Goal: Transaction & Acquisition: Purchase product/service

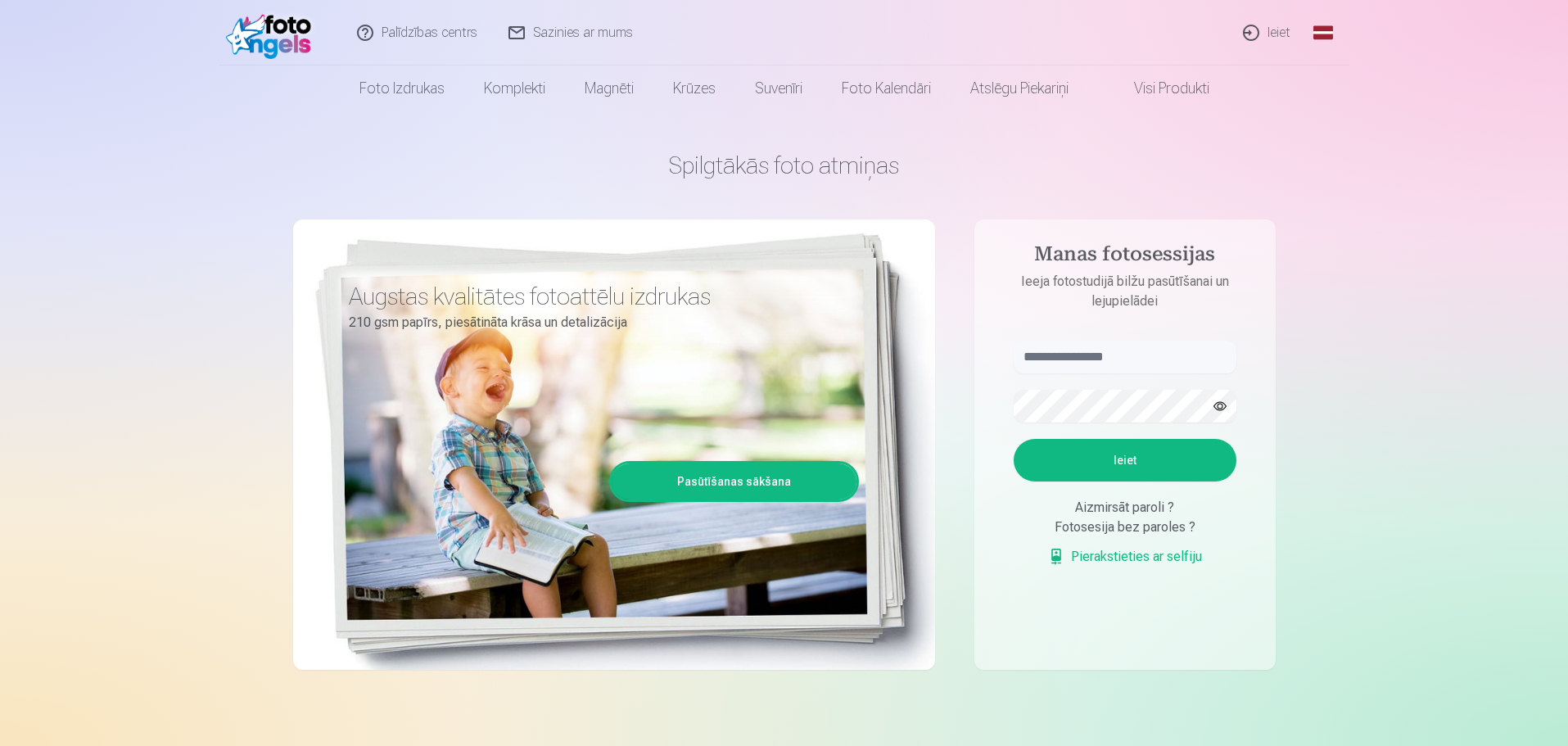
click at [1277, 39] on link "Ieiet" at bounding box center [1268, 33] width 78 height 66
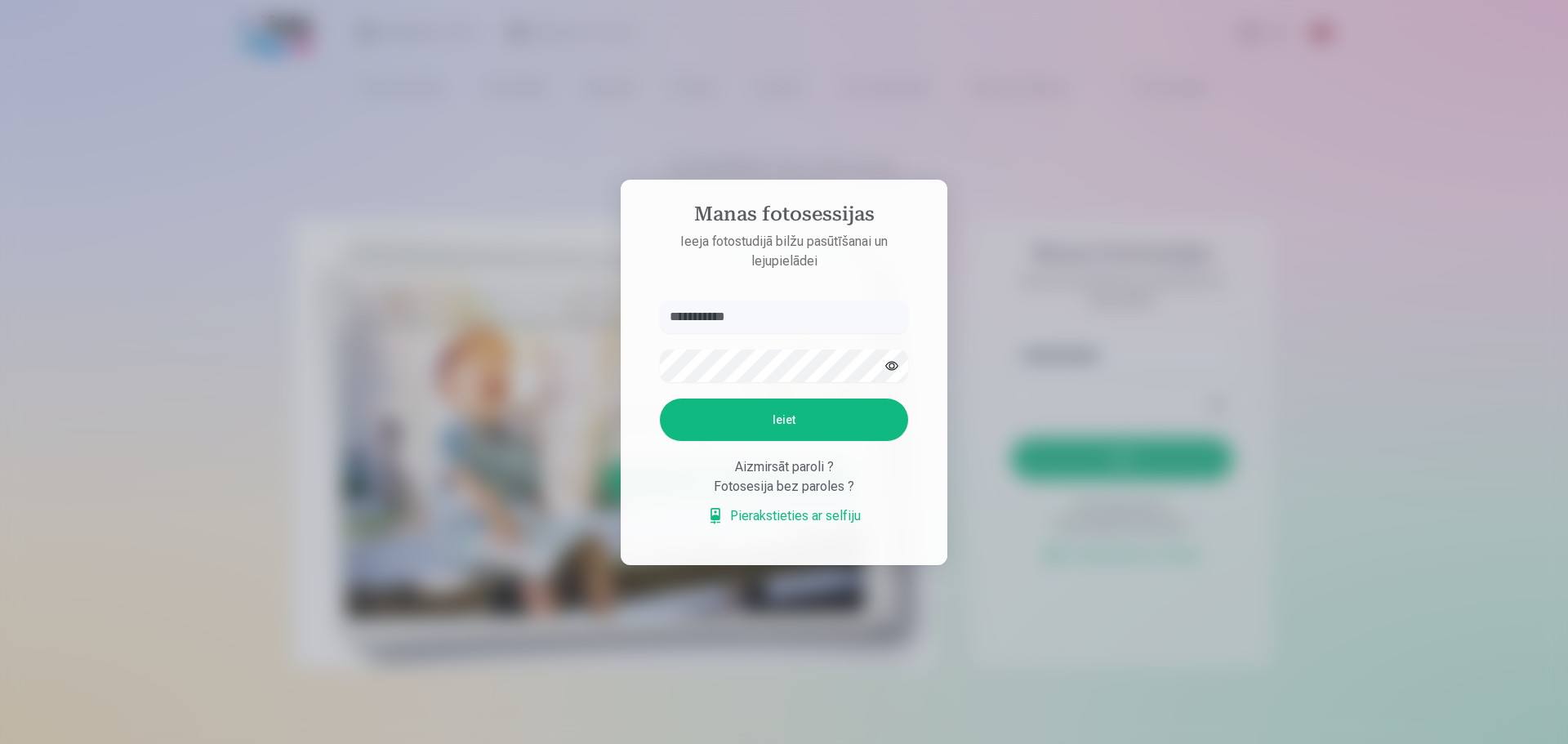
type input "**********"
click at [806, 418] on button "Ieiet" at bounding box center [784, 420] width 249 height 43
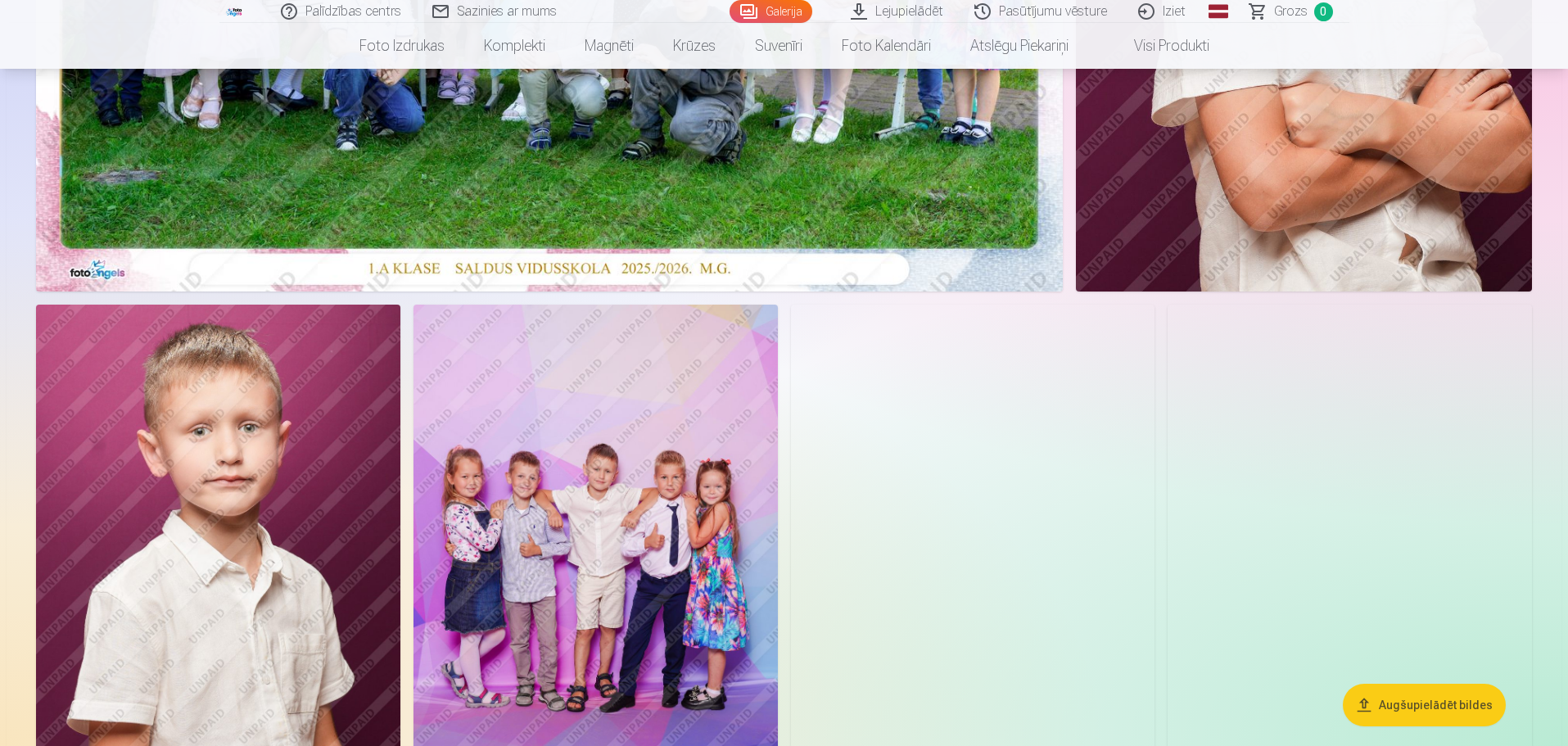
scroll to position [737, 0]
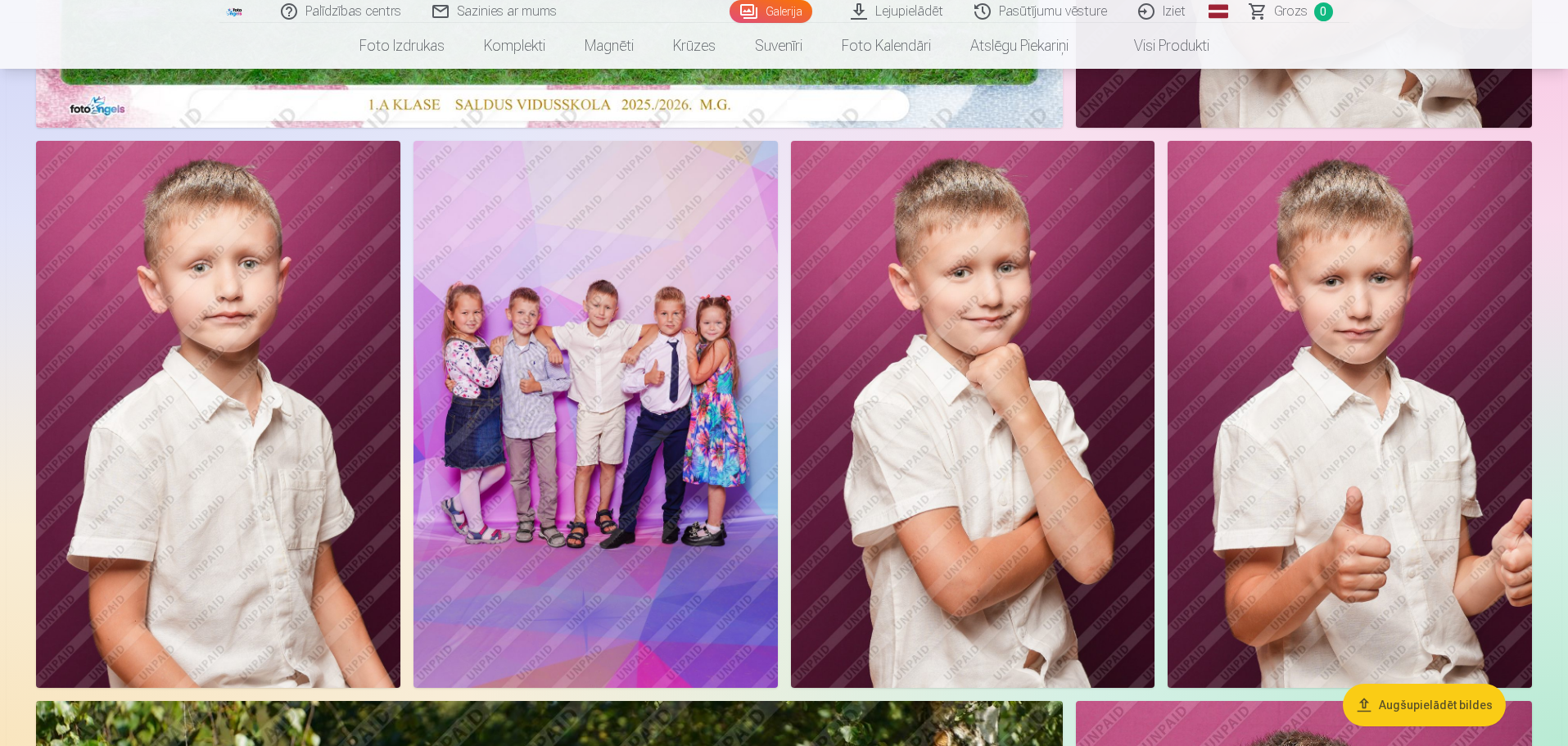
click at [597, 508] on img at bounding box center [595, 414] width 364 height 546
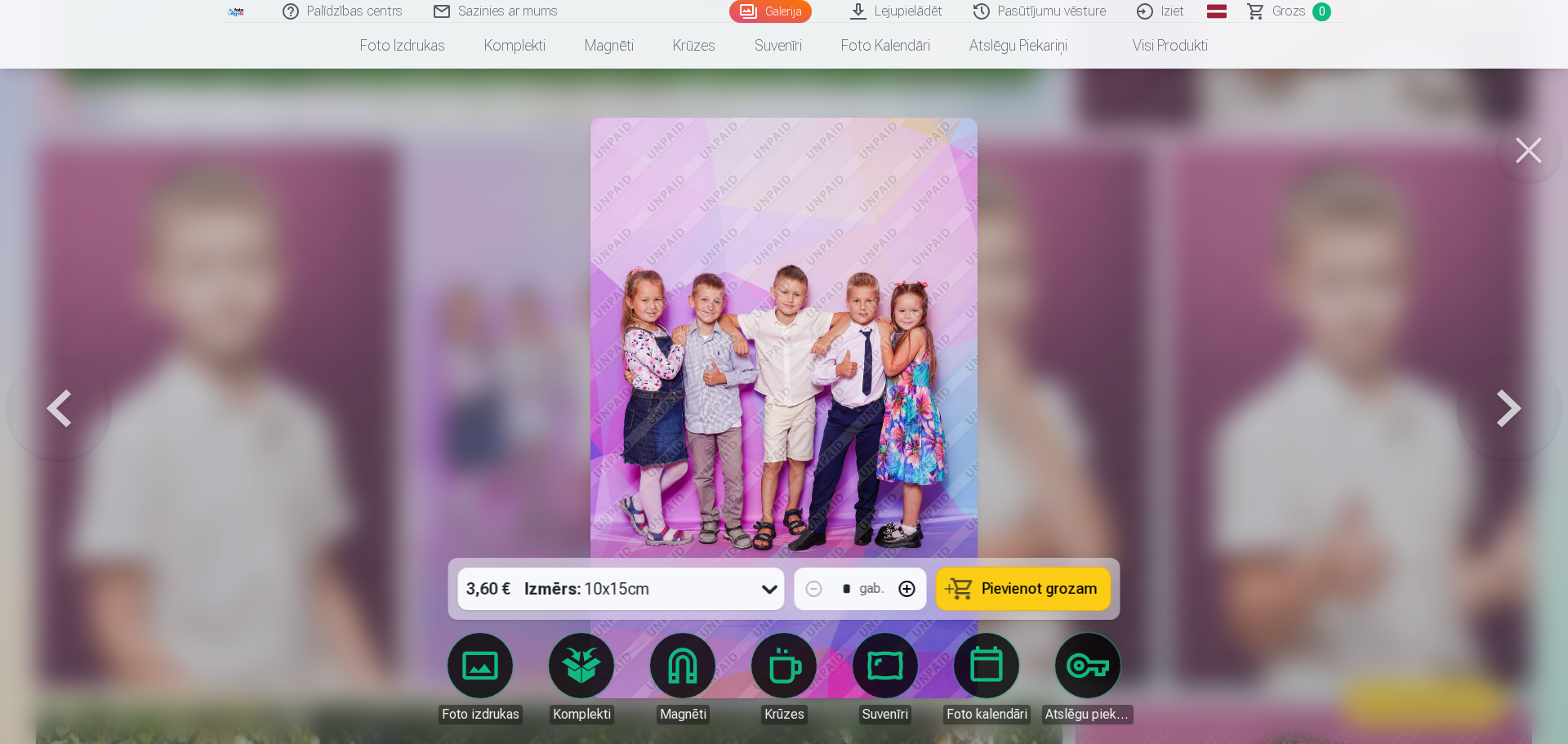
click at [1535, 158] on button at bounding box center [1529, 150] width 66 height 66
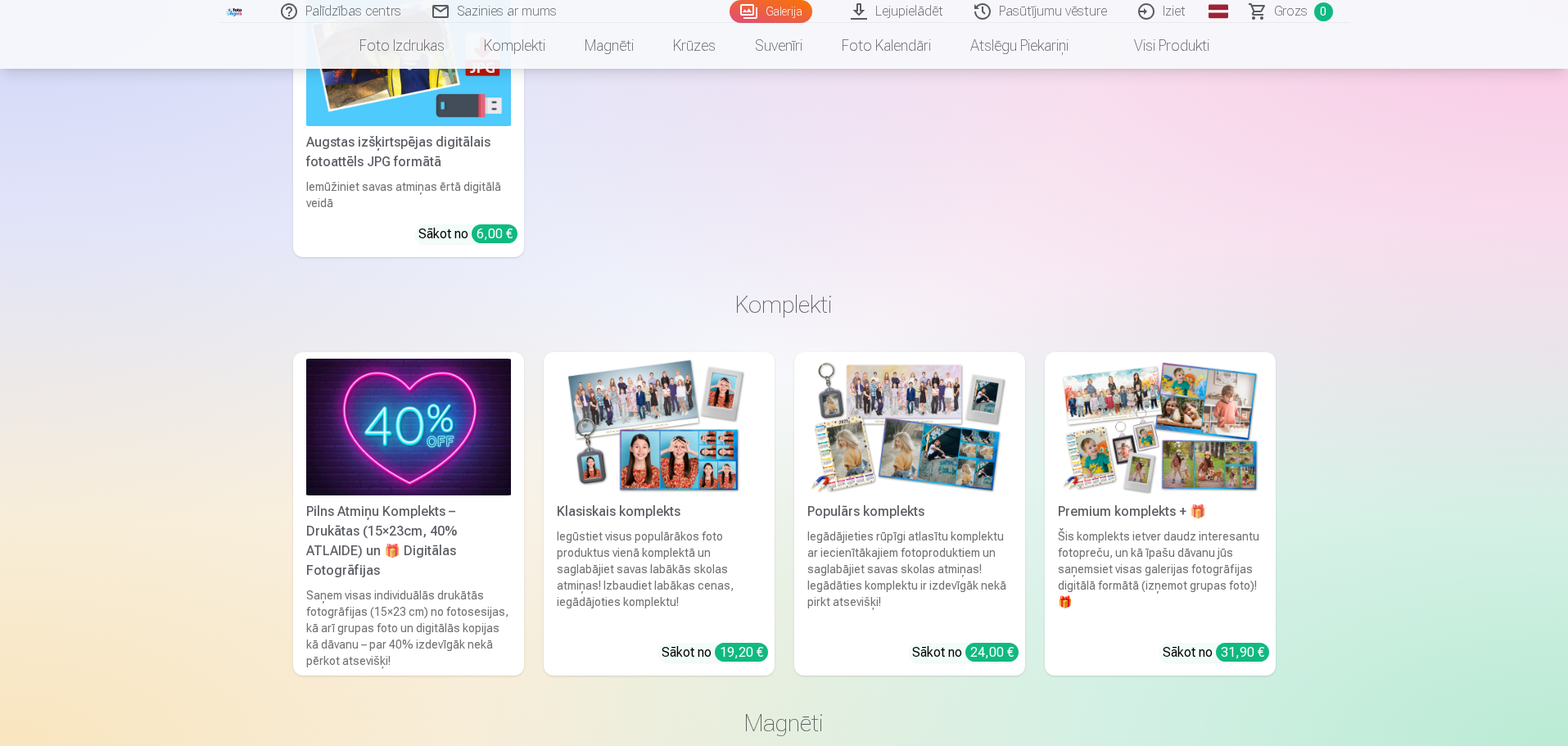
scroll to position [11713, 0]
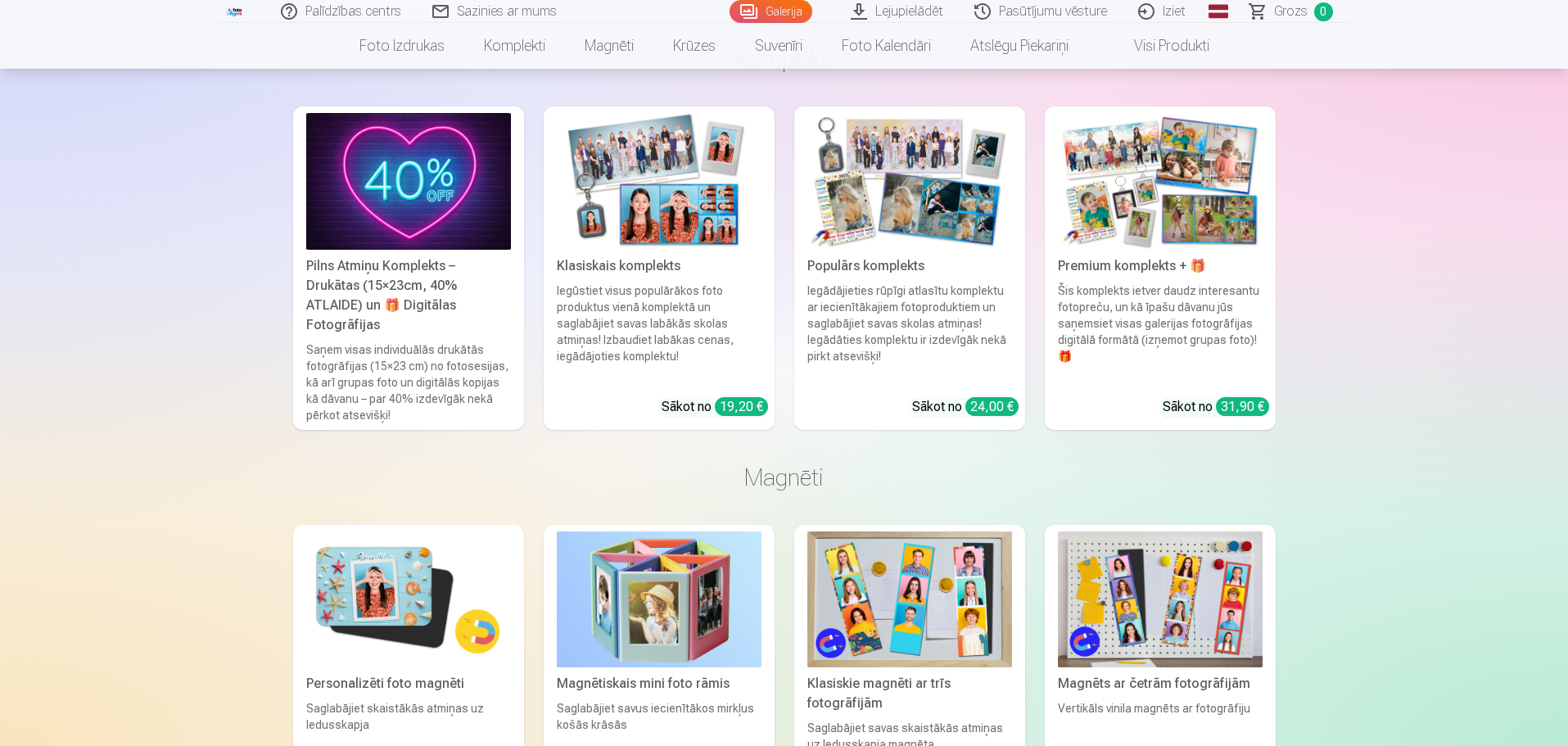
click at [947, 9] on link "Lejupielādēt" at bounding box center [897, 11] width 123 height 23
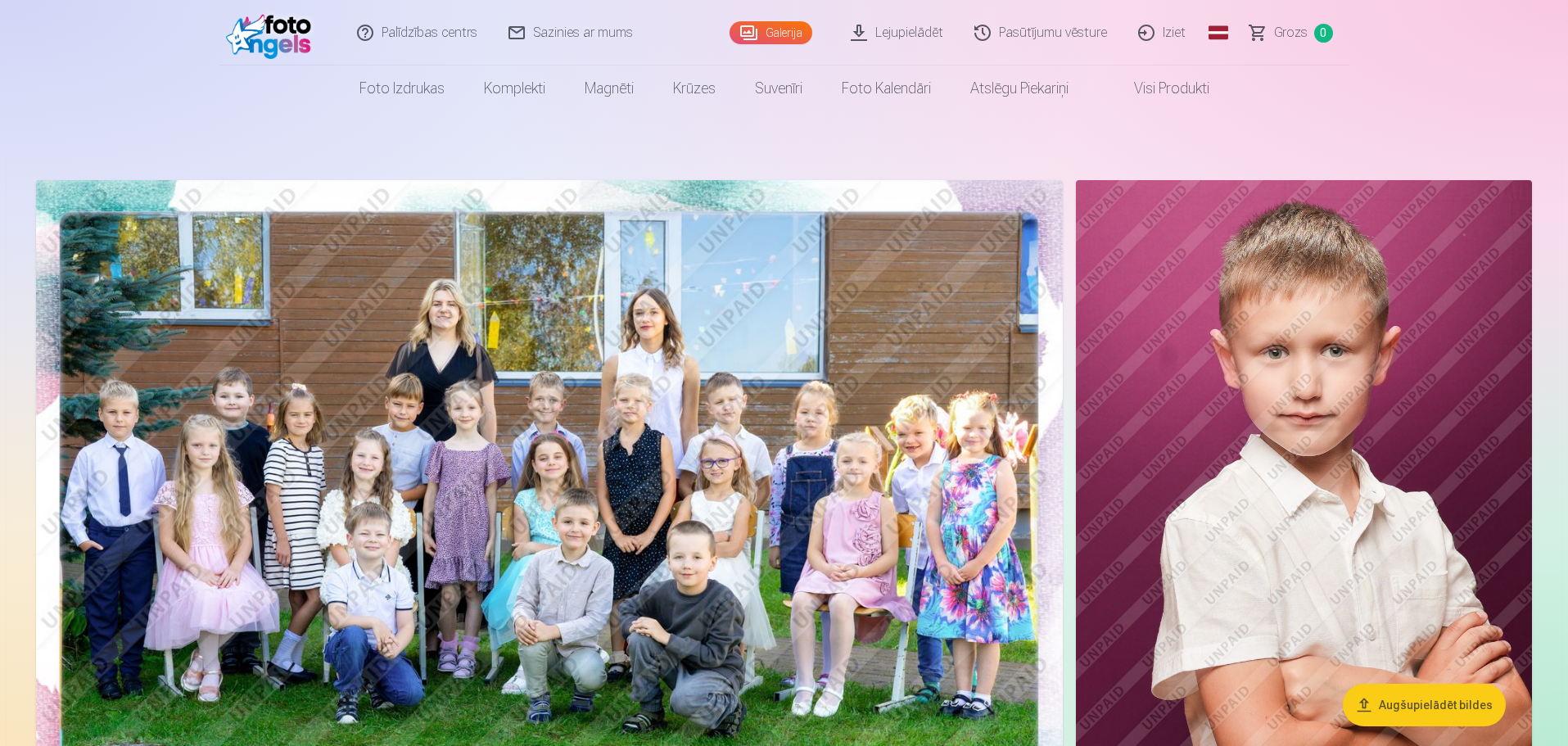
click at [785, 26] on link "Galerija" at bounding box center [770, 32] width 83 height 23
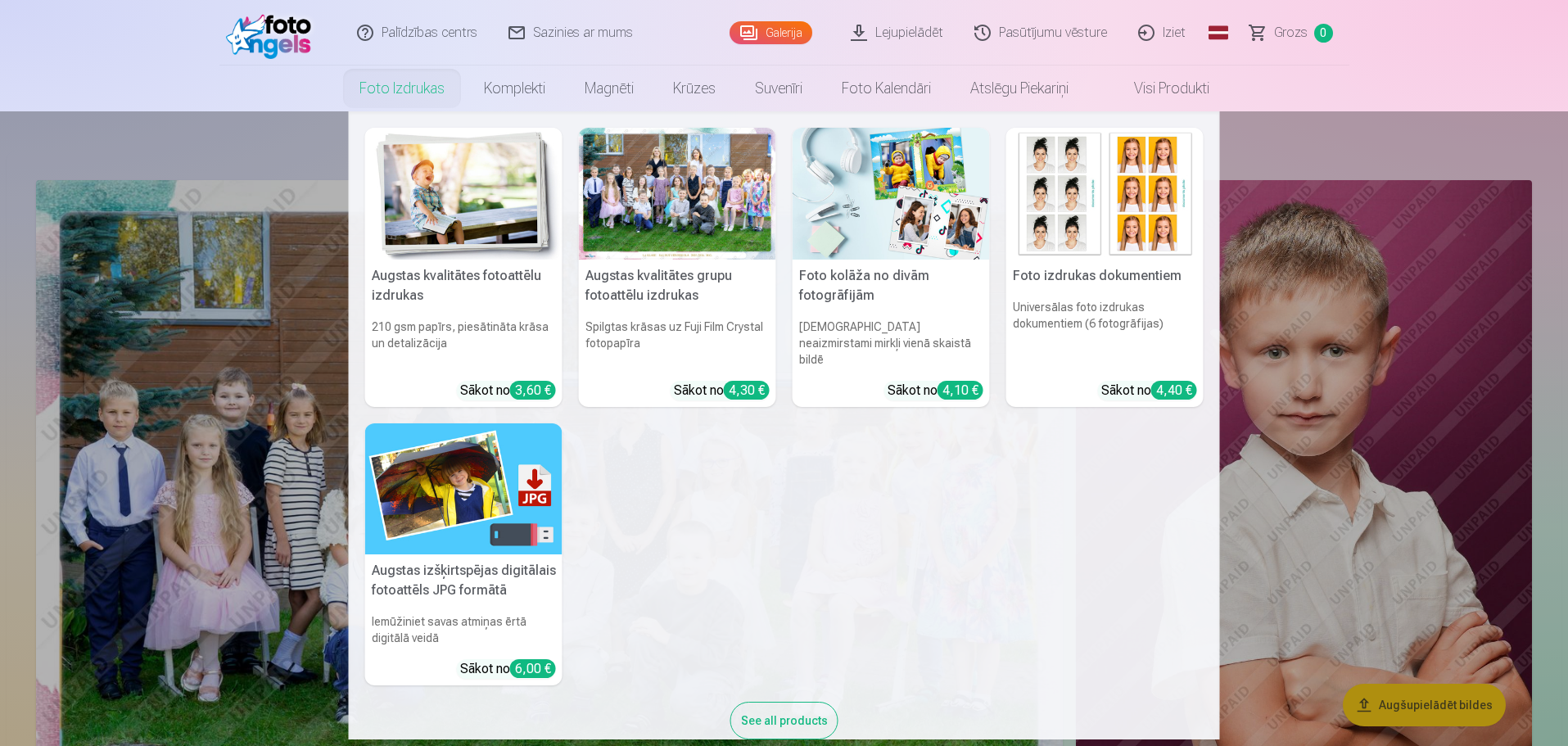
drag, startPoint x: 410, startPoint y: 97, endPoint x: 160, endPoint y: 117, distance: 250.8
click at [160, 117] on nav "Augstas kvalitātes fotoattēlu izdrukas 210 gsm papīrs, piesātināta krāsa un det…" at bounding box center [784, 426] width 1568 height 628
click at [457, 501] on img at bounding box center [464, 489] width 197 height 131
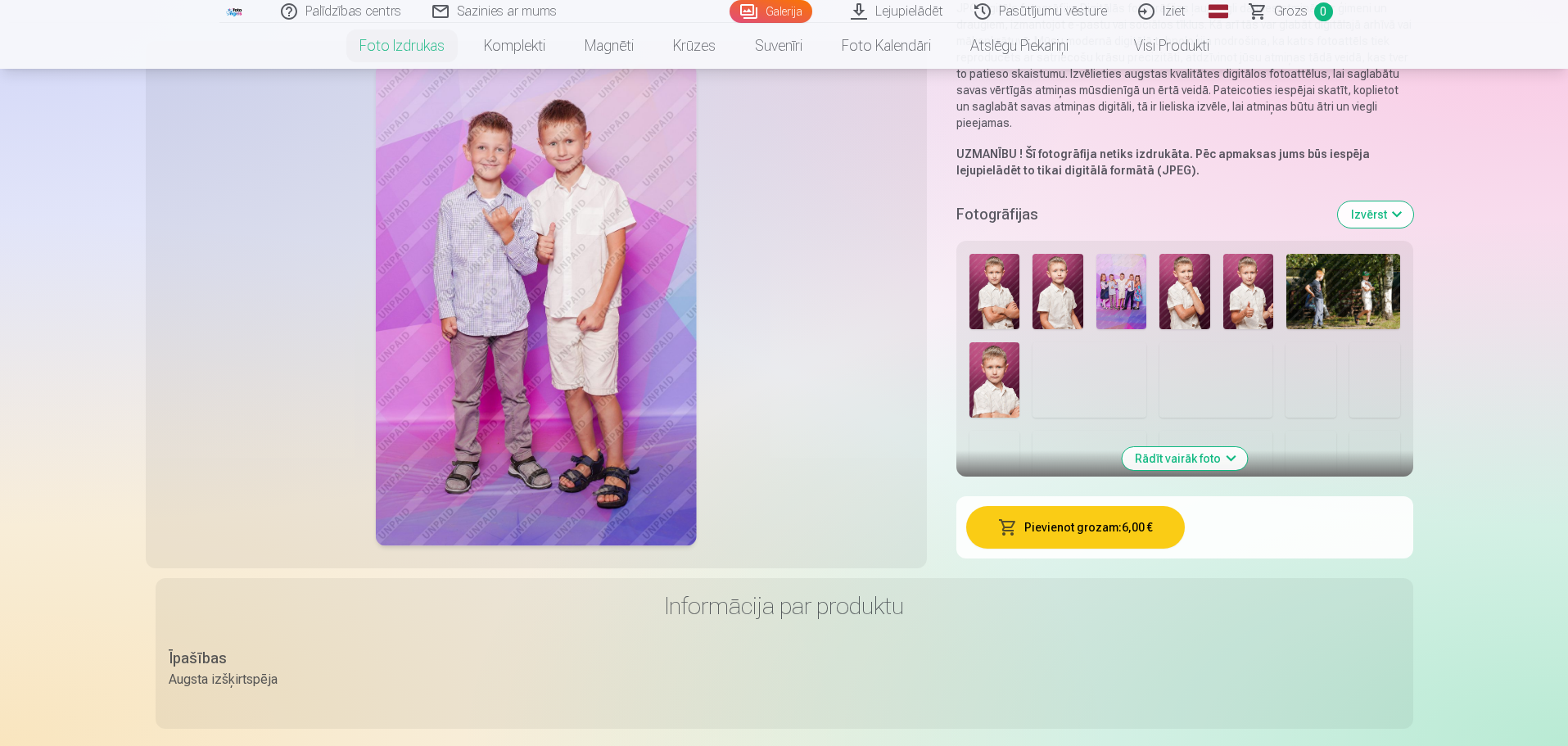
scroll to position [328, 0]
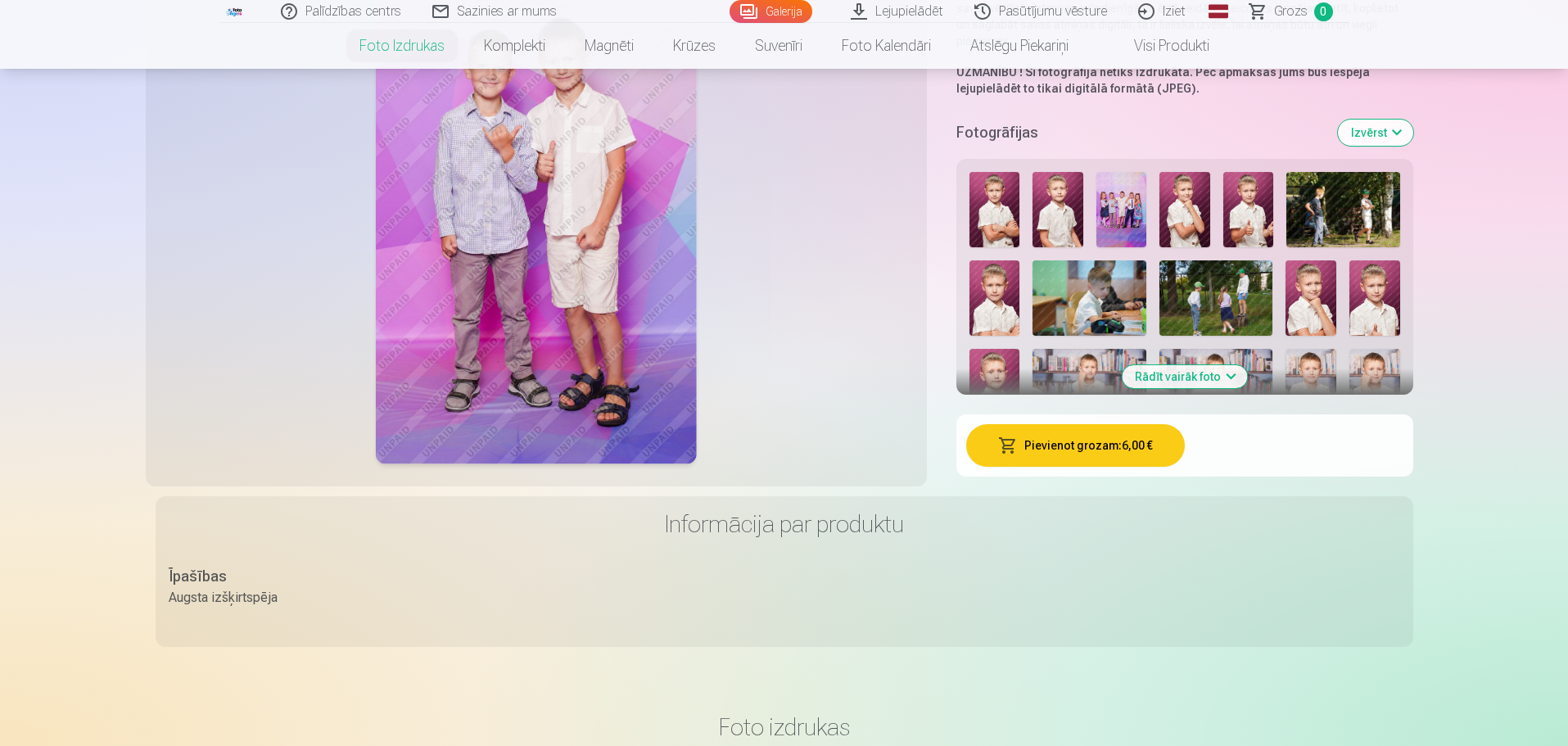
click at [1209, 365] on button "Rādīt vairāk foto" at bounding box center [1184, 376] width 125 height 23
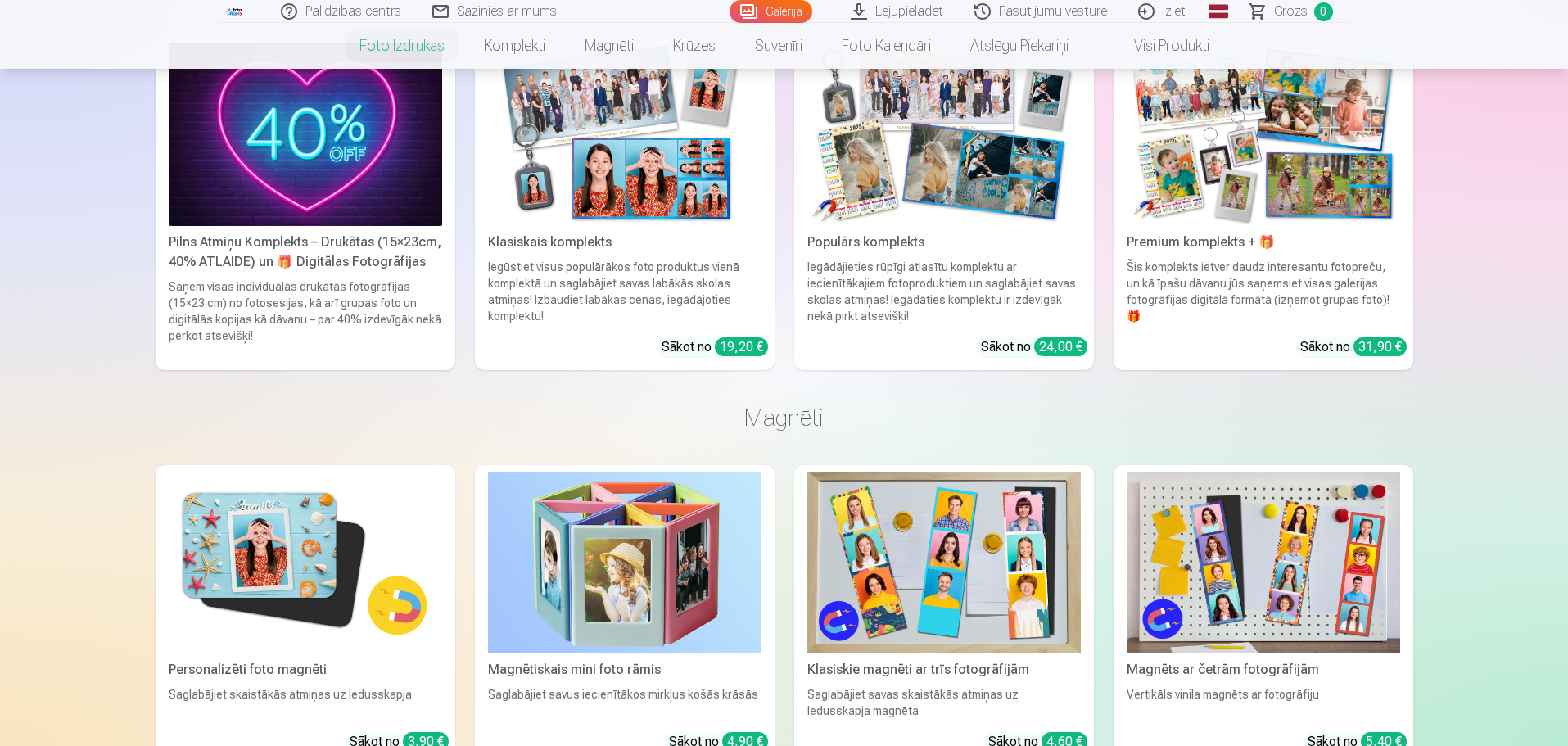
scroll to position [2785, 0]
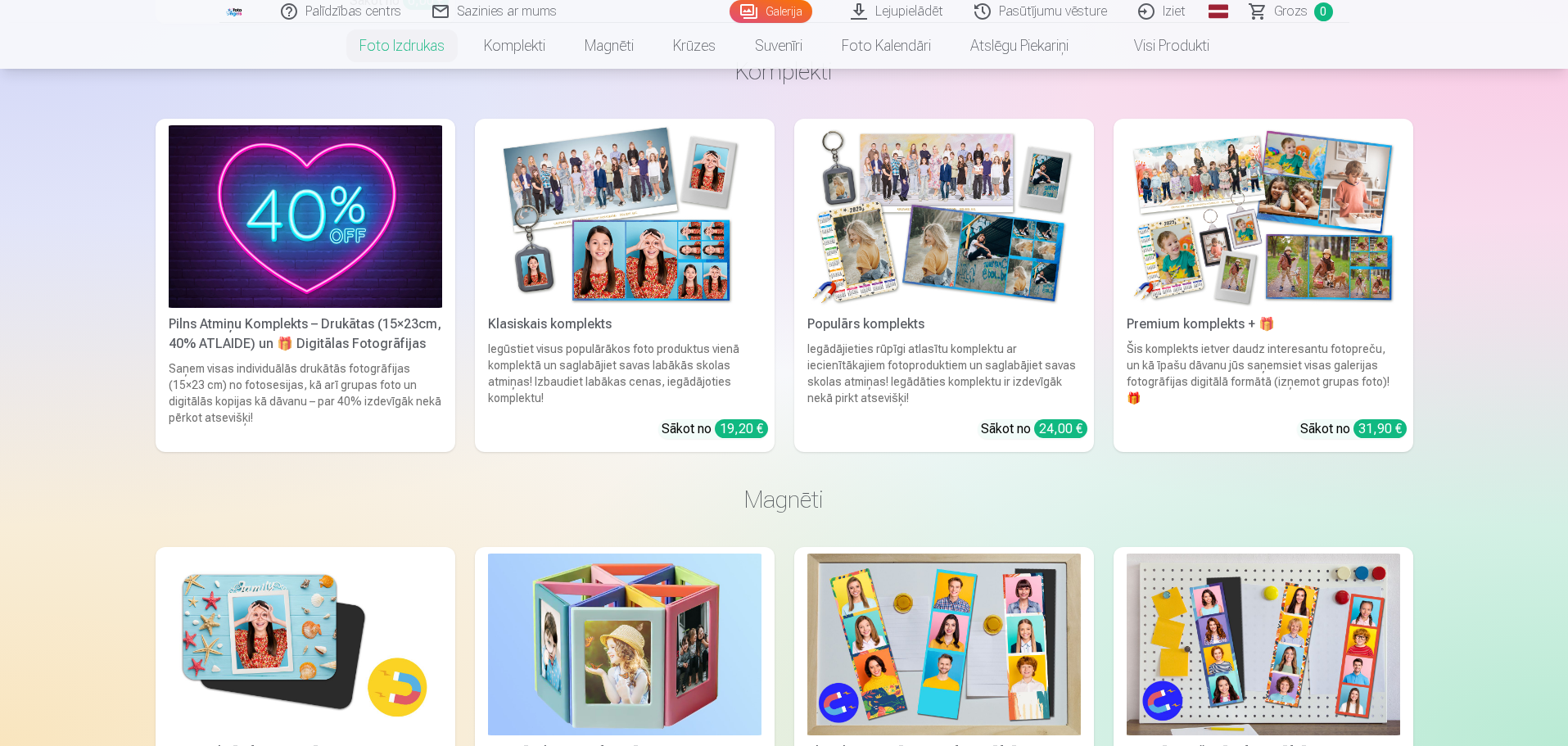
click at [1335, 260] on img at bounding box center [1263, 216] width 274 height 183
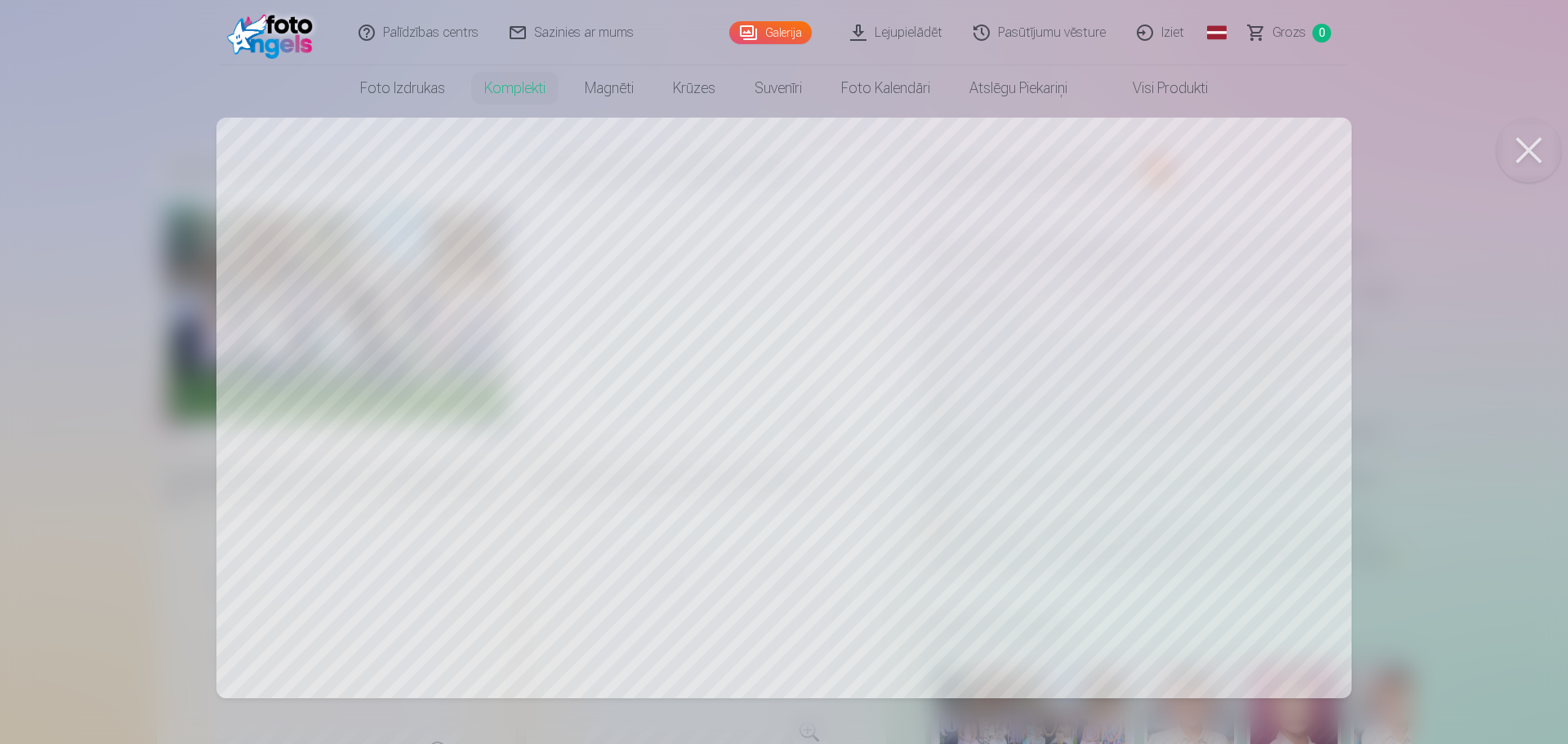
click at [856, 494] on div at bounding box center [784, 372] width 1568 height 744
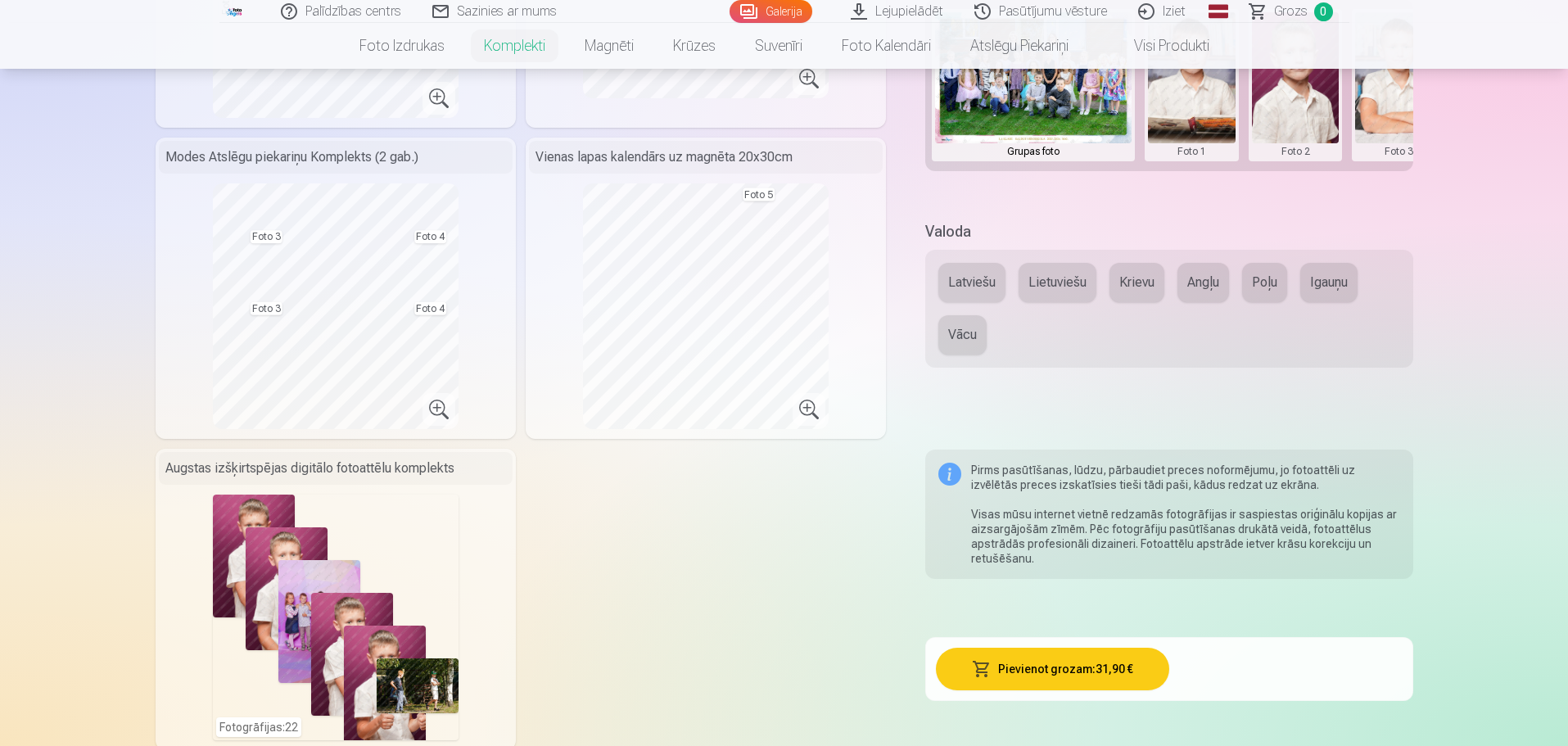
scroll to position [737, 0]
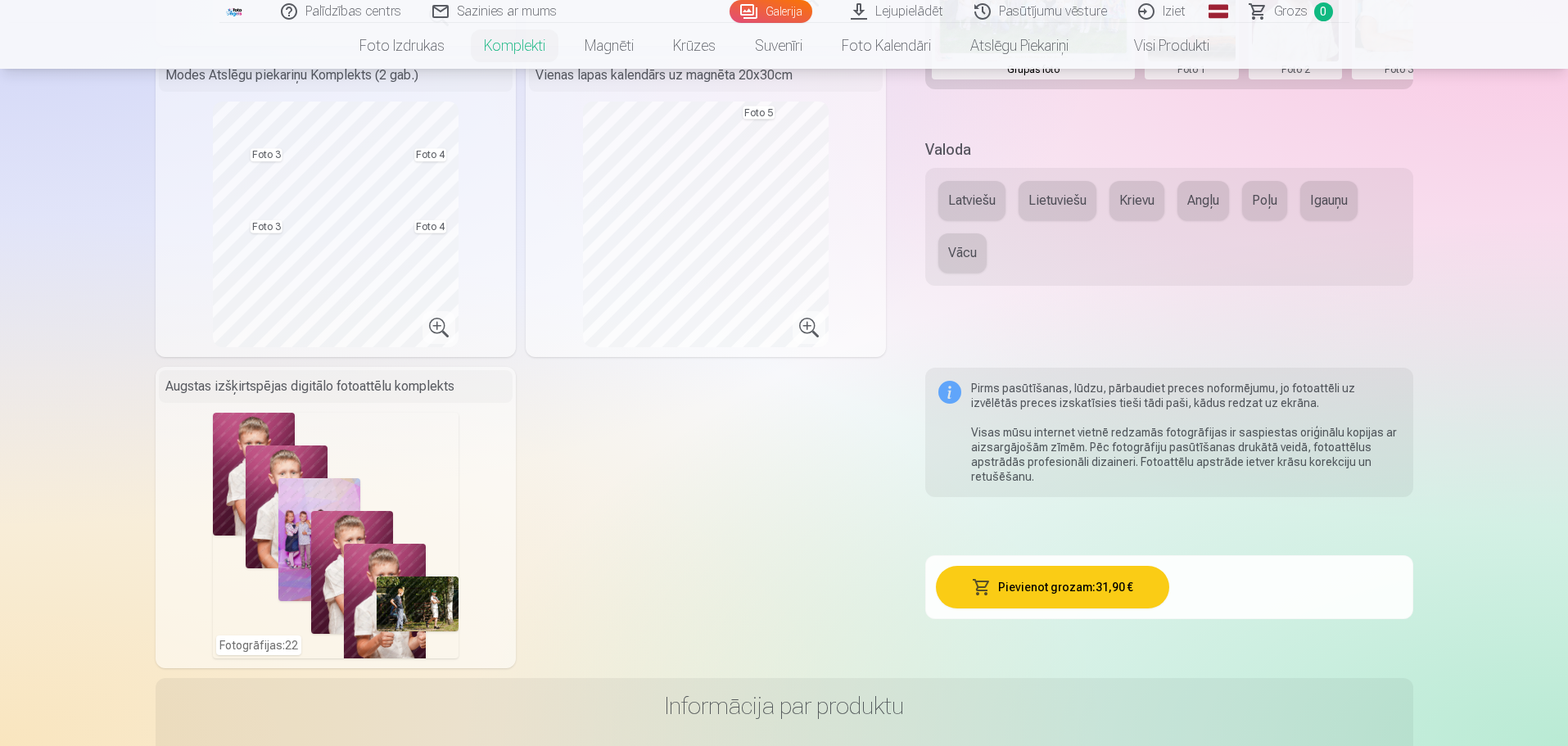
click at [1123, 587] on button "Pievienot grozam : 31,90 €" at bounding box center [1052, 587] width 234 height 43
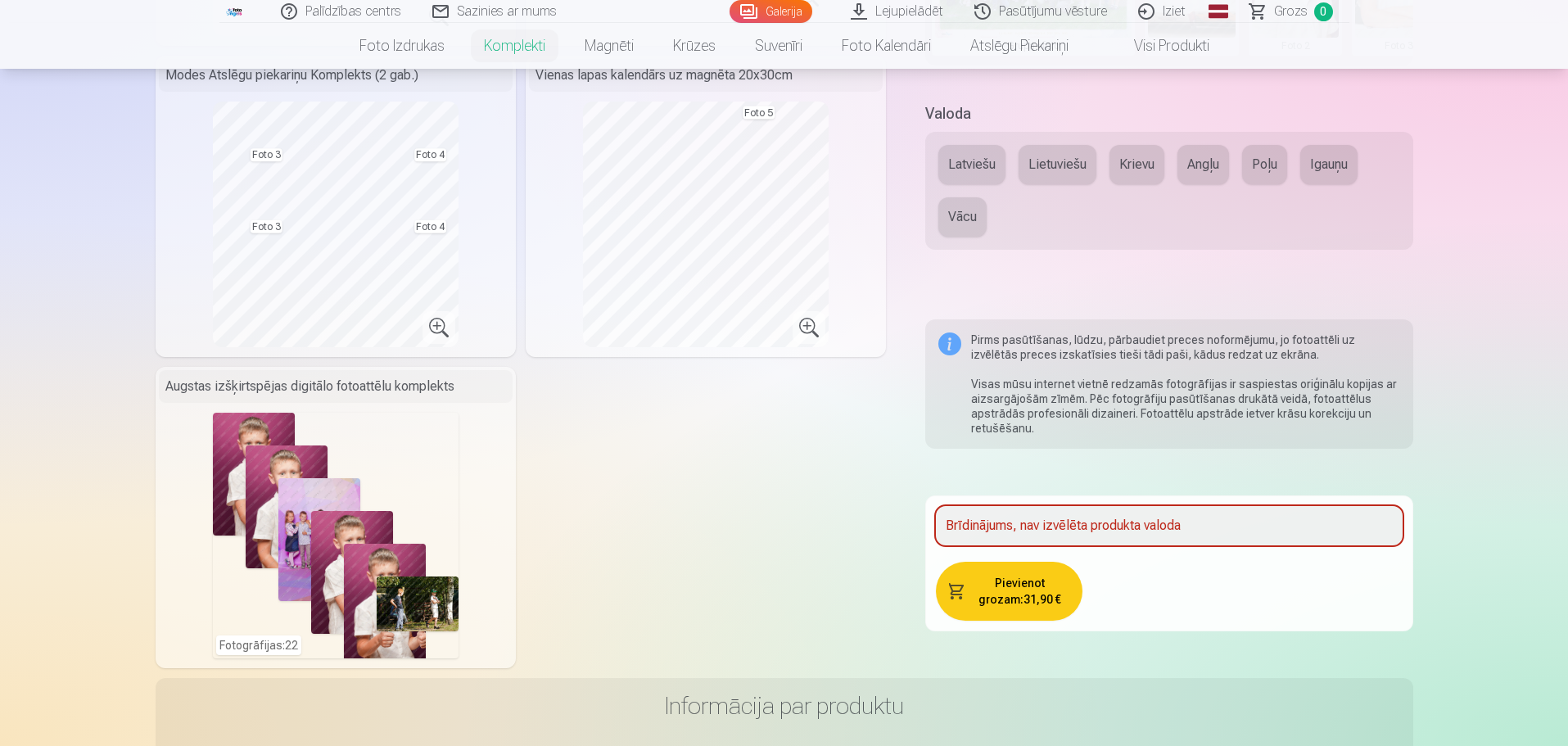
scroll to position [713, 0]
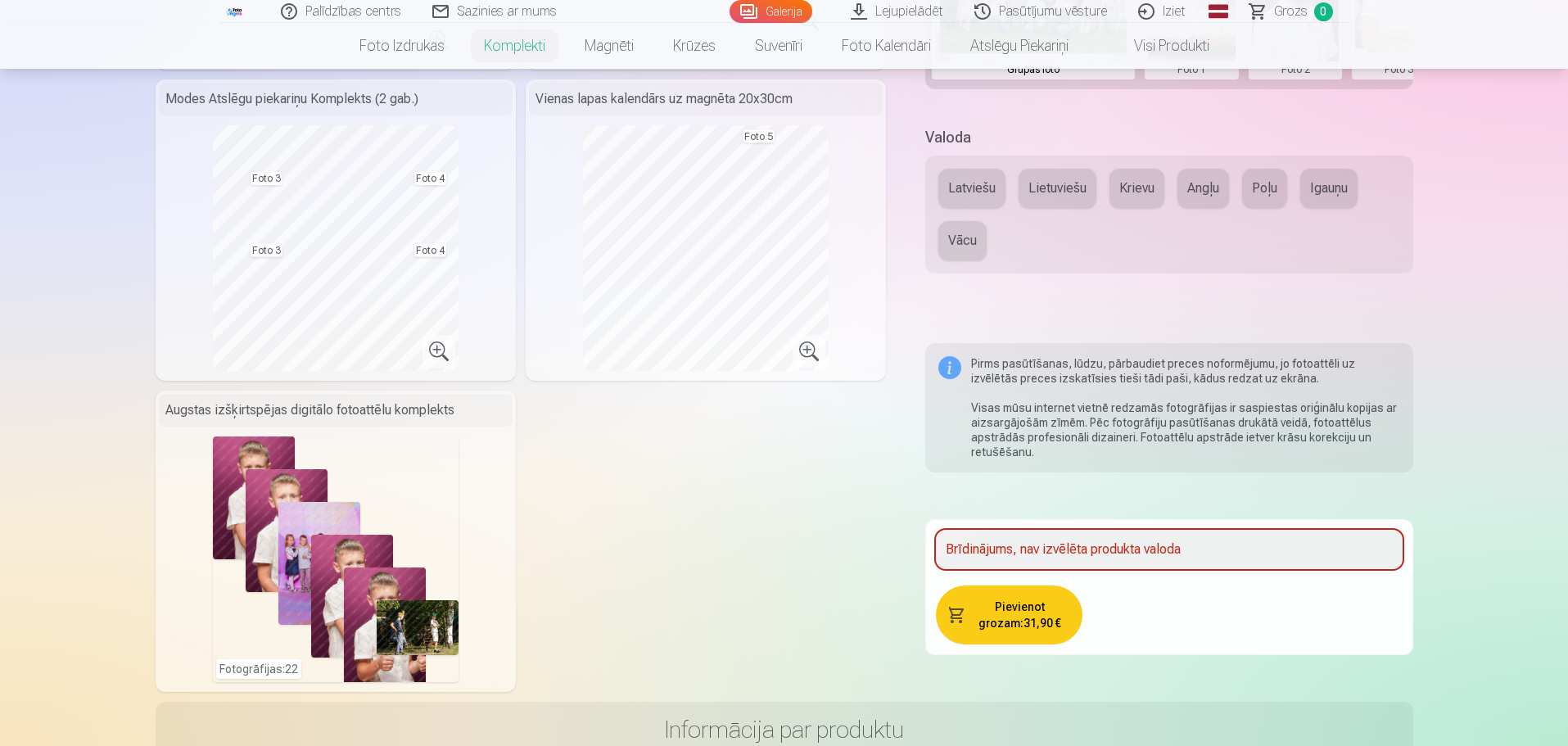
click at [1204, 554] on div "Brīdinājums, nav izvēlēta produkta valoda" at bounding box center [1168, 549] width 465 height 39
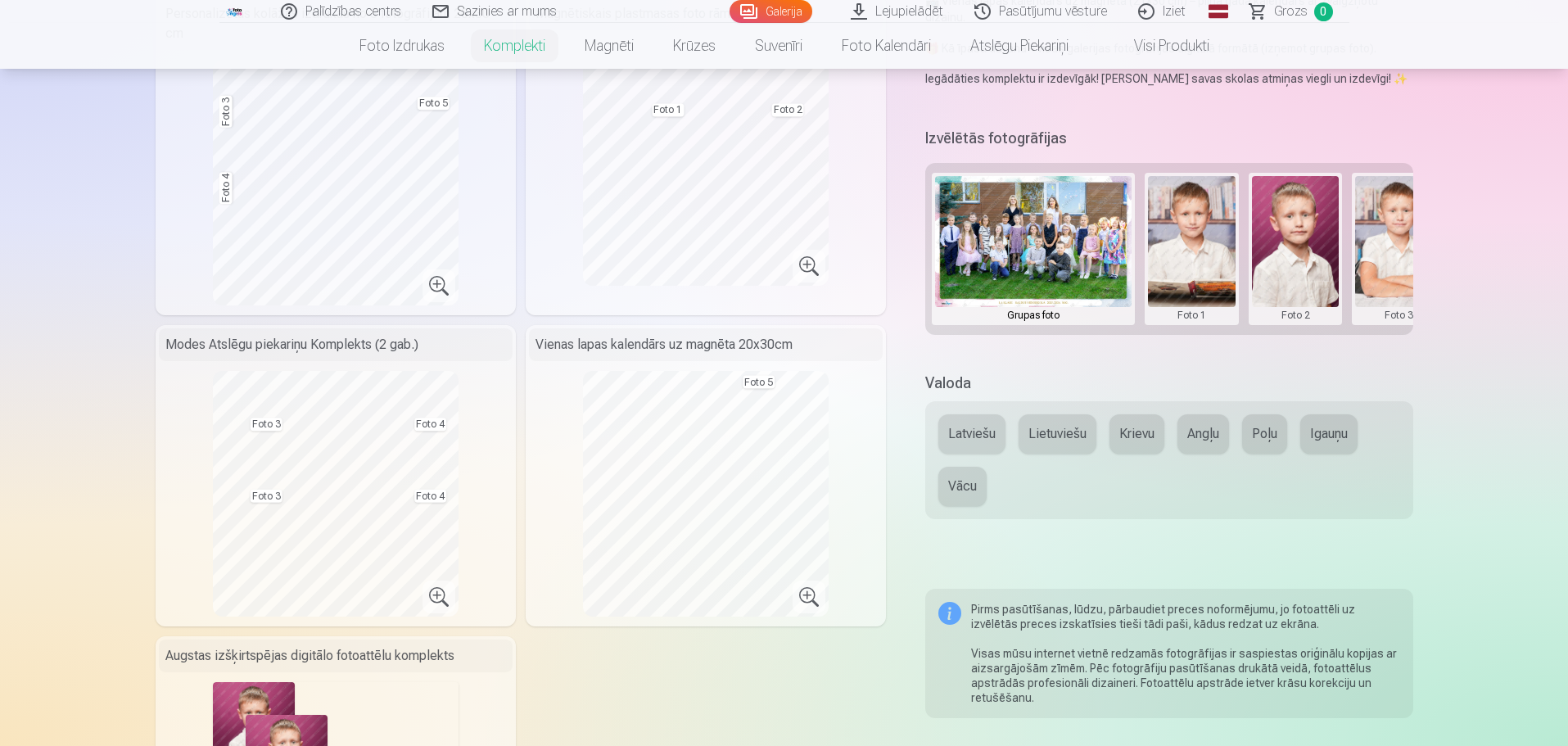
click at [998, 426] on button "Latviešu" at bounding box center [972, 434] width 68 height 39
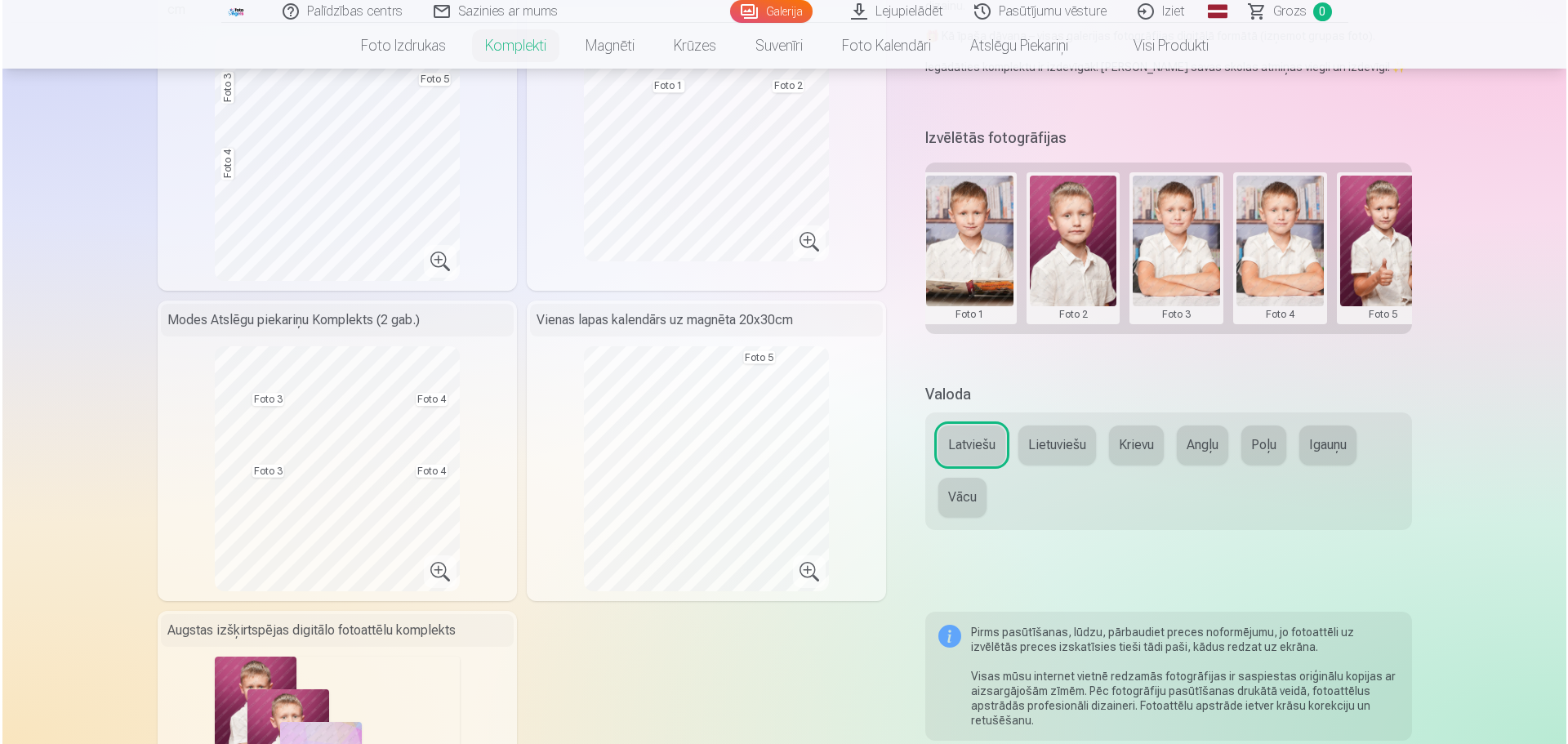
scroll to position [0, 246]
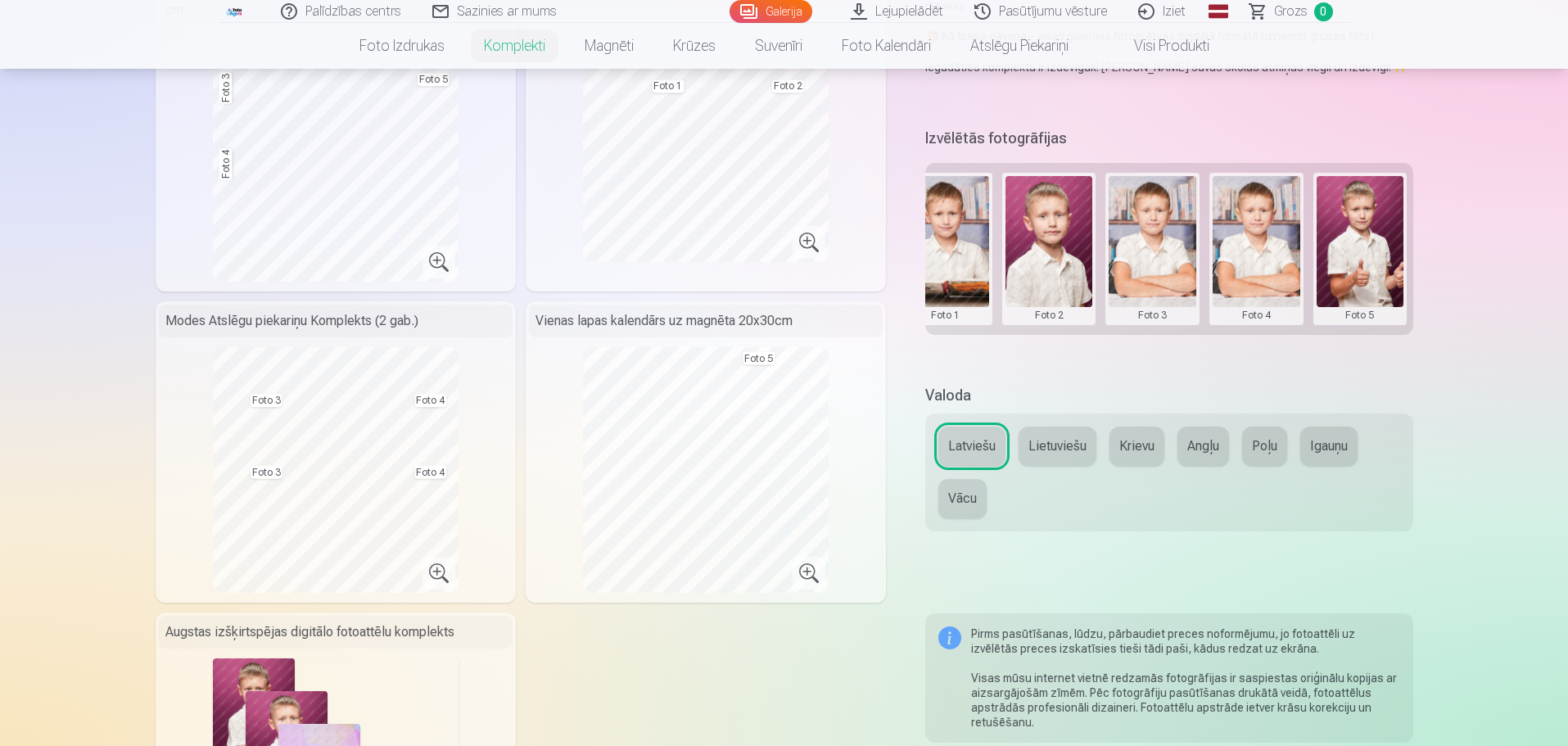
click at [961, 225] on button at bounding box center [946, 249] width 88 height 146
click at [977, 239] on button "Nomainiet foto" at bounding box center [945, 236] width 133 height 46
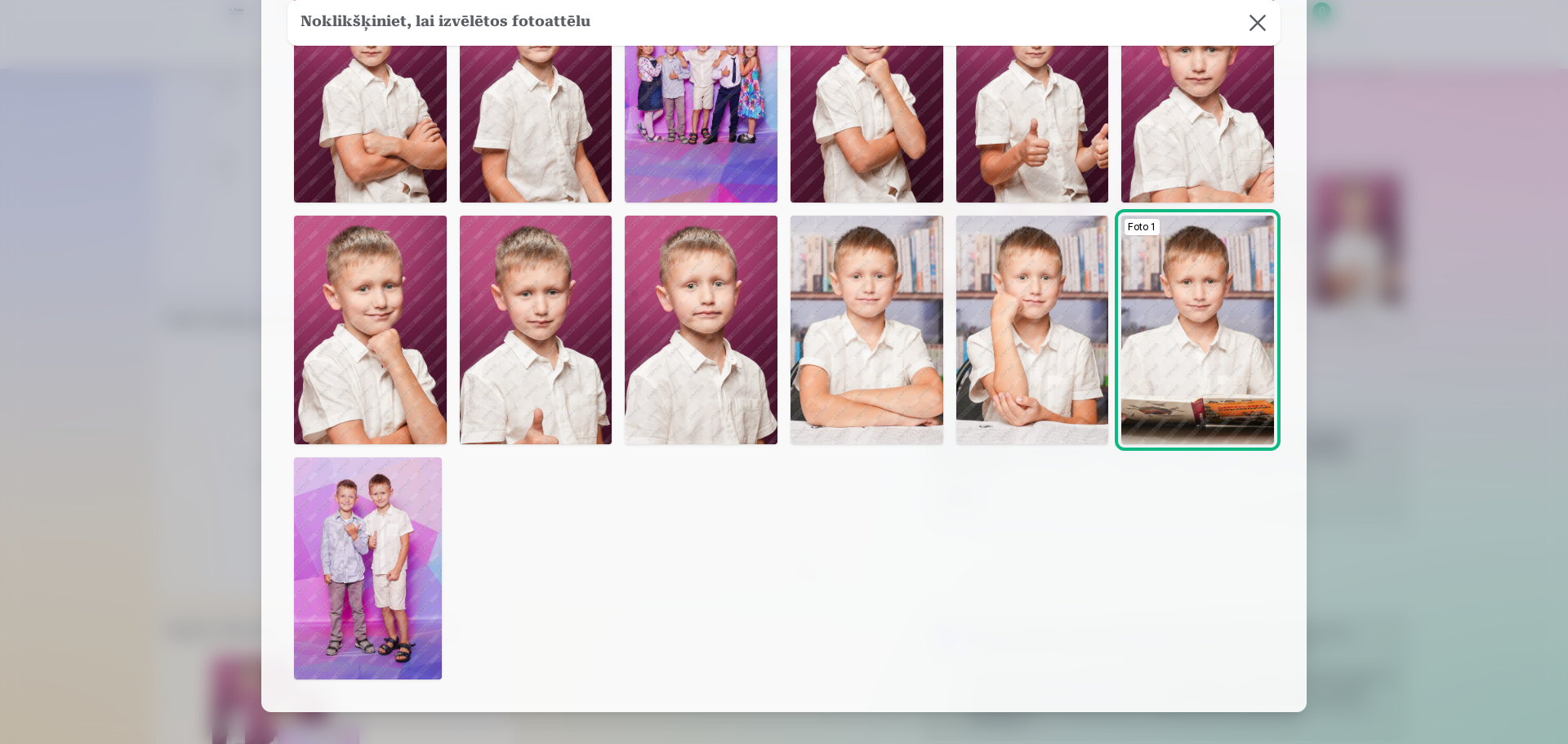
scroll to position [0, 0]
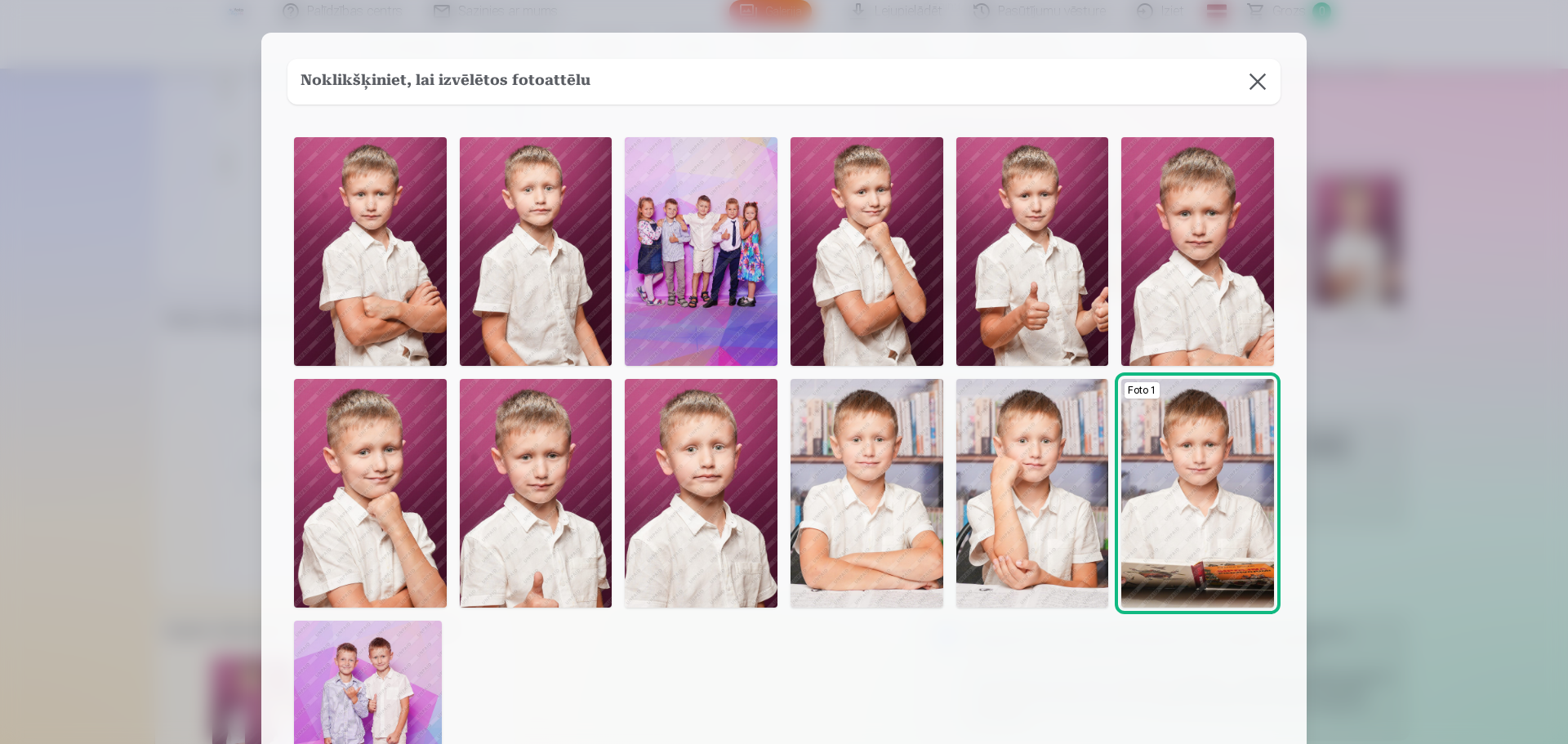
click at [1255, 84] on button at bounding box center [1257, 82] width 46 height 46
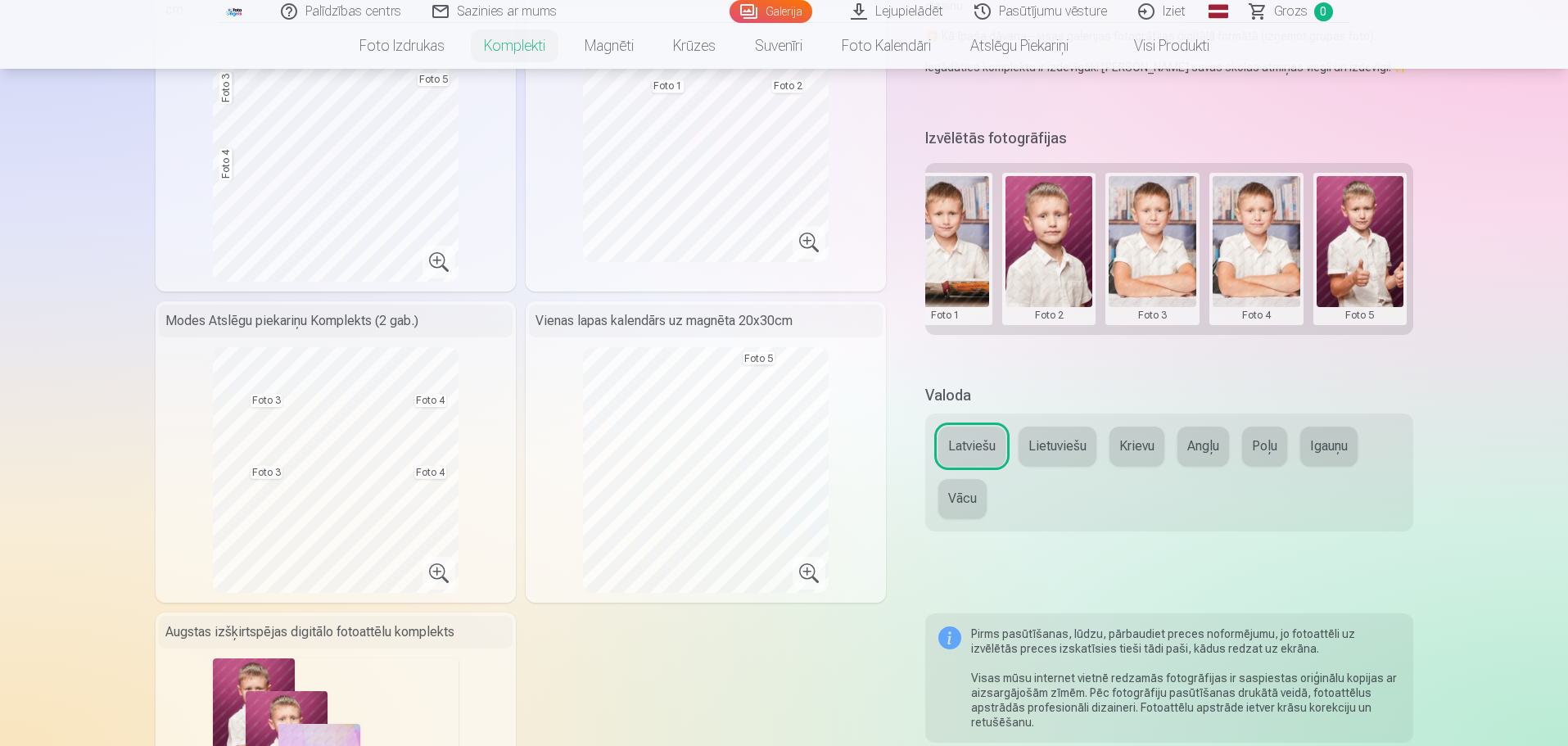
click at [1160, 240] on button at bounding box center [1153, 249] width 88 height 146
click at [1166, 235] on button "Nomainiet foto" at bounding box center [1152, 236] width 133 height 46
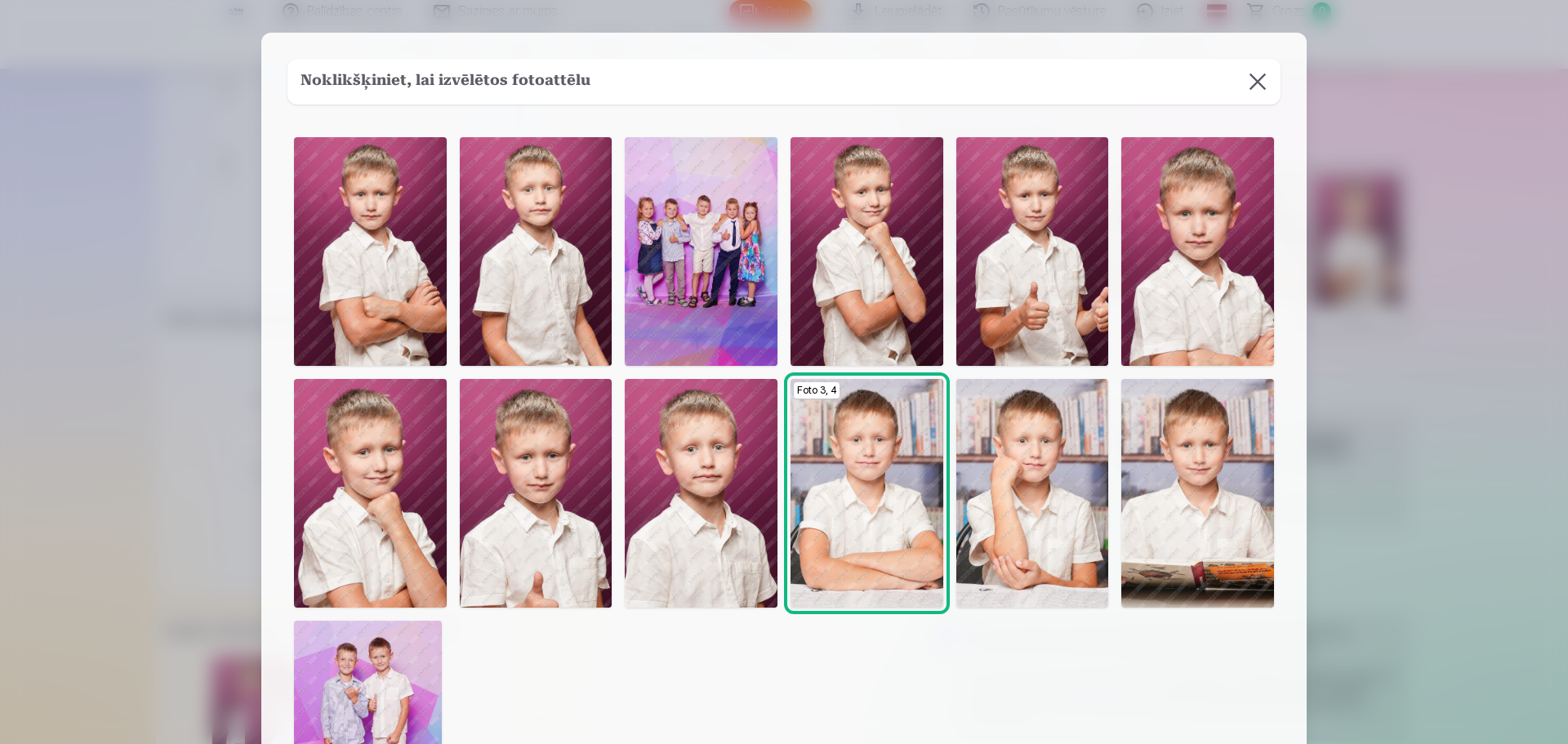
click at [1205, 223] on img at bounding box center [1198, 251] width 153 height 229
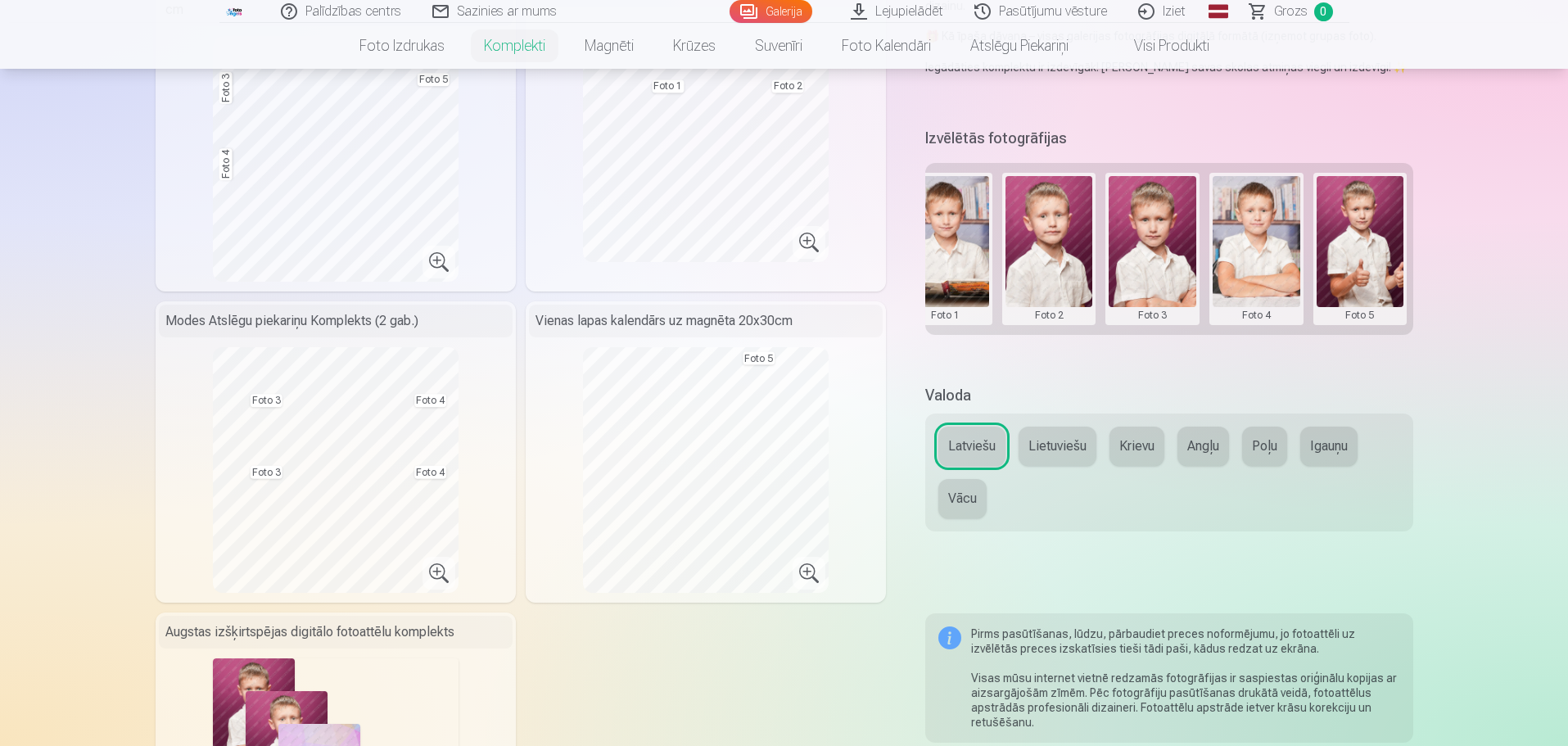
click at [1047, 229] on button at bounding box center [1050, 249] width 88 height 146
click at [1055, 233] on button "Nomainiet foto" at bounding box center [1049, 236] width 133 height 46
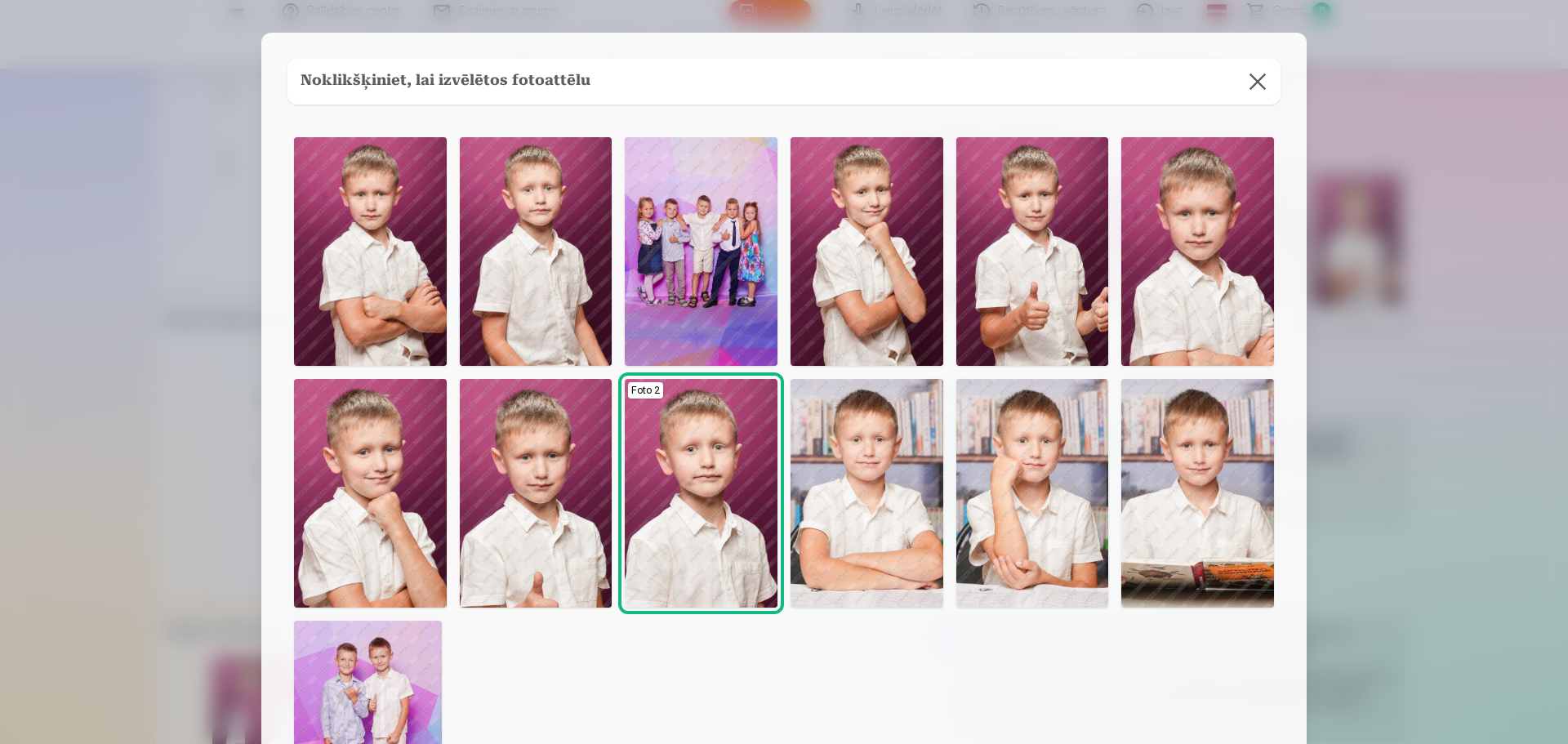
click at [390, 209] on img at bounding box center [371, 251] width 153 height 229
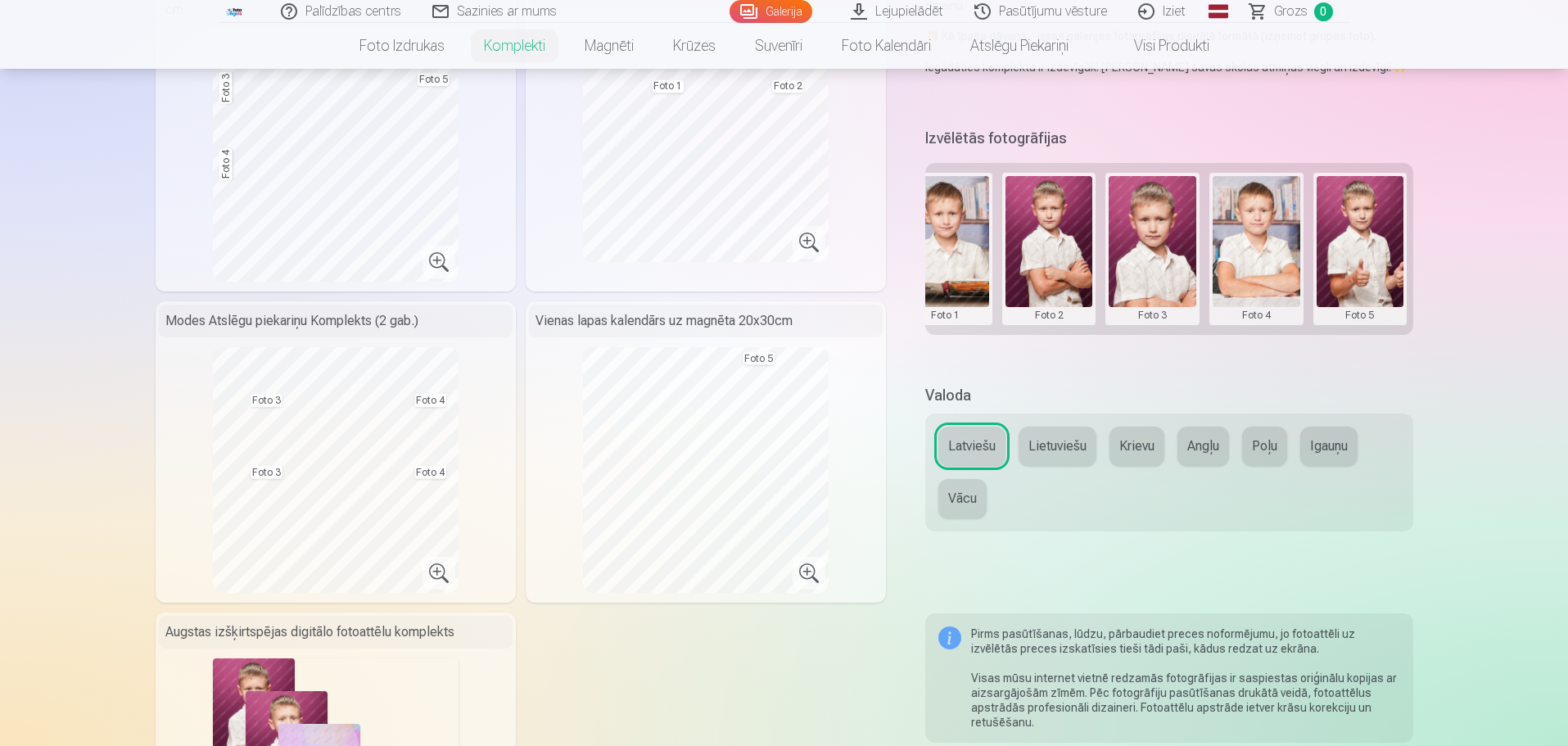
scroll to position [410, 0]
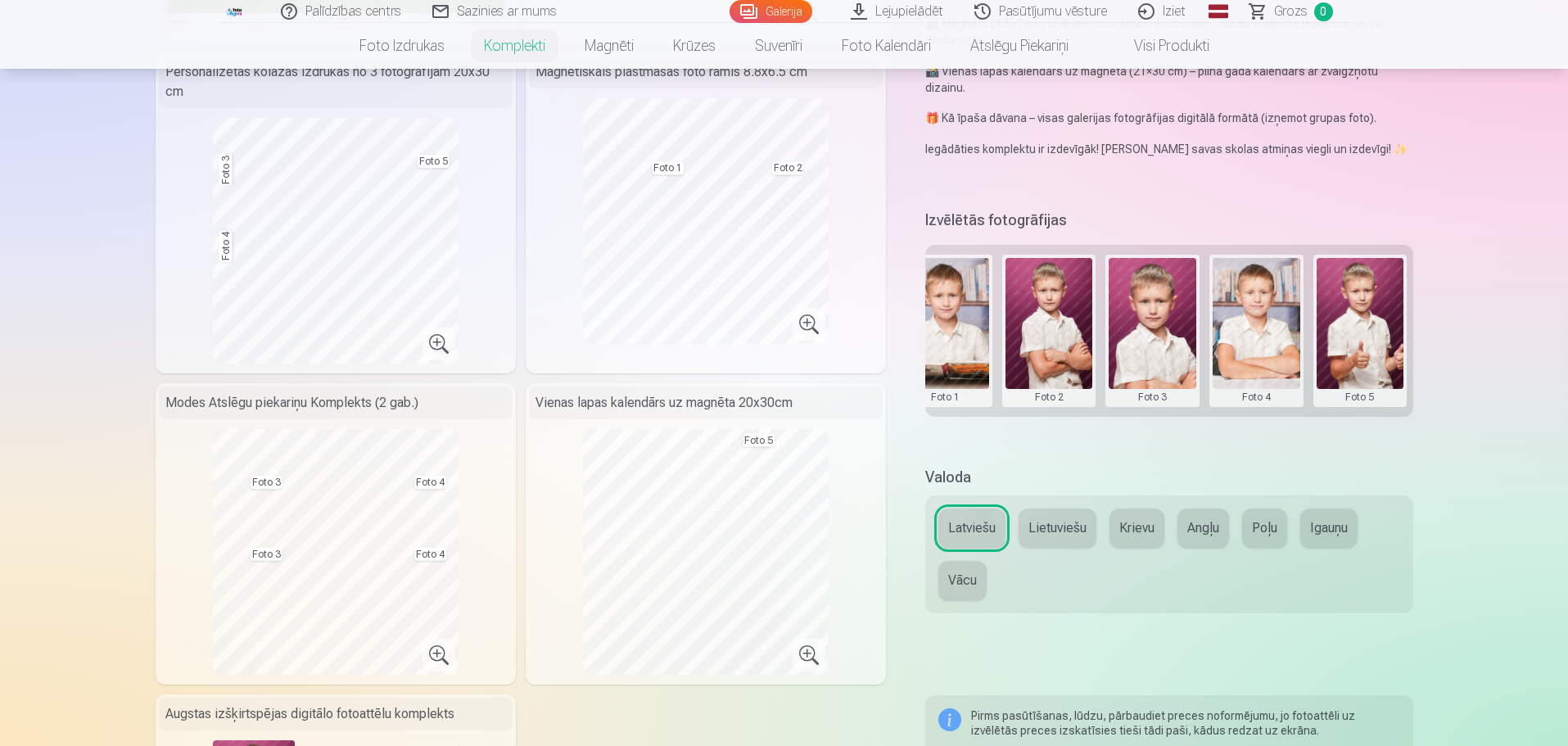
click at [1143, 325] on button at bounding box center [1153, 331] width 88 height 146
click at [1147, 321] on button "Nomainiet foto" at bounding box center [1152, 319] width 133 height 46
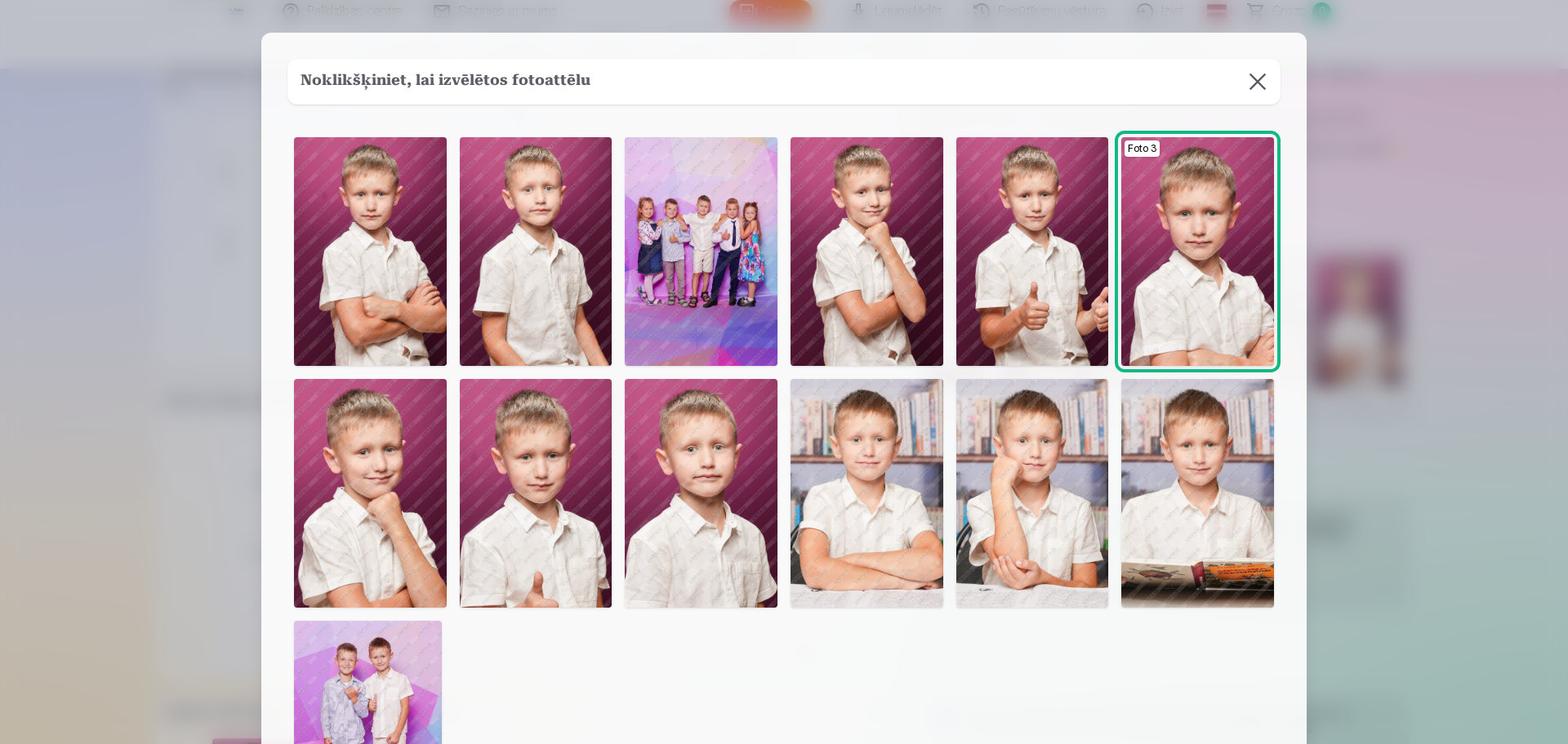
click at [1037, 225] on img at bounding box center [1033, 251] width 153 height 229
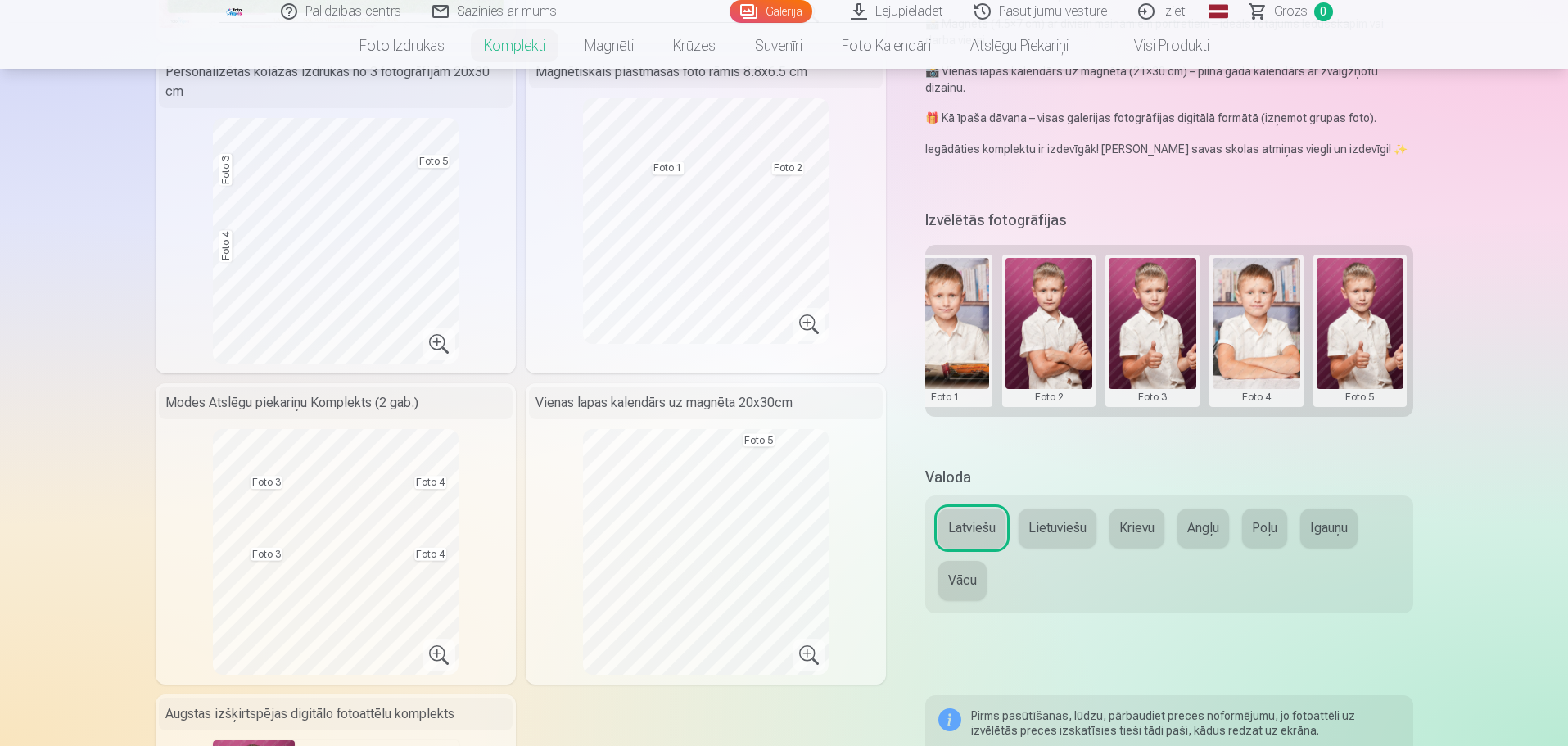
click at [1378, 300] on button at bounding box center [1361, 331] width 88 height 146
click at [1373, 313] on button "Nomainiet foto" at bounding box center [1359, 319] width 133 height 46
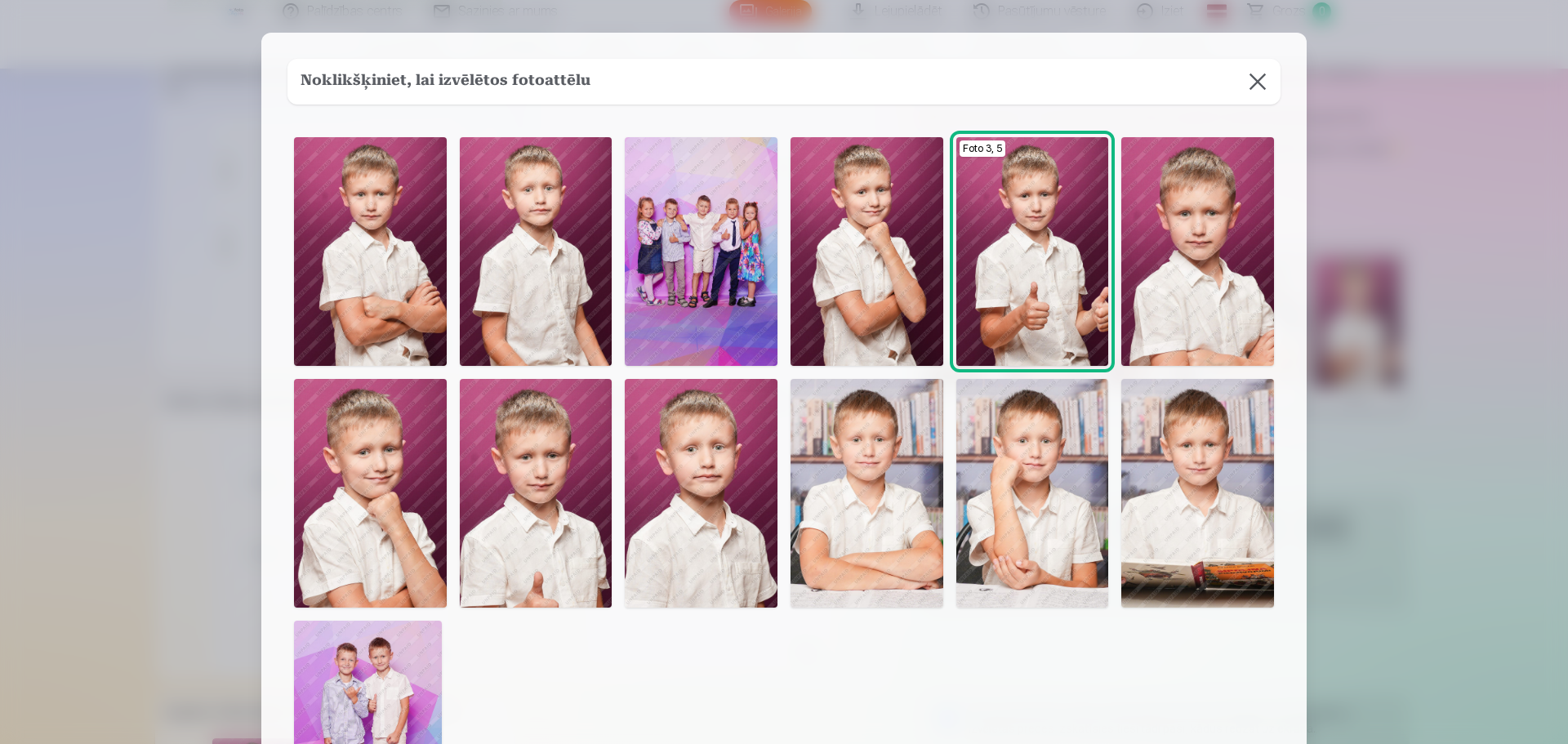
click at [1096, 511] on img at bounding box center [1033, 493] width 153 height 229
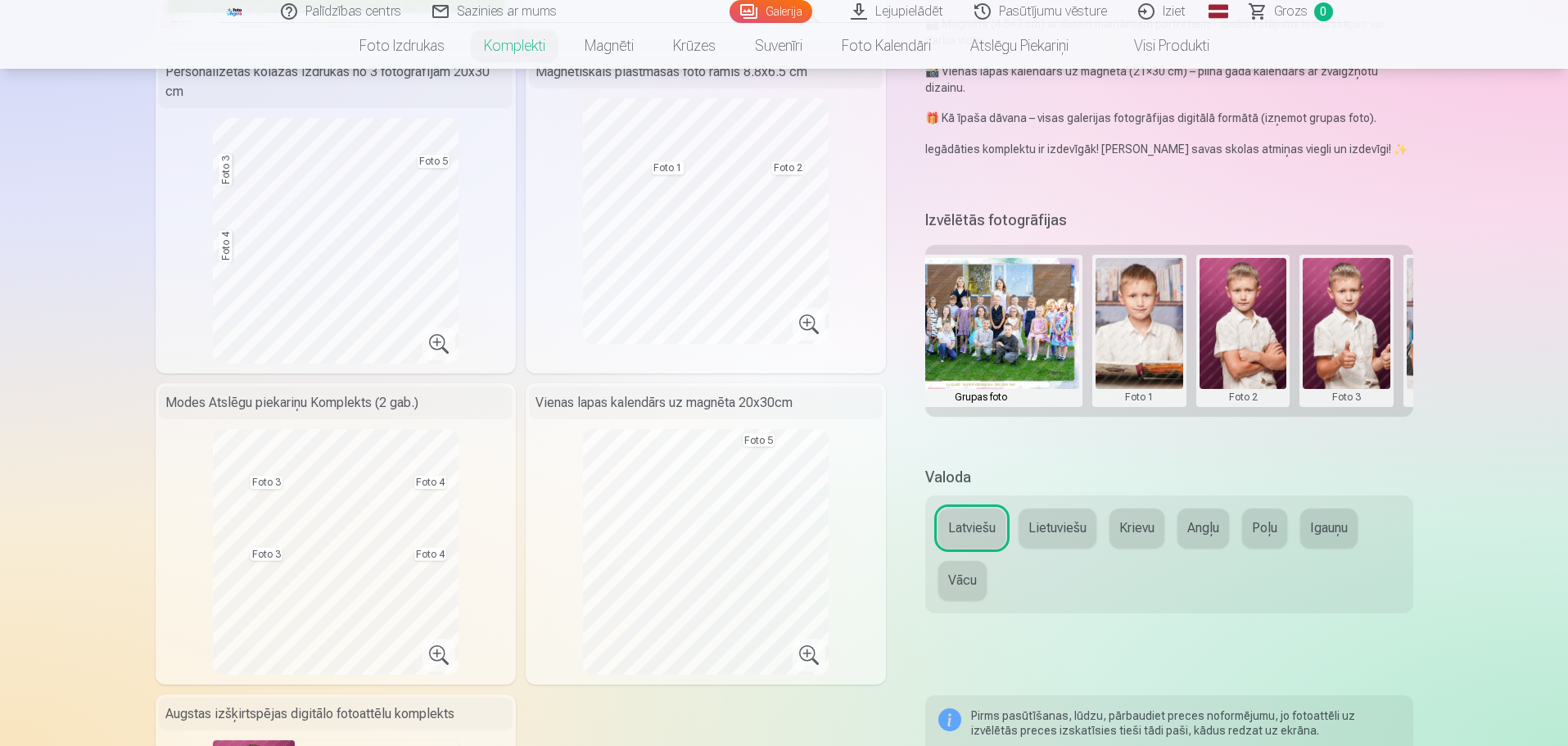
scroll to position [0, 0]
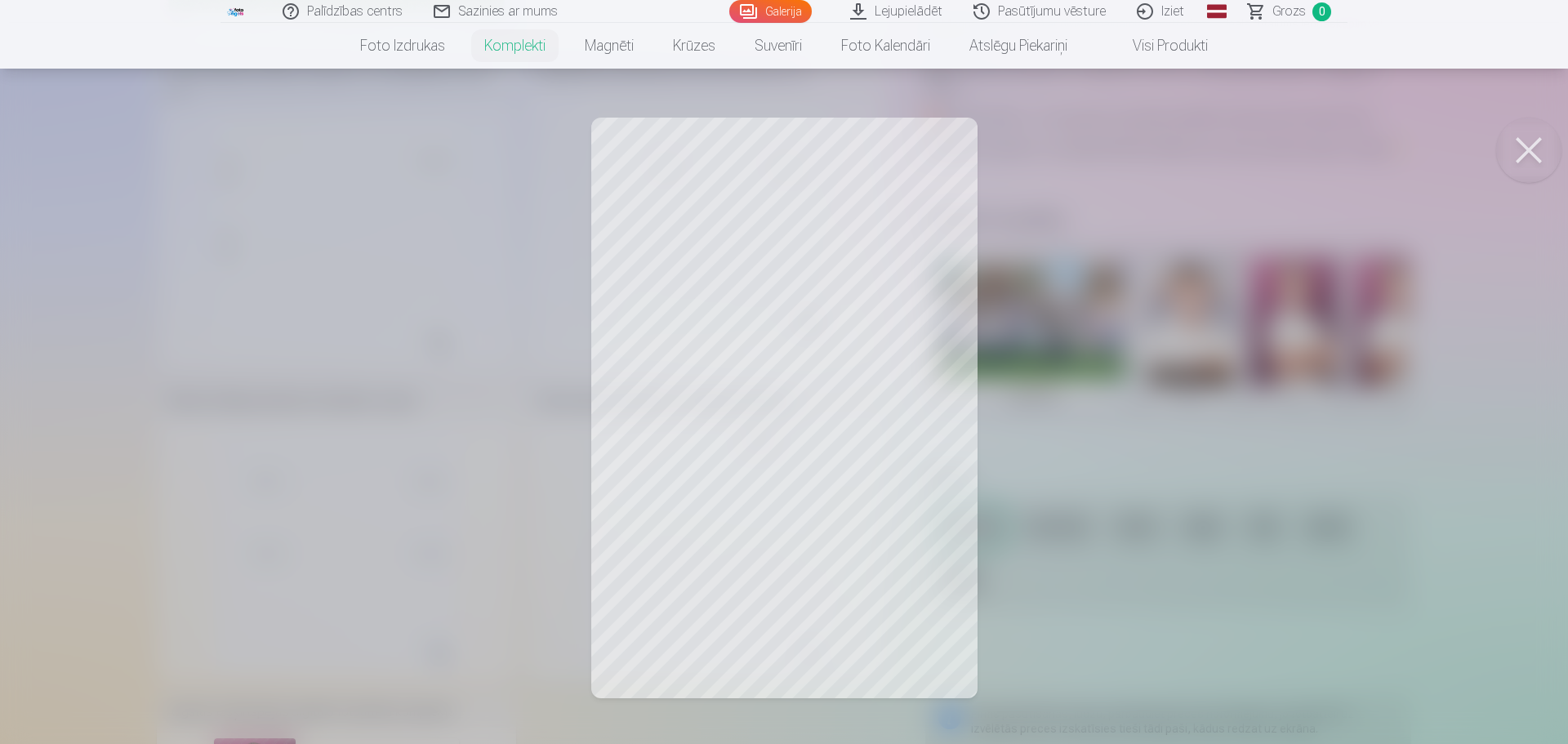
click at [833, 290] on div at bounding box center [784, 372] width 1568 height 744
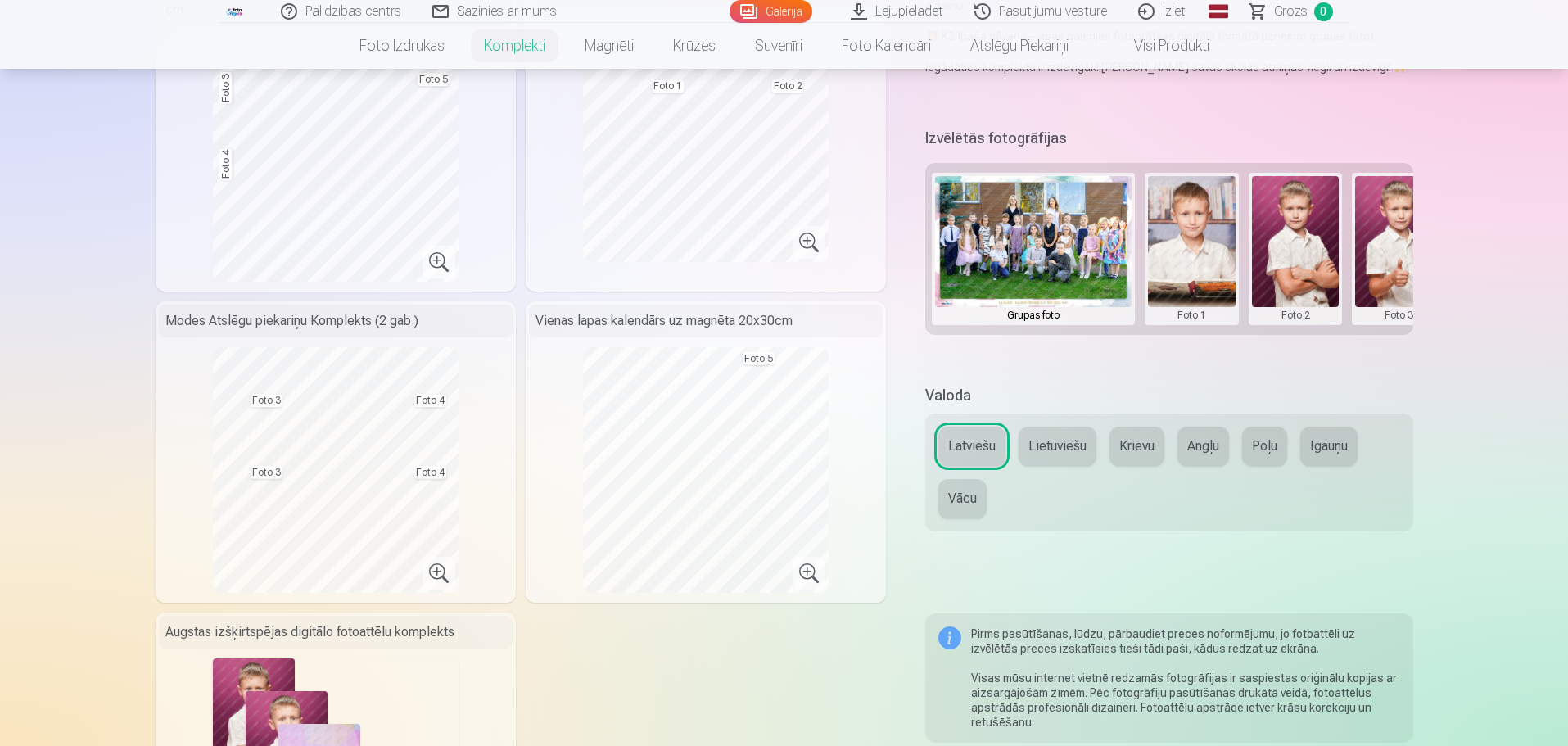
scroll to position [410, 0]
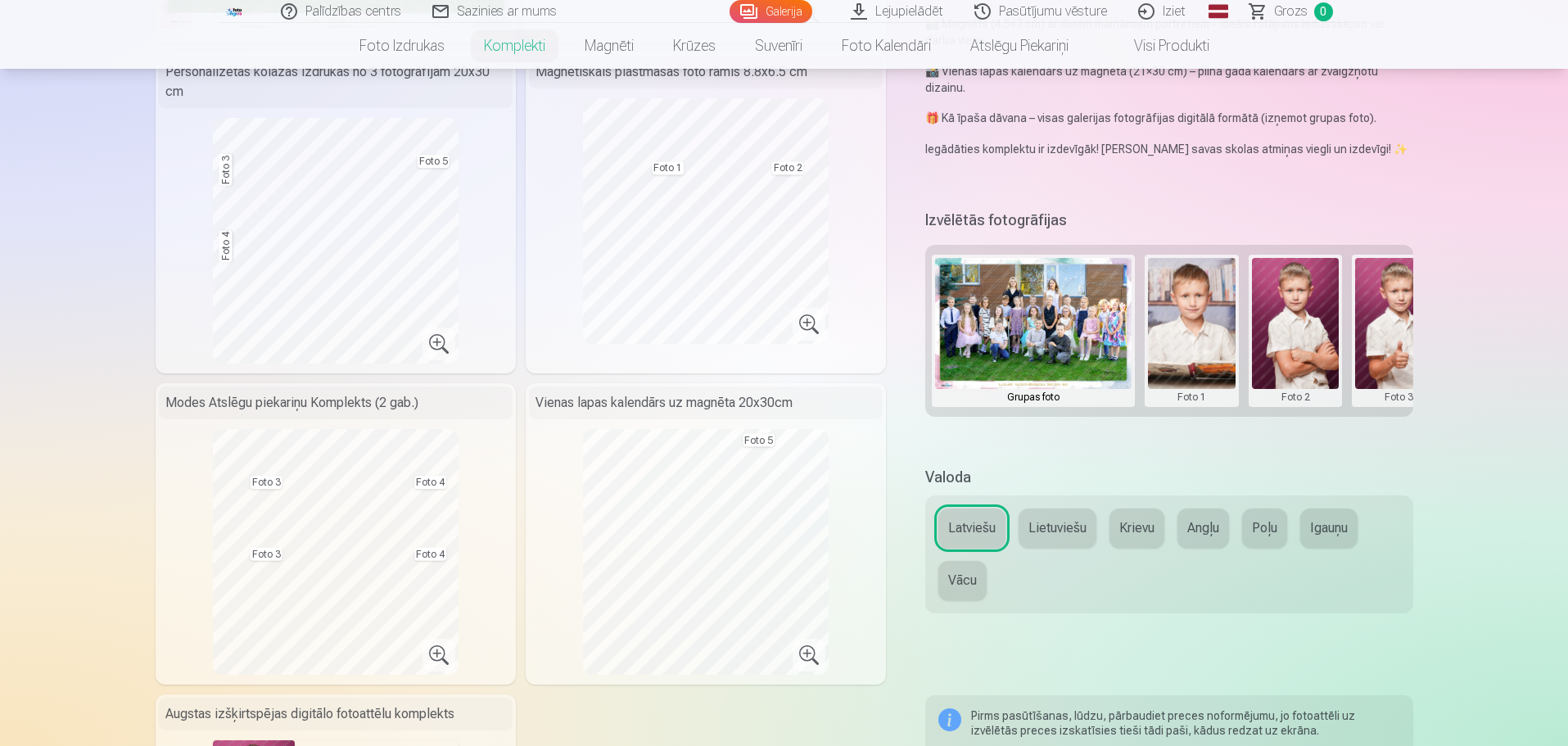
drag, startPoint x: 831, startPoint y: 484, endPoint x: 916, endPoint y: 393, distance: 124.5
click at [916, 393] on div "Premium komplekts + 🎁 Premium komplekts – pilns populārāko fotopreču komplekts,…" at bounding box center [784, 520] width 1258 height 1556
drag, startPoint x: 1071, startPoint y: 403, endPoint x: 1217, endPoint y: 410, distance: 146.2
click at [1217, 410] on div "Izvēlētās fotogrāfijas Grupas foto Foto 1 Foto 2 Foto 3 Foto 4 Foto 5" at bounding box center [1169, 326] width 487 height 241
click at [1254, 449] on div "Premium komplekts + 🎁 Premium komplekts – pilns populārāko fotopreču komplekts,…" at bounding box center [784, 520] width 1258 height 1556
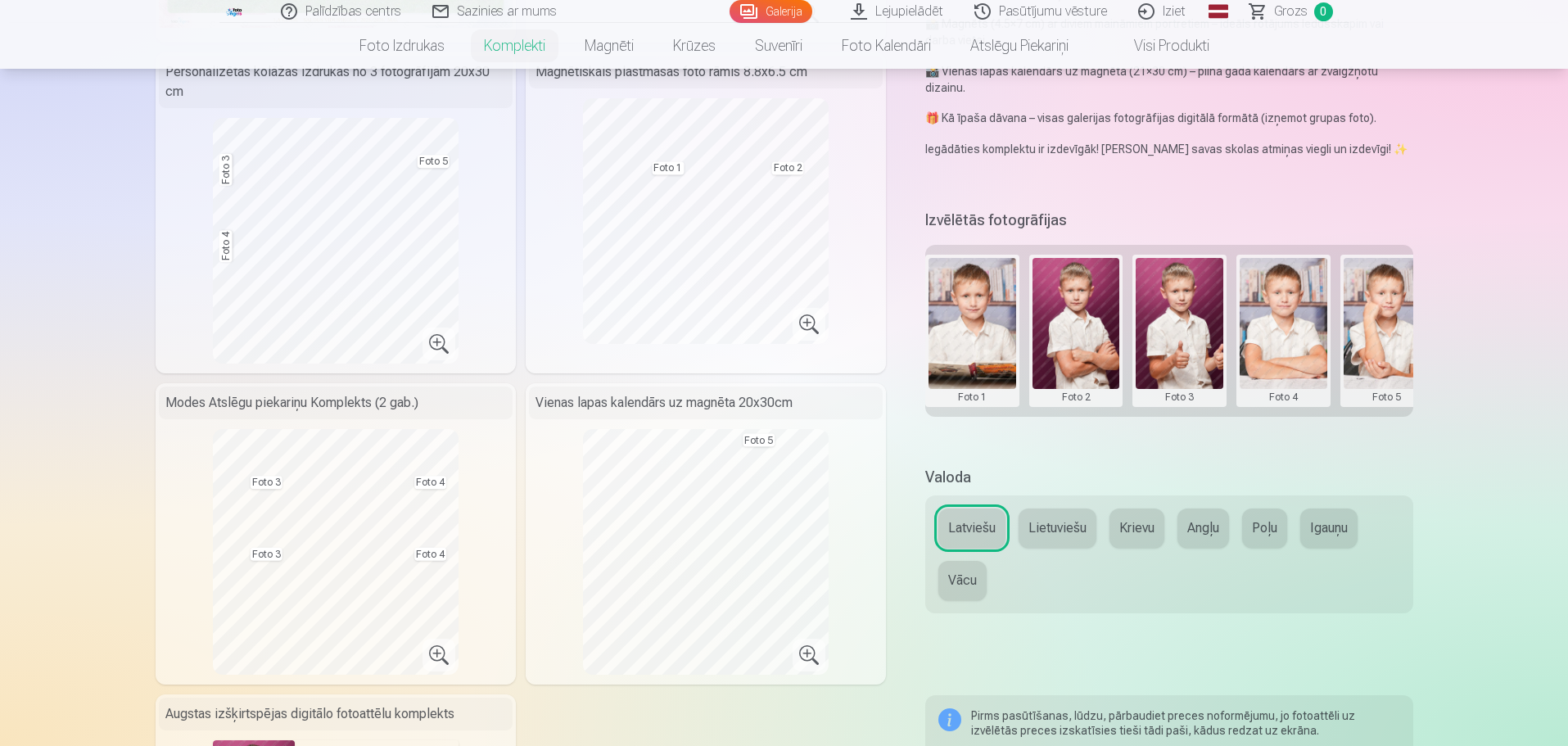
scroll to position [0, 246]
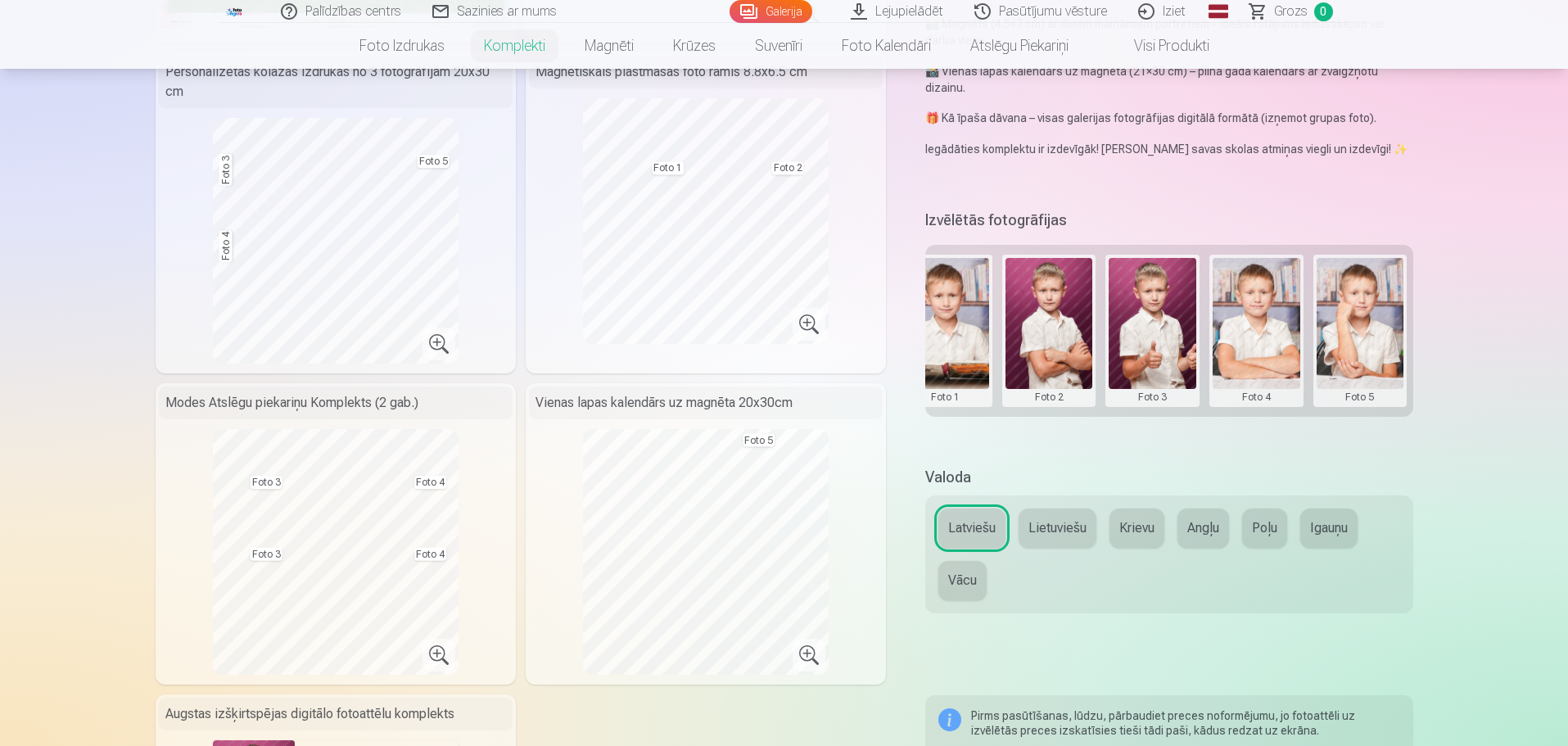
drag, startPoint x: 1239, startPoint y: 406, endPoint x: 1523, endPoint y: 459, distance: 288.9
drag, startPoint x: 1255, startPoint y: 332, endPoint x: 1356, endPoint y: 324, distance: 101.3
click at [1356, 324] on div "Grupas foto Foto 1 Foto 2 Foto 3 Foto 4 Foto 5" at bounding box center [1169, 331] width 487 height 172
click at [1278, 325] on button at bounding box center [1257, 331] width 88 height 146
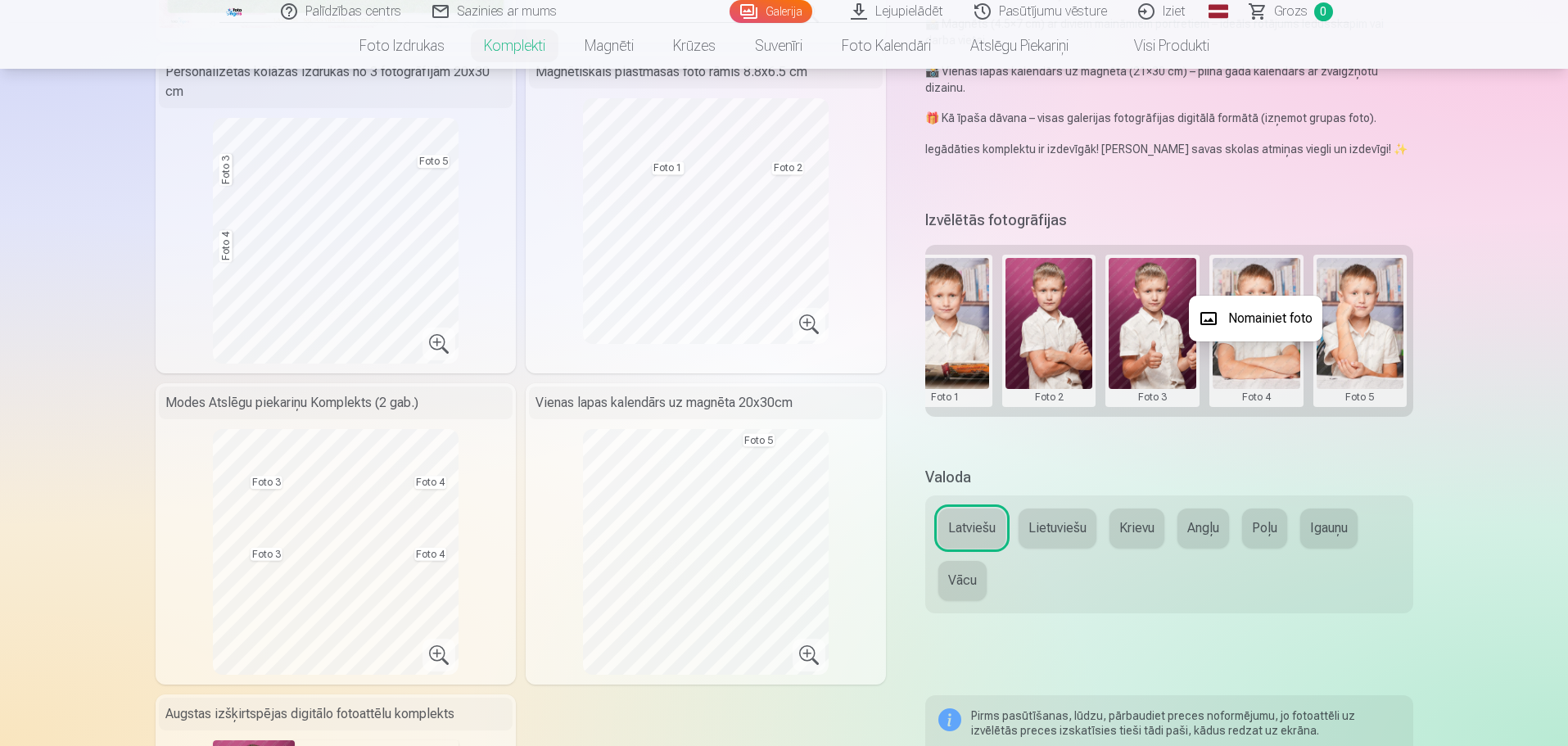
click at [1269, 322] on button "Nomainiet foto" at bounding box center [1256, 319] width 133 height 46
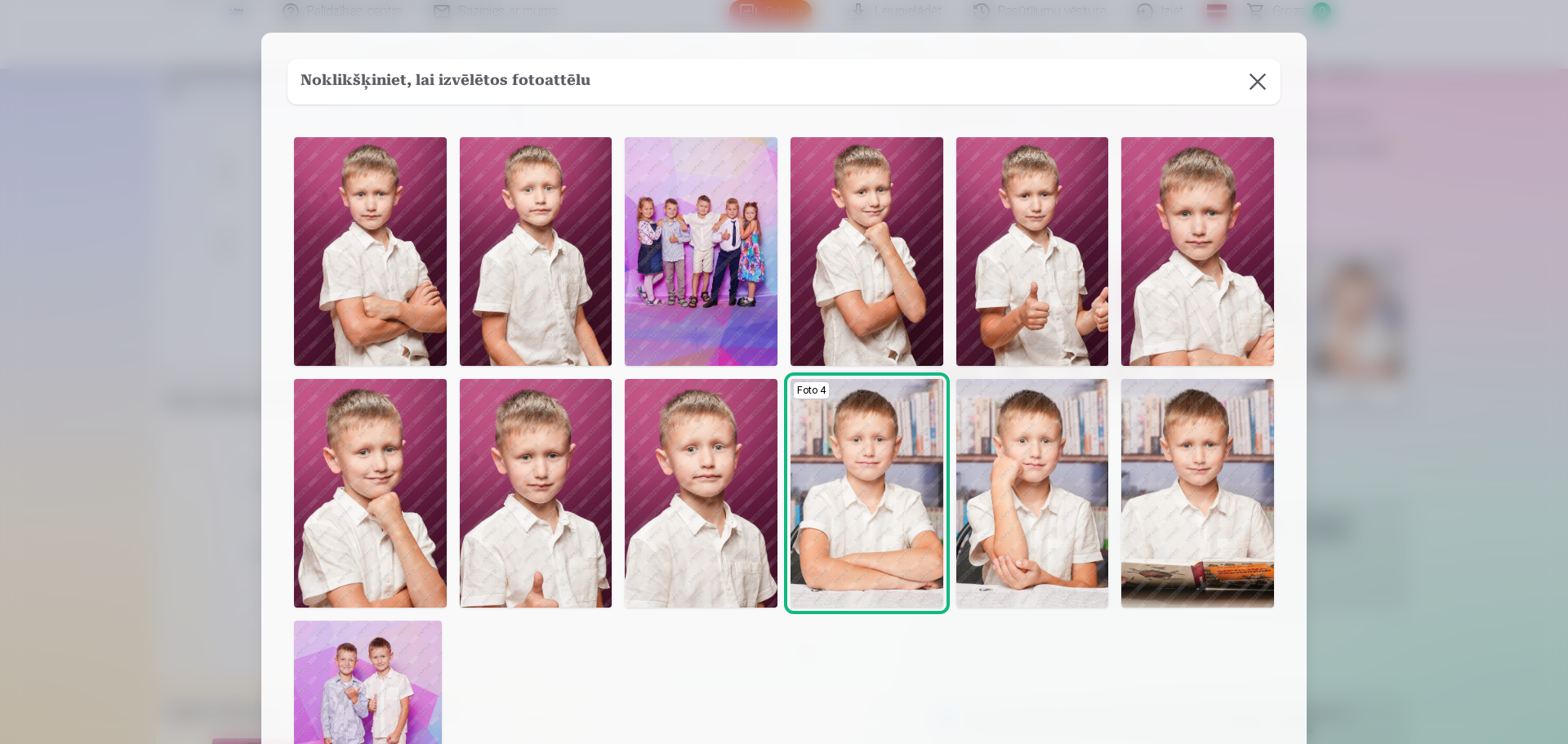
click at [1018, 496] on img at bounding box center [1033, 493] width 153 height 229
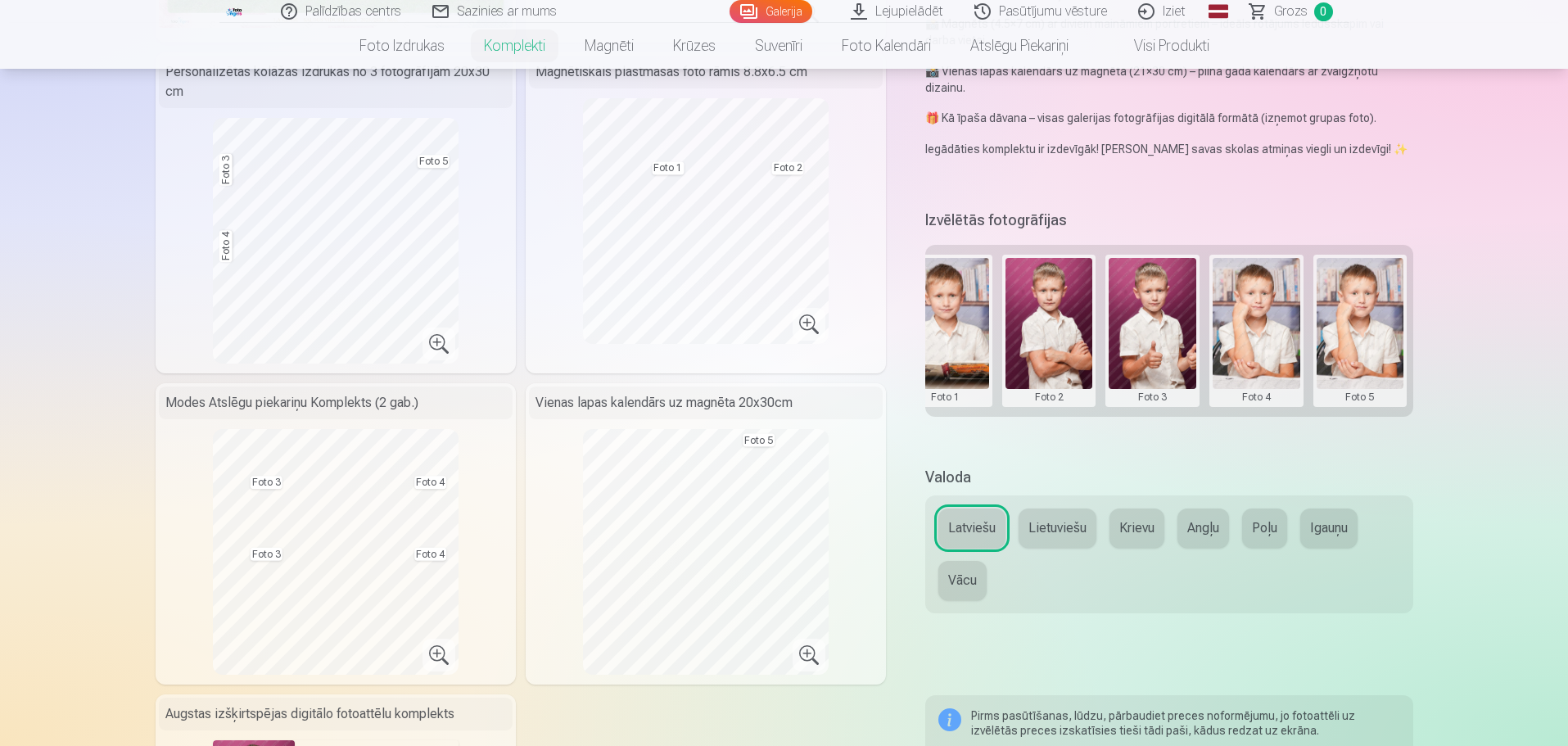
click at [1355, 307] on button at bounding box center [1361, 331] width 88 height 146
click at [1355, 314] on button "Nomainiet foto" at bounding box center [1359, 319] width 133 height 46
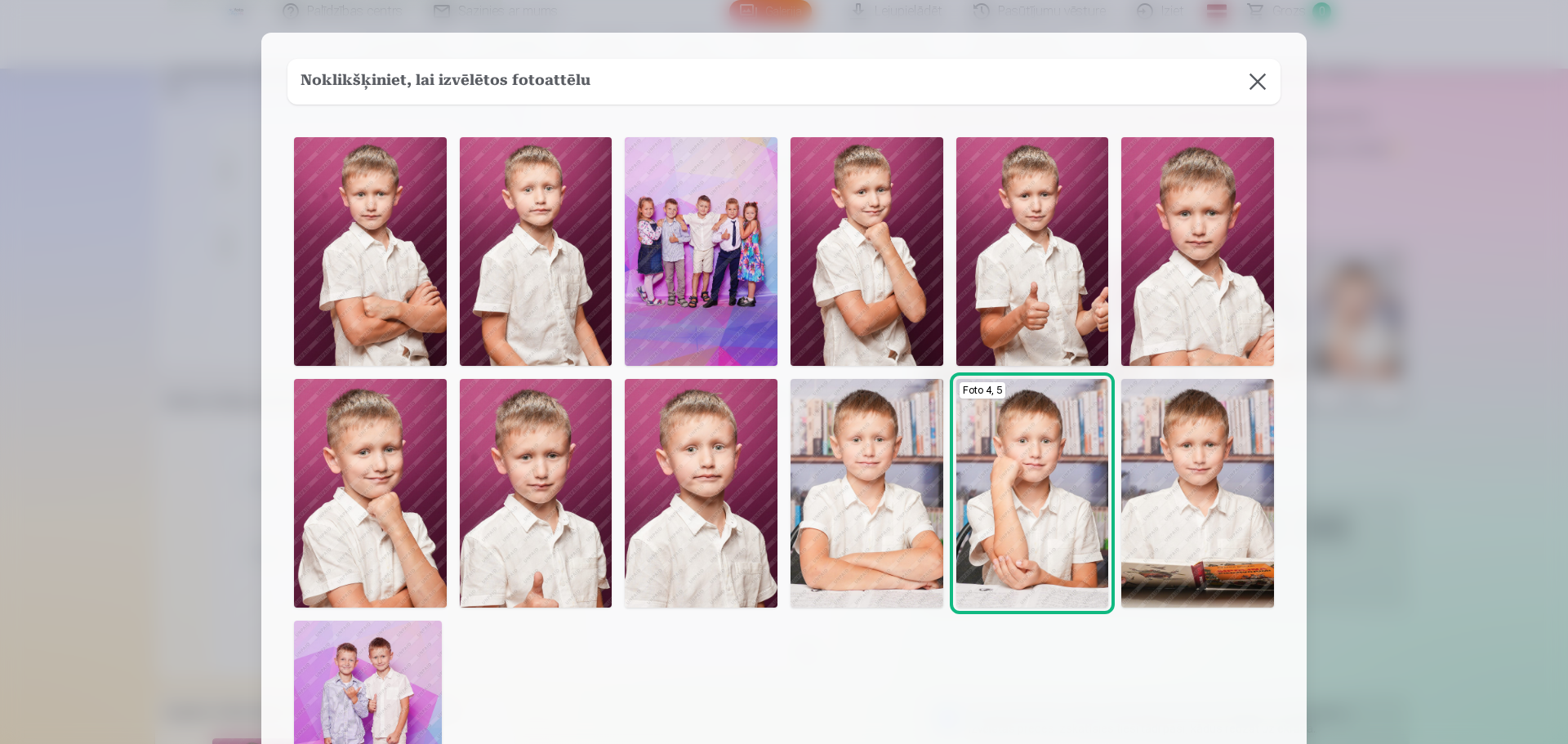
click at [886, 507] on img at bounding box center [867, 493] width 153 height 229
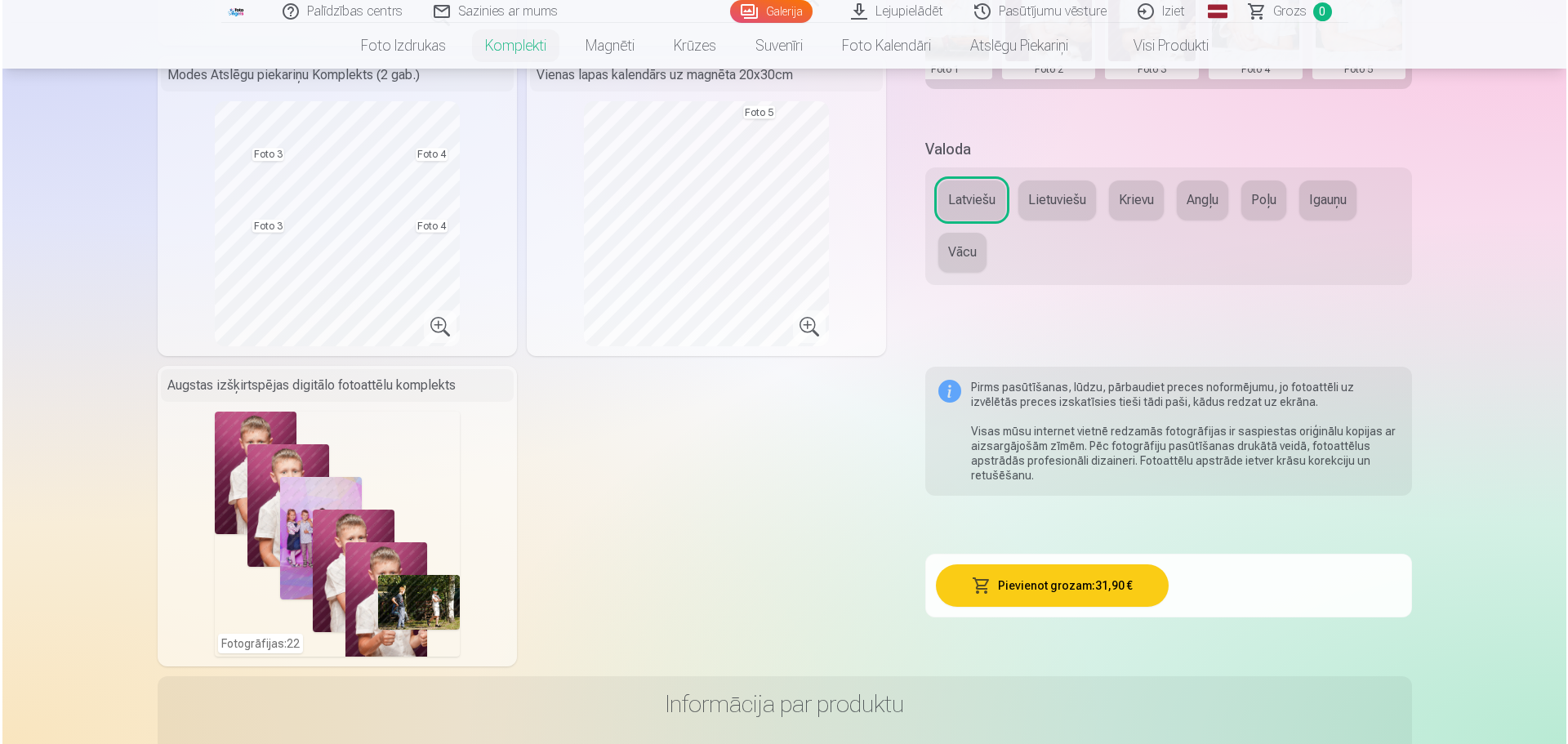
scroll to position [817, 0]
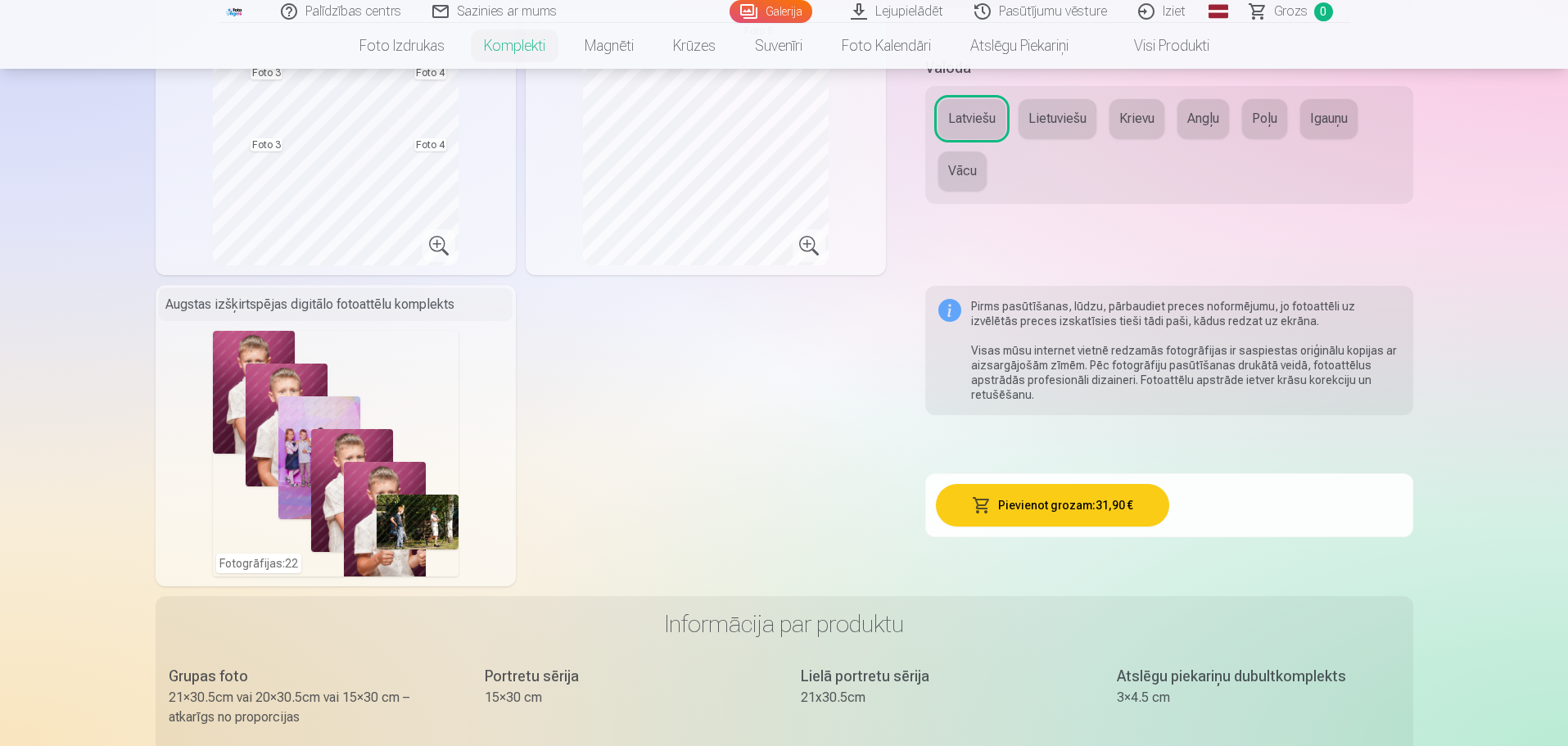
click at [1106, 496] on button "Pievienot grozam : 31,90 €" at bounding box center [1052, 505] width 234 height 43
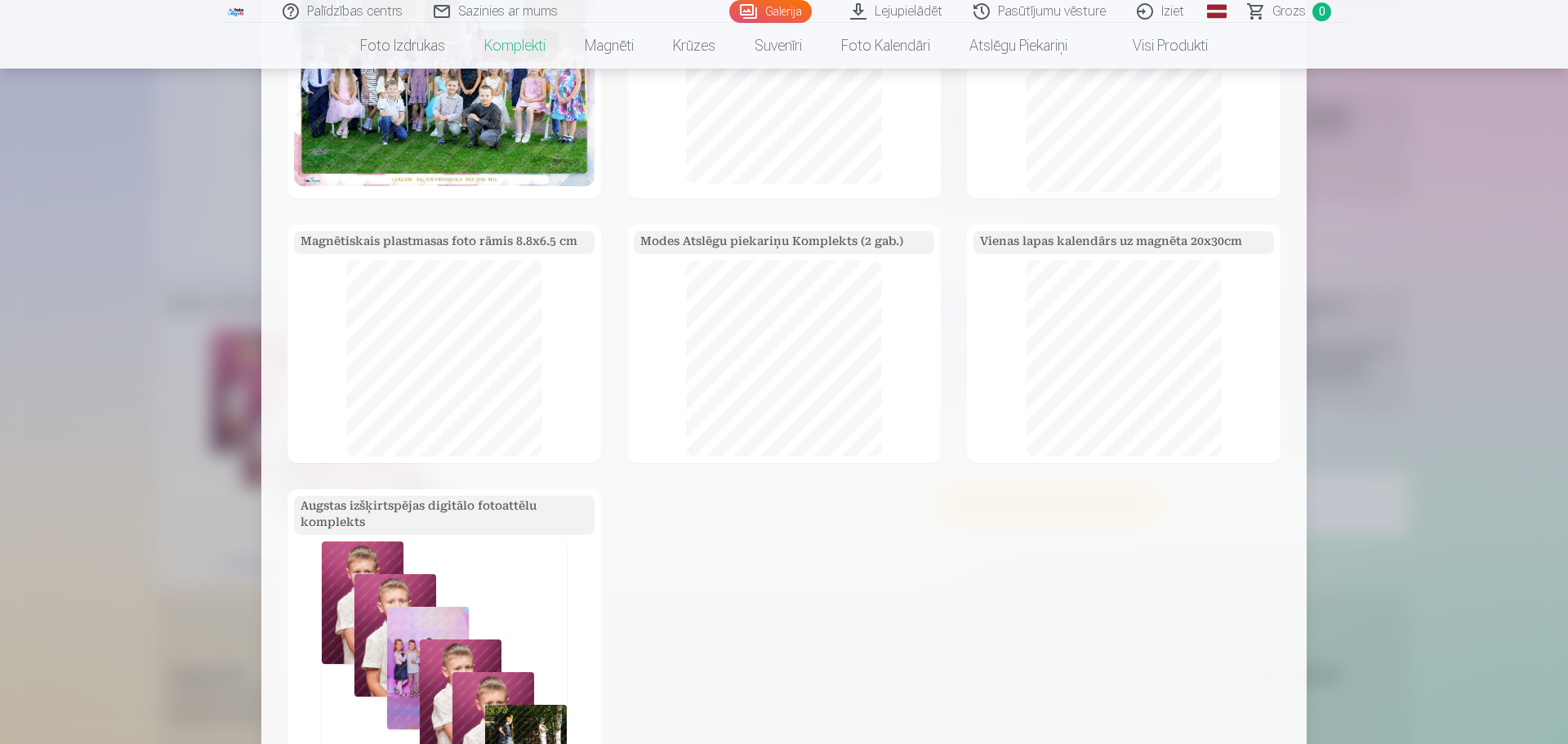
scroll to position [0, 0]
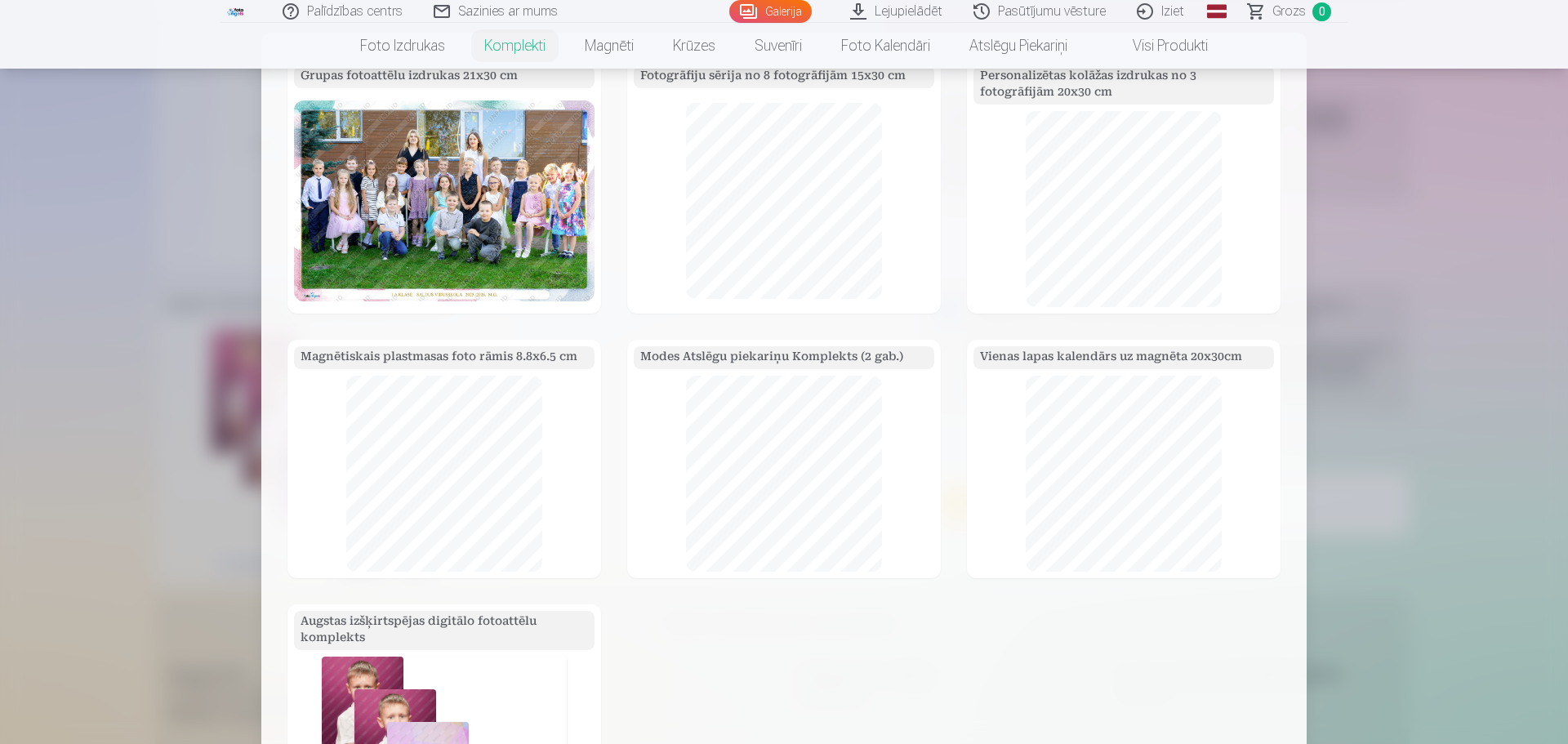
click at [438, 205] on img at bounding box center [444, 200] width 300 height 201
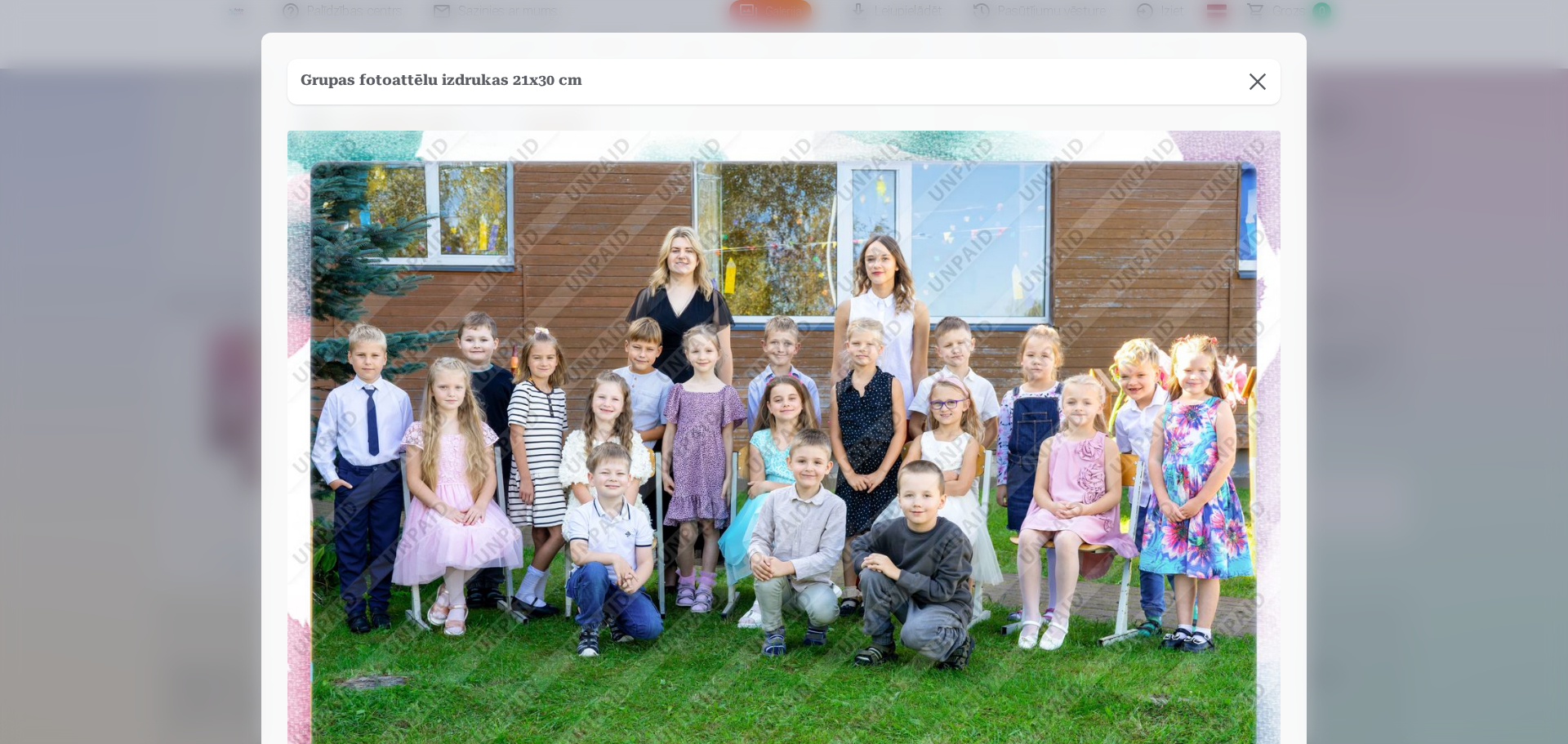
click at [1260, 74] on button at bounding box center [1257, 82] width 46 height 46
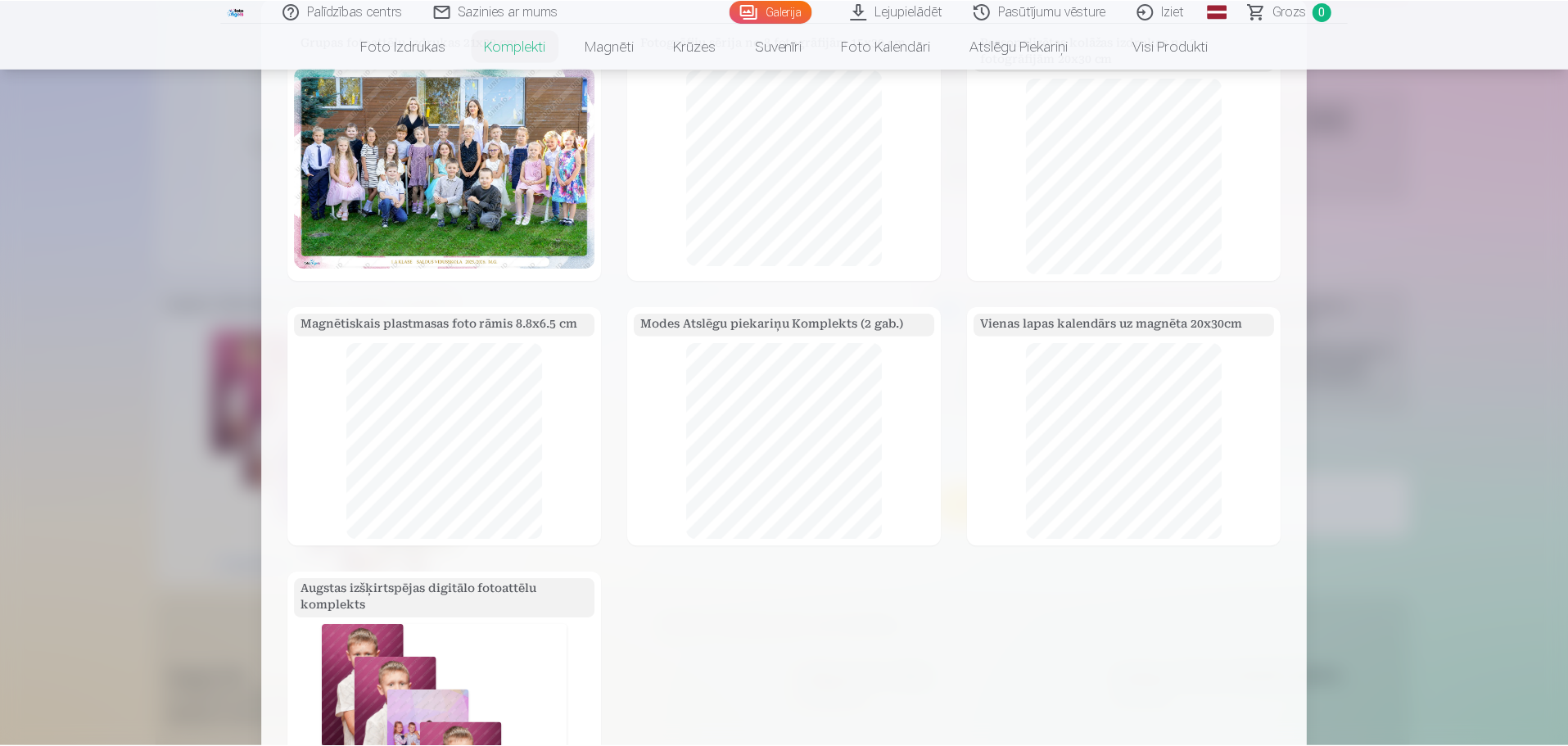
scroll to position [525, 0]
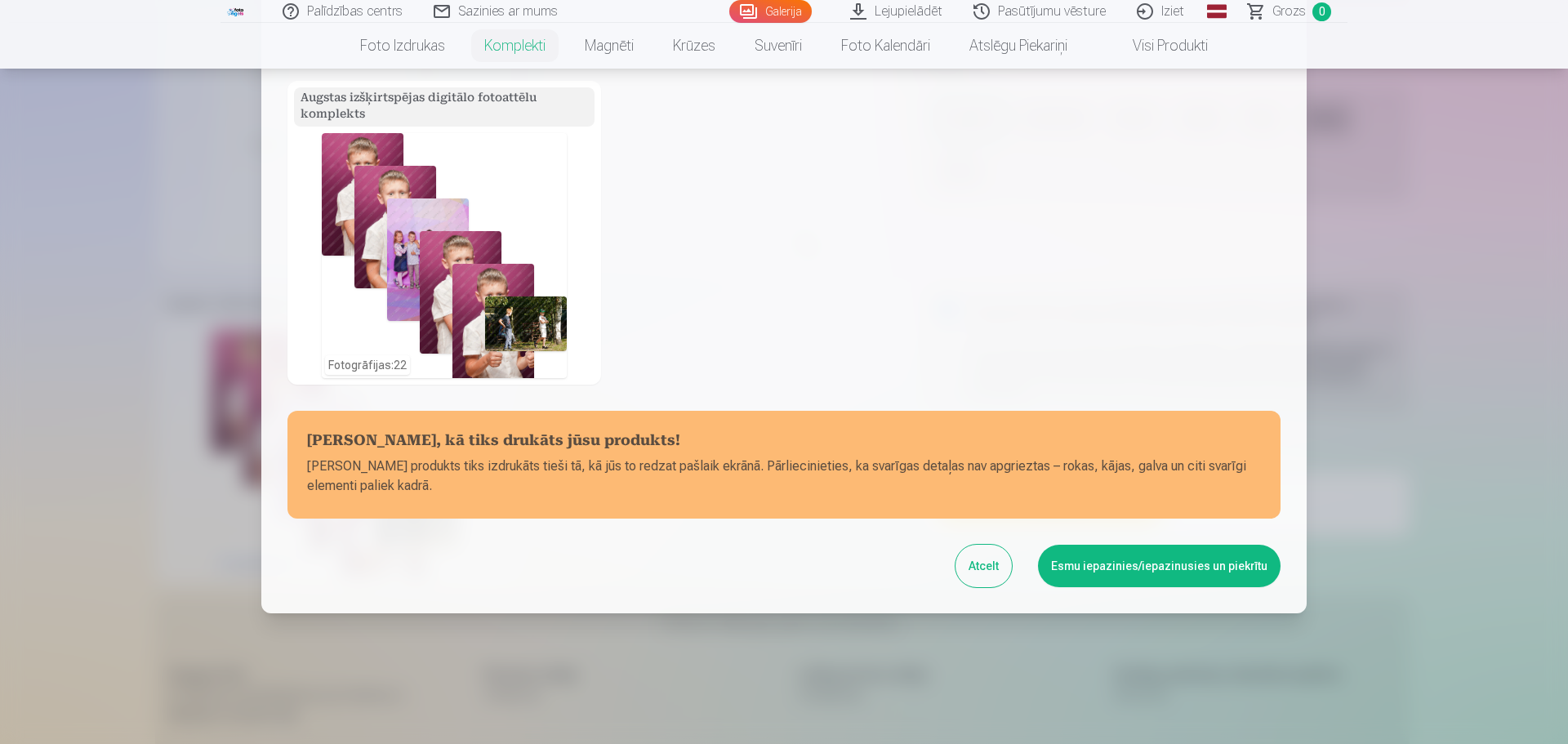
click at [1198, 560] on button "Esmu iepazinies/iepazinusies un piekrītu" at bounding box center [1159, 566] width 242 height 43
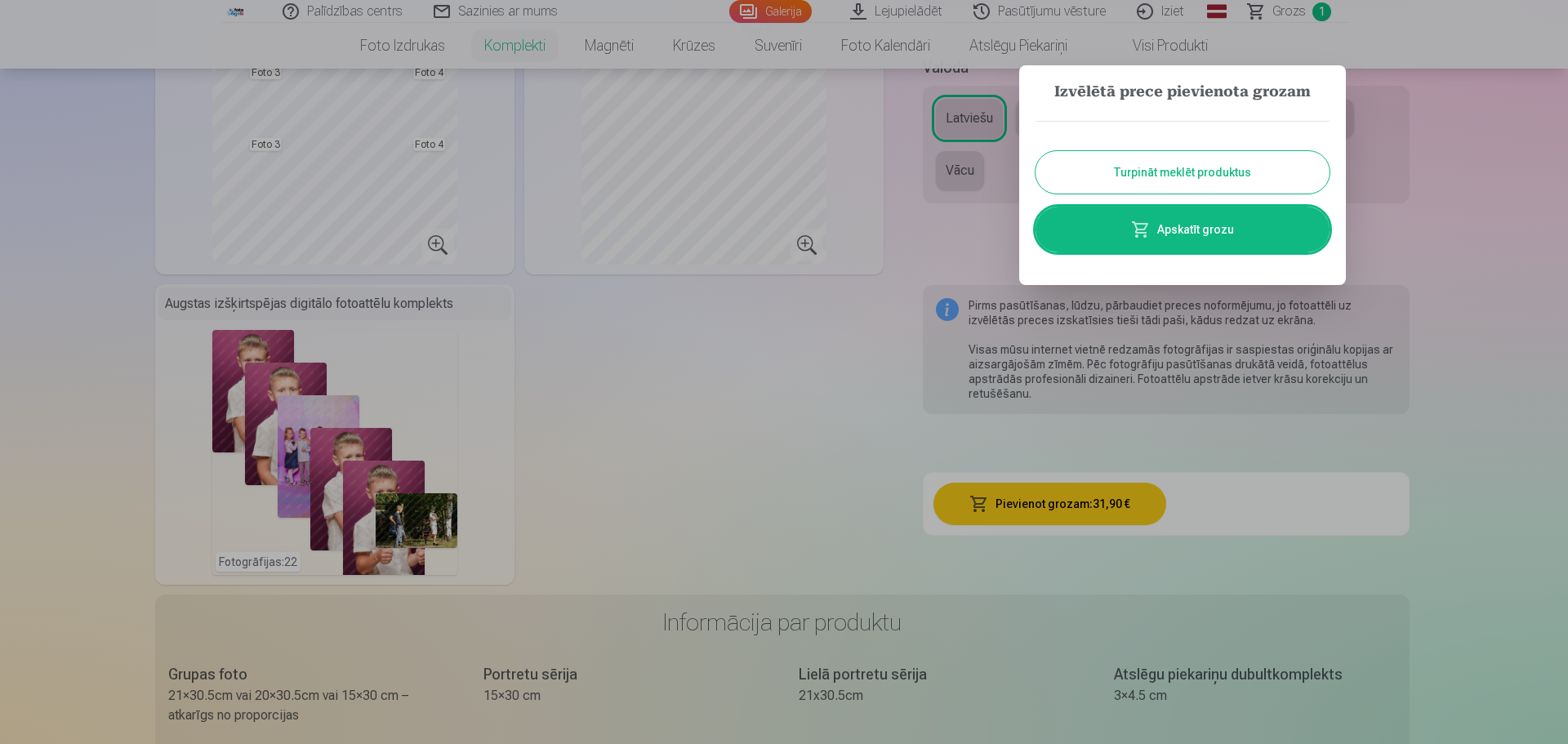
click at [1261, 238] on link "Apskatīt grozu" at bounding box center [1183, 229] width 294 height 46
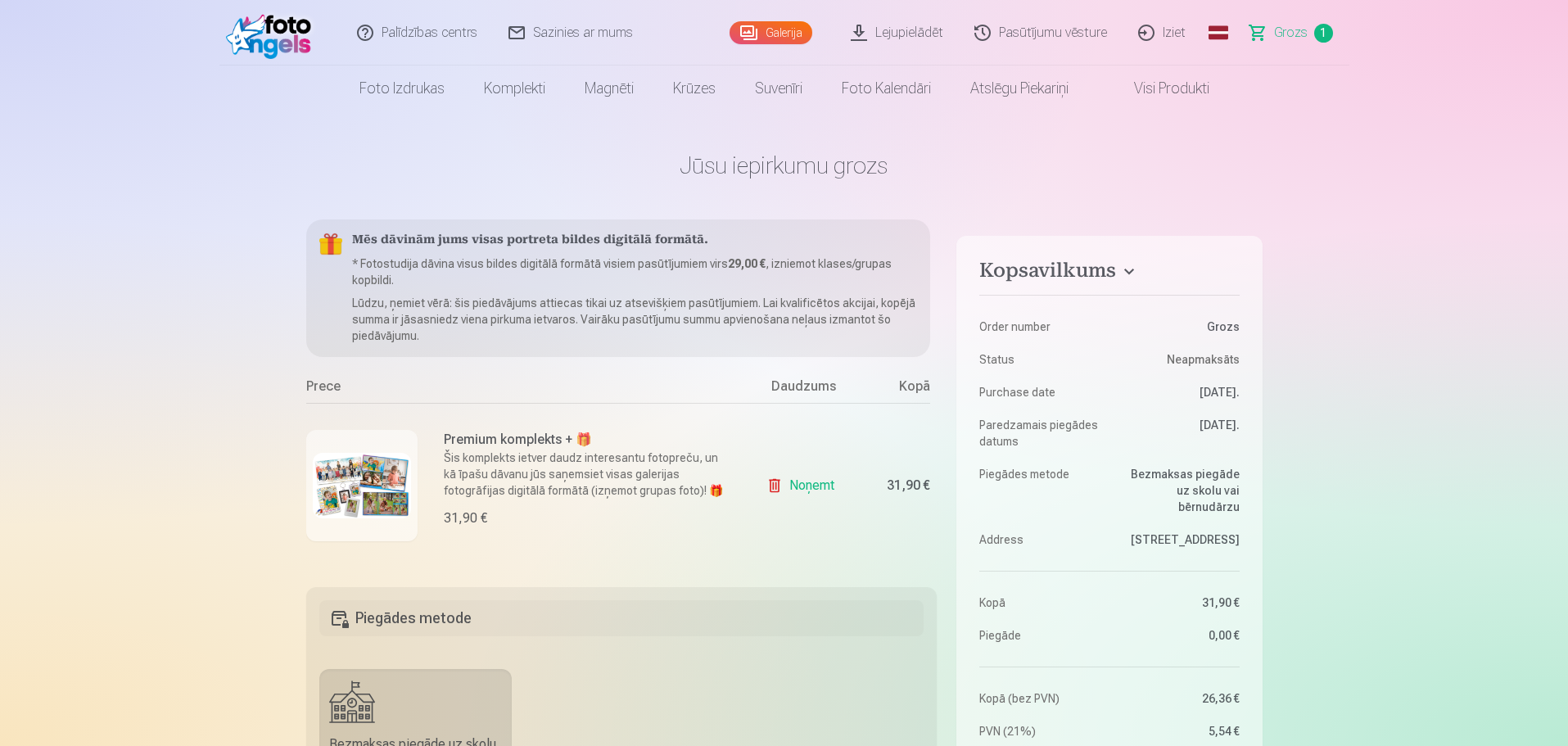
click at [369, 499] on img at bounding box center [362, 486] width 99 height 66
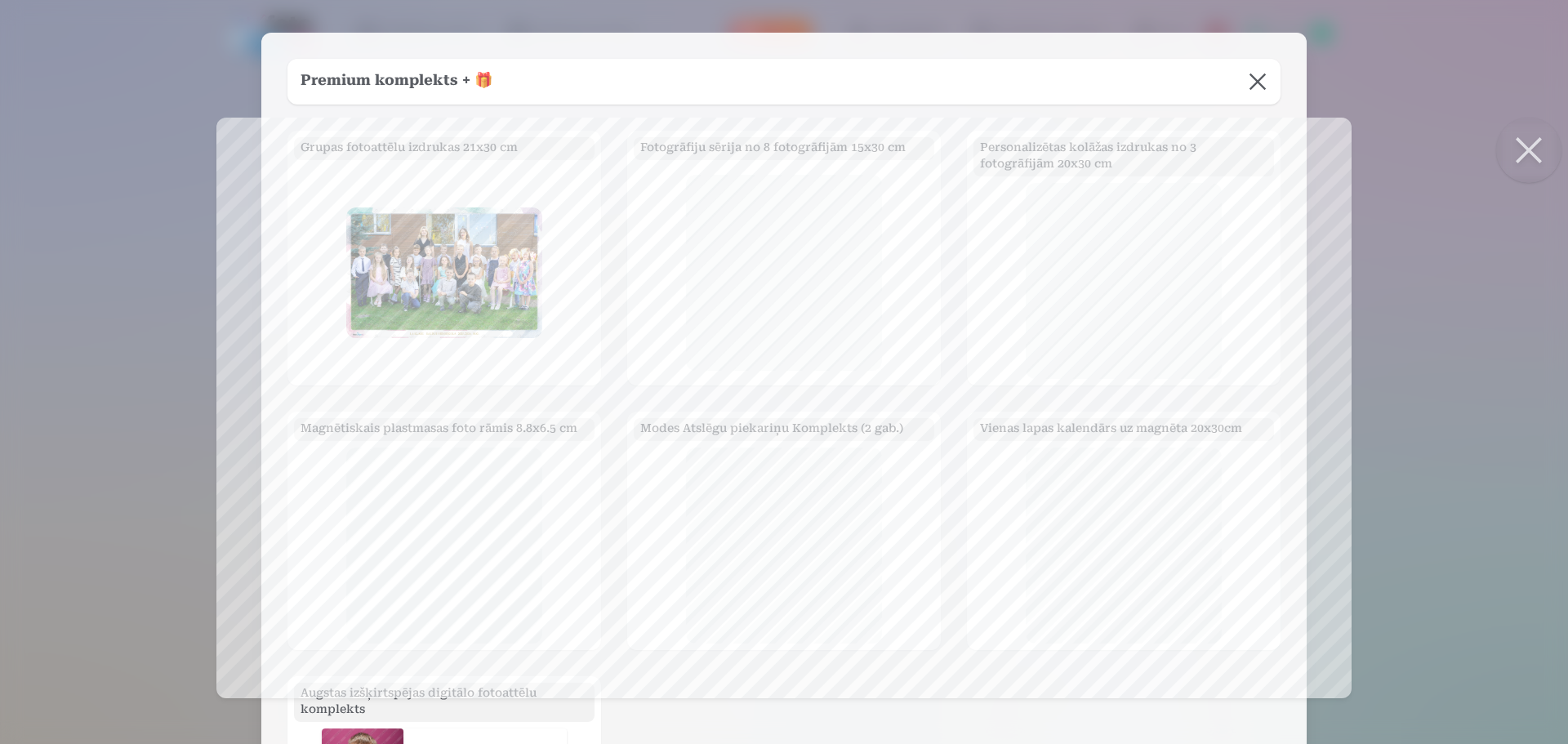
click at [1520, 148] on button at bounding box center [1529, 150] width 66 height 66
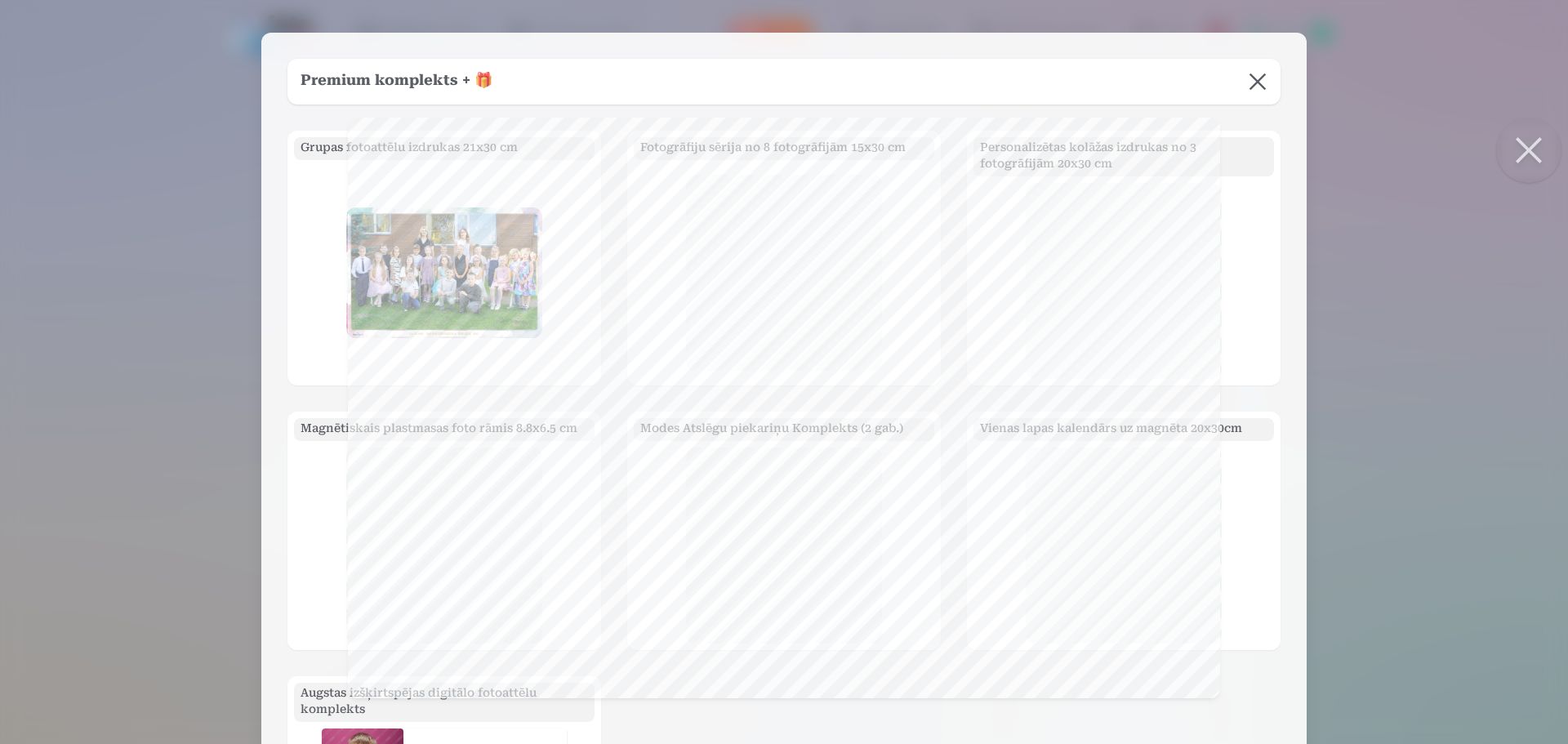
click at [1536, 155] on button at bounding box center [1529, 150] width 66 height 66
click at [1260, 83] on button at bounding box center [1257, 82] width 46 height 46
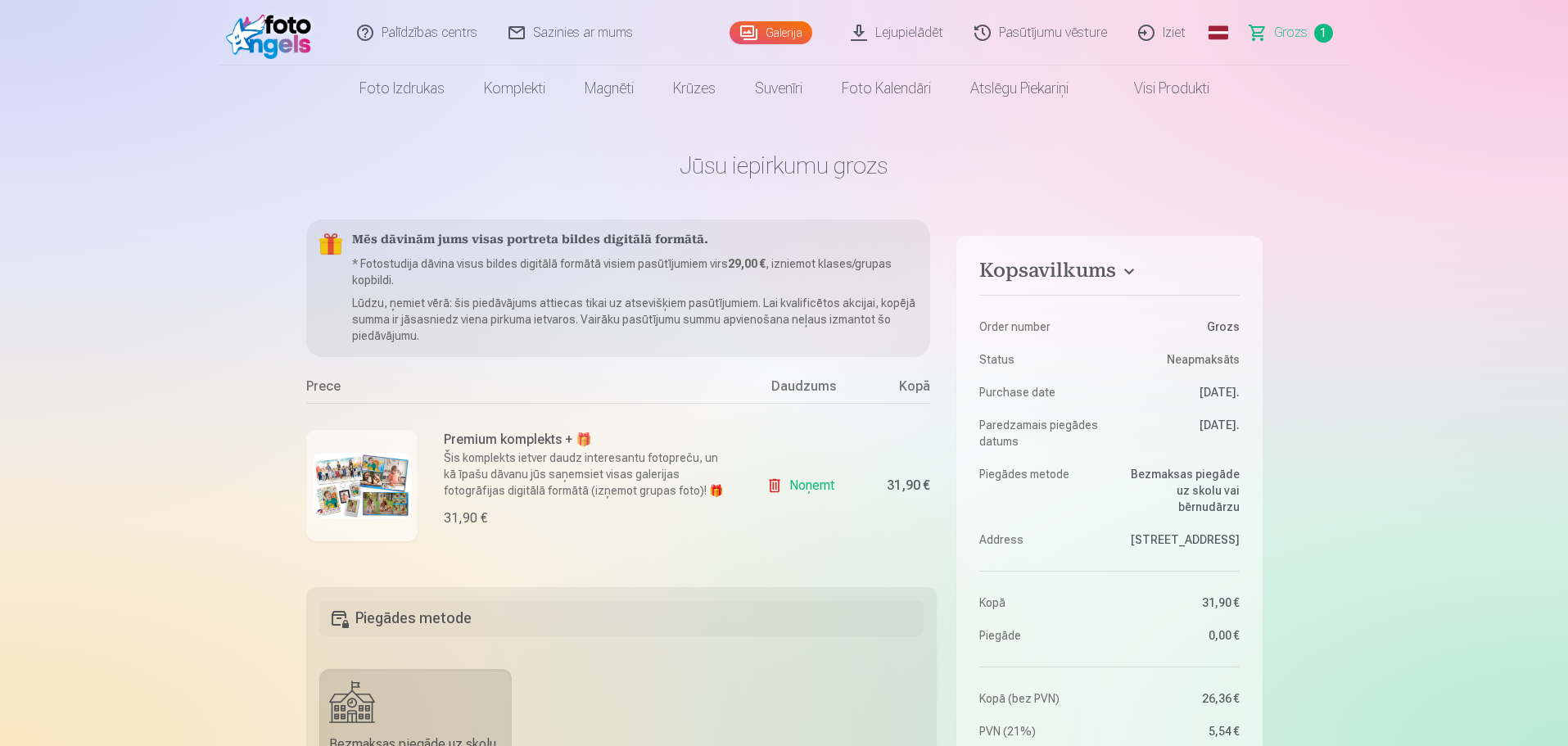
click at [382, 489] on img at bounding box center [362, 486] width 99 height 66
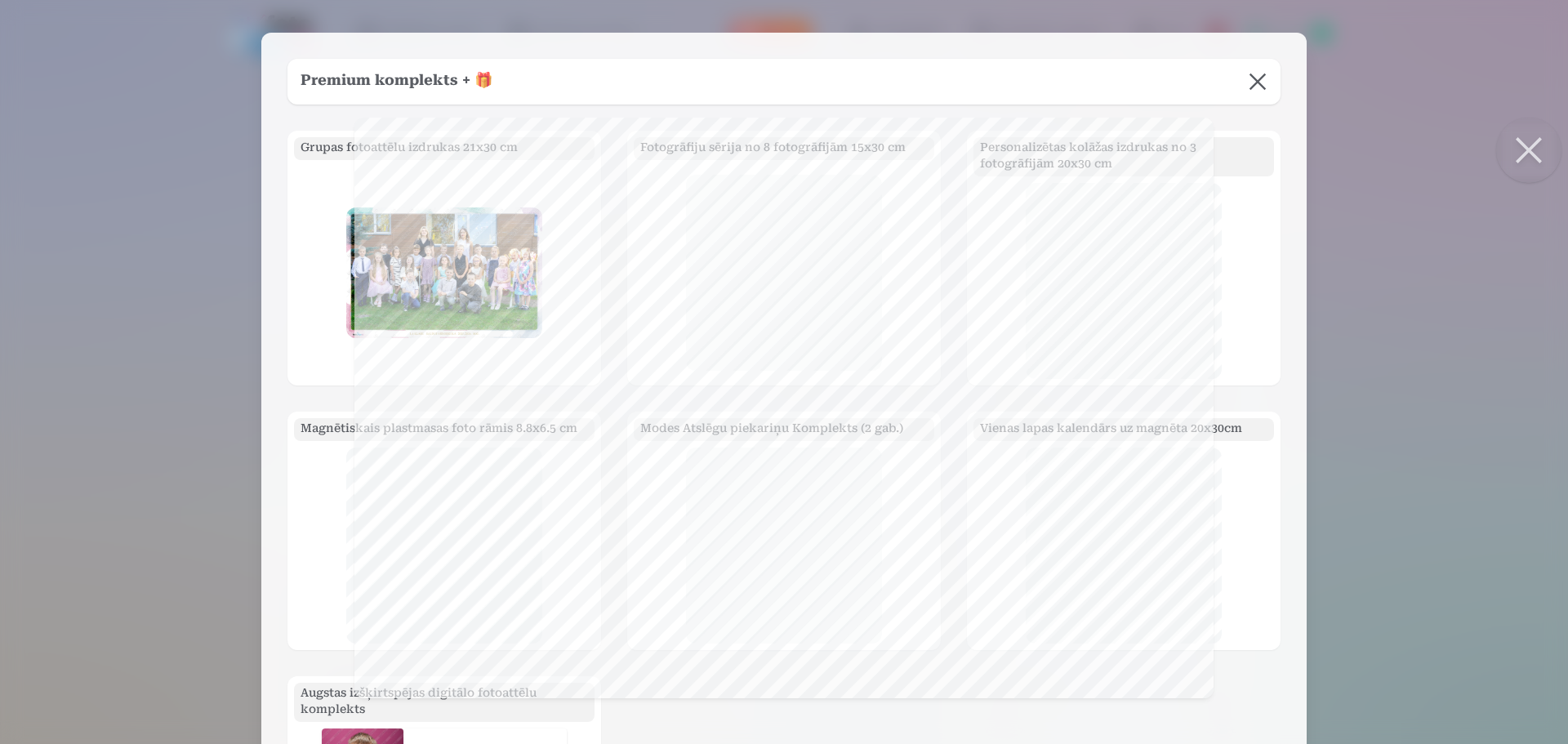
click at [1252, 82] on button at bounding box center [1257, 82] width 46 height 46
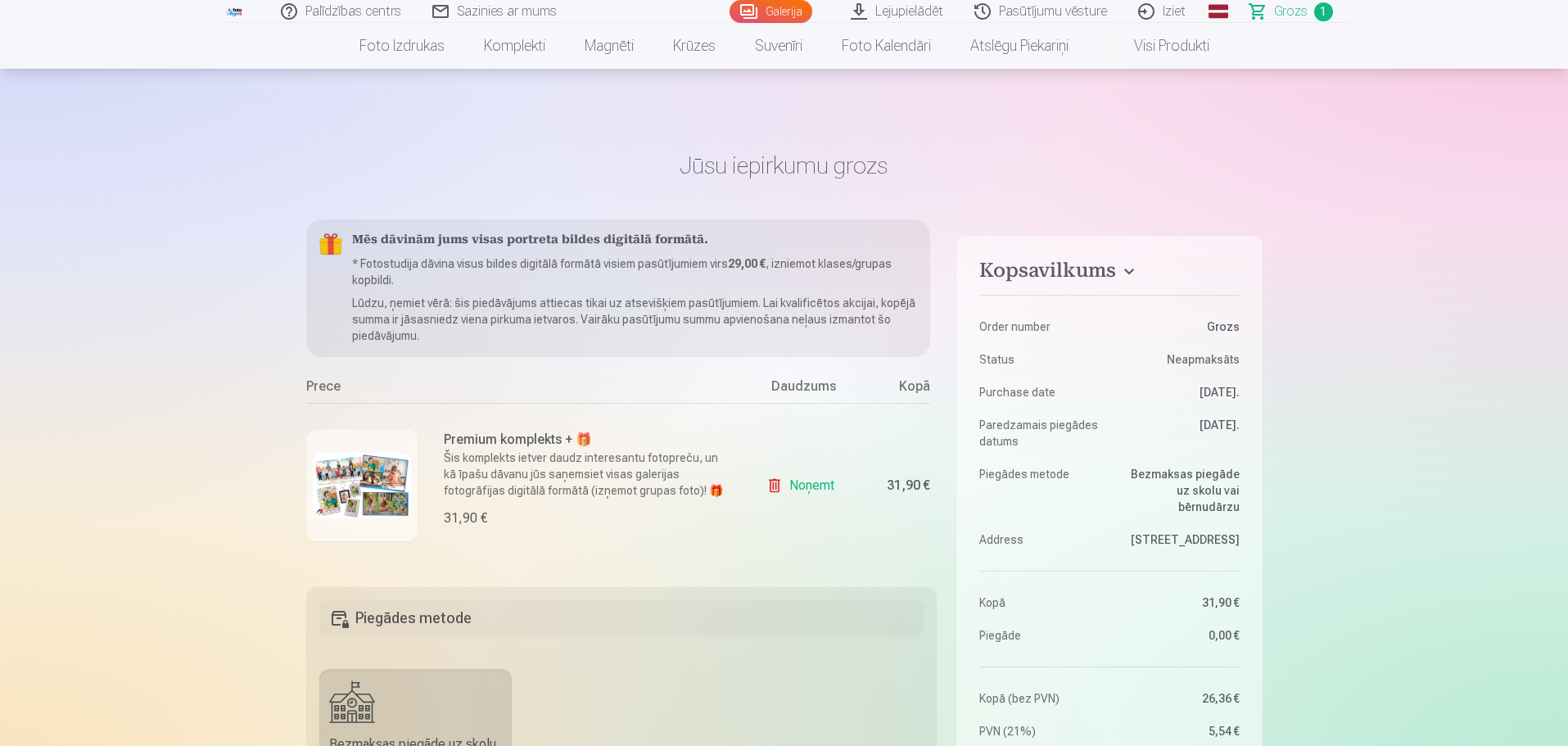
scroll to position [82, 0]
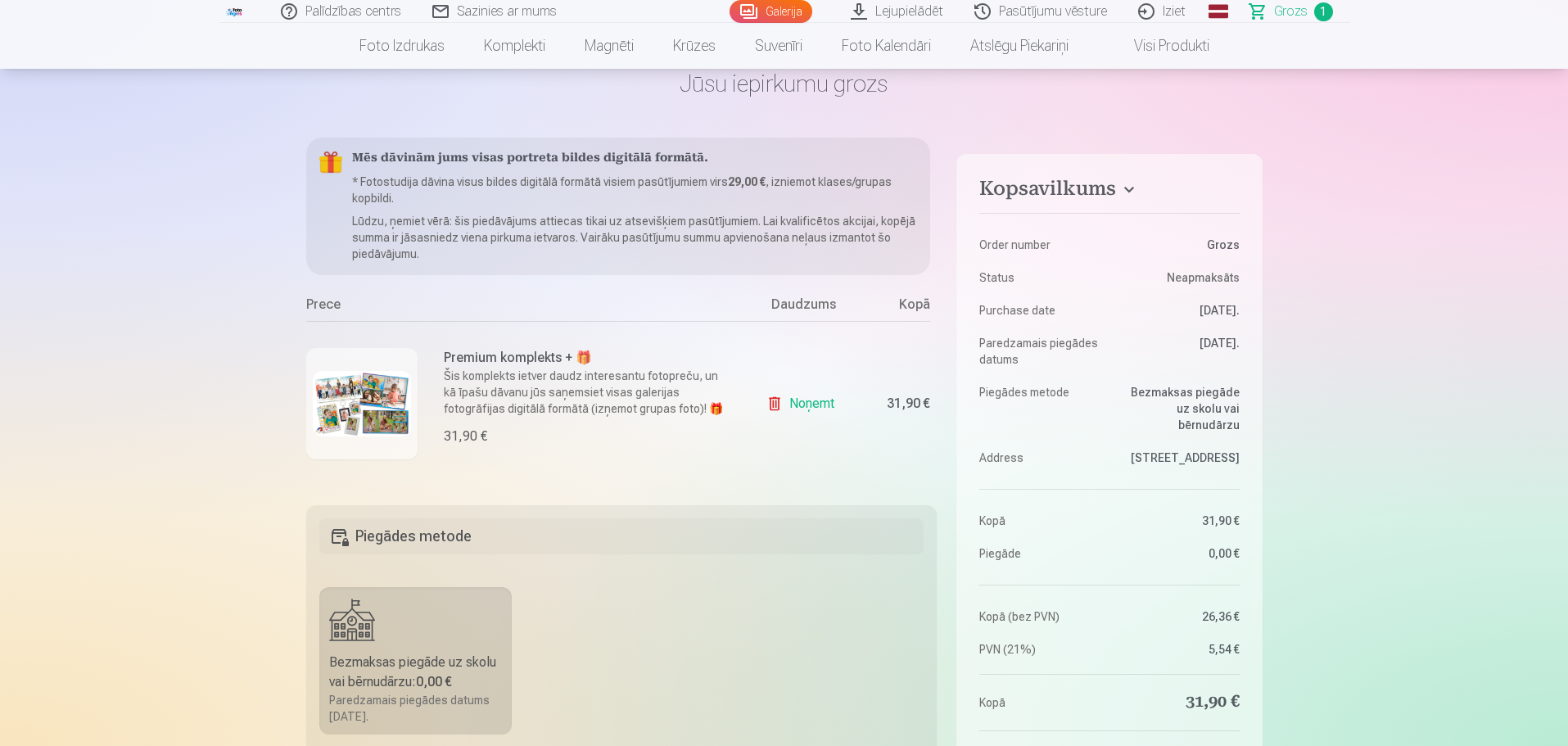
click at [818, 401] on link "Noņemt" at bounding box center [804, 404] width 75 height 33
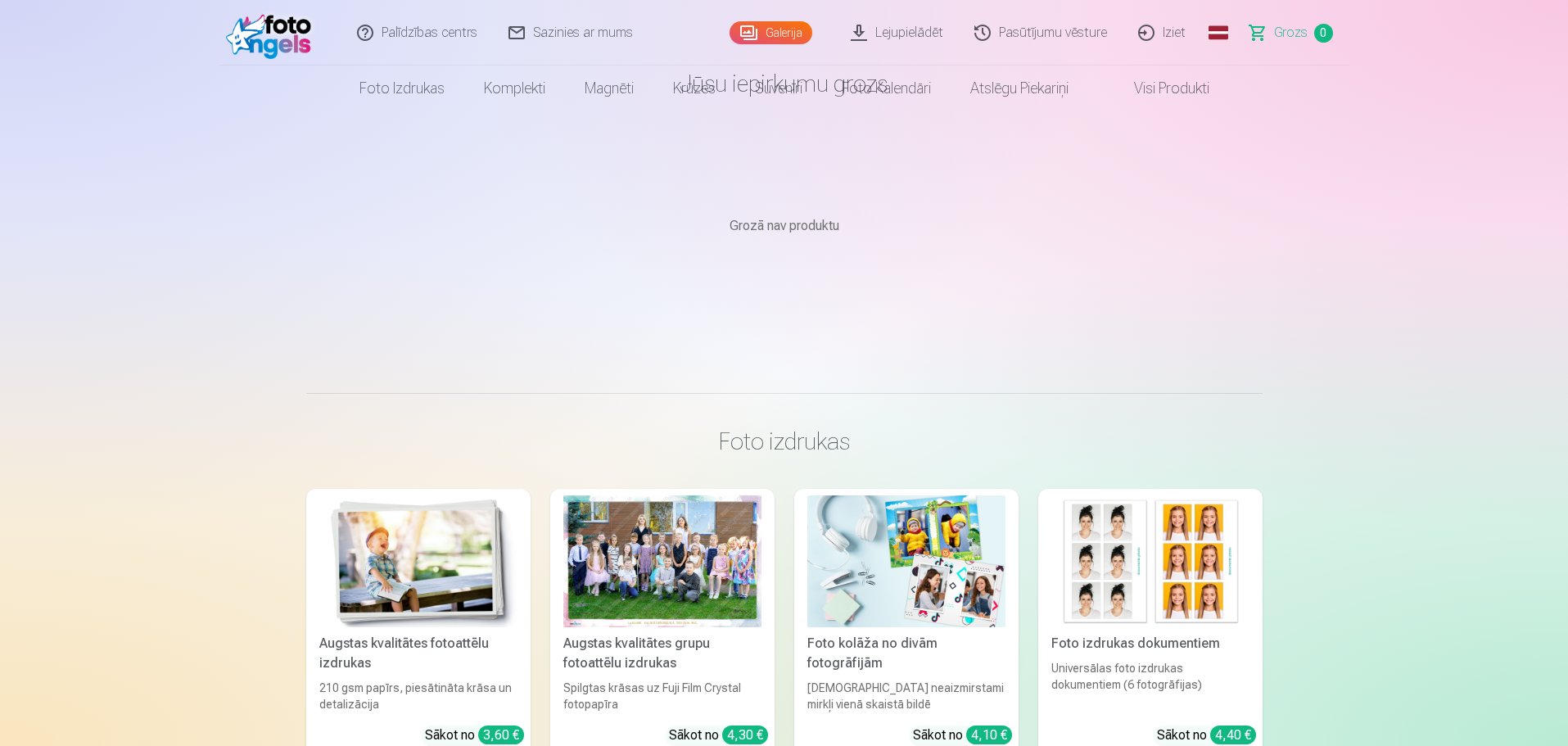
scroll to position [0, 0]
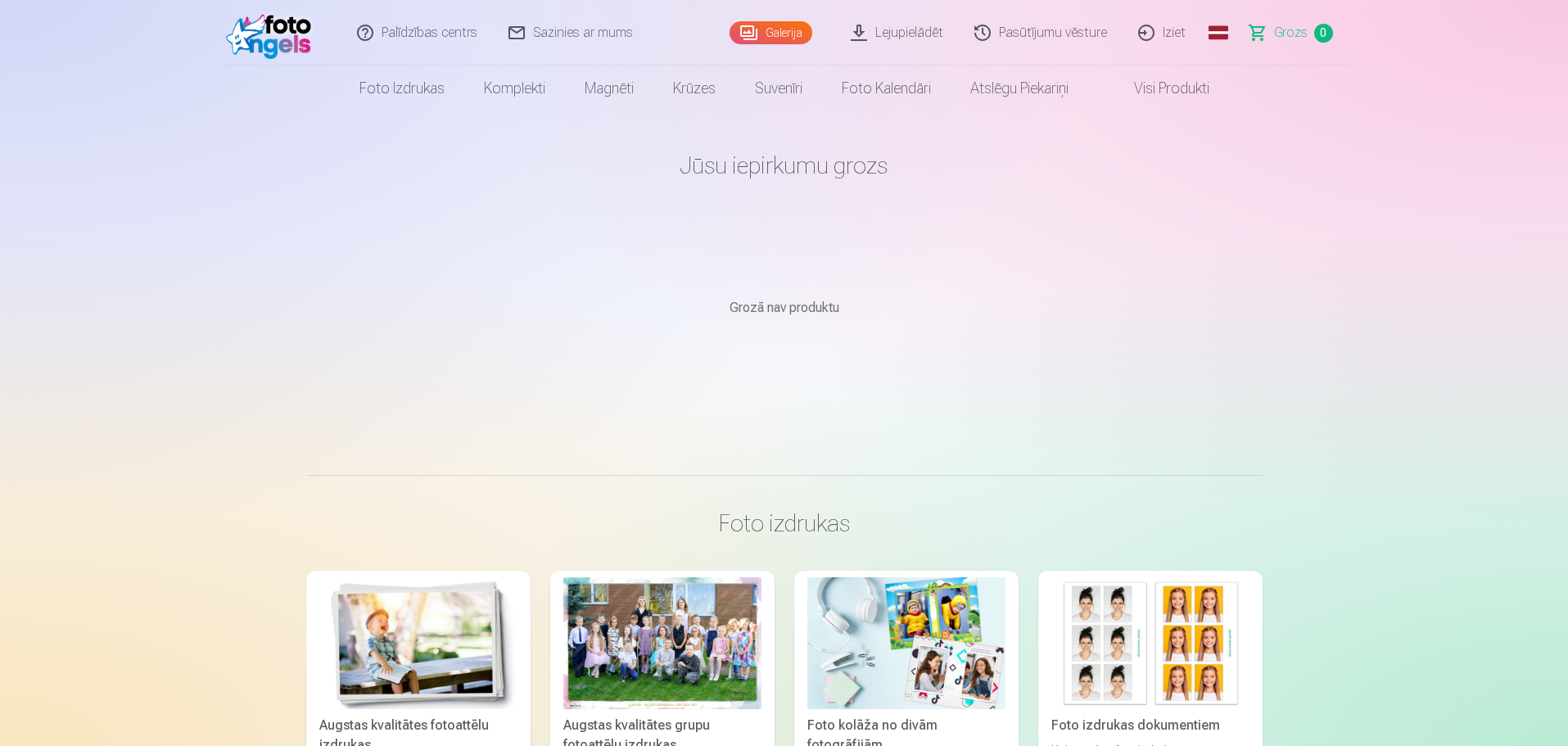
click at [759, 28] on link "Galerija" at bounding box center [770, 32] width 83 height 23
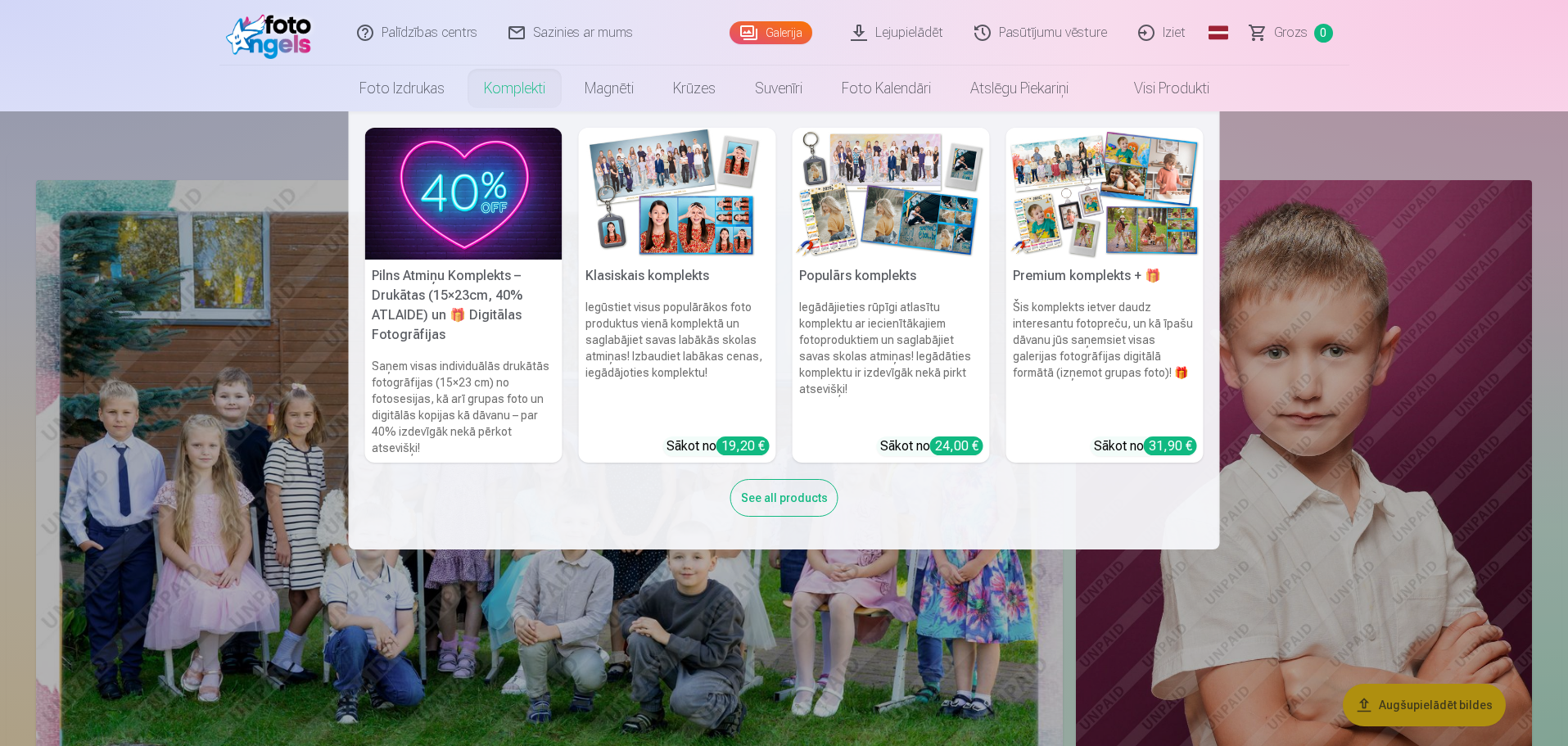
click at [1139, 210] on img at bounding box center [1105, 194] width 197 height 131
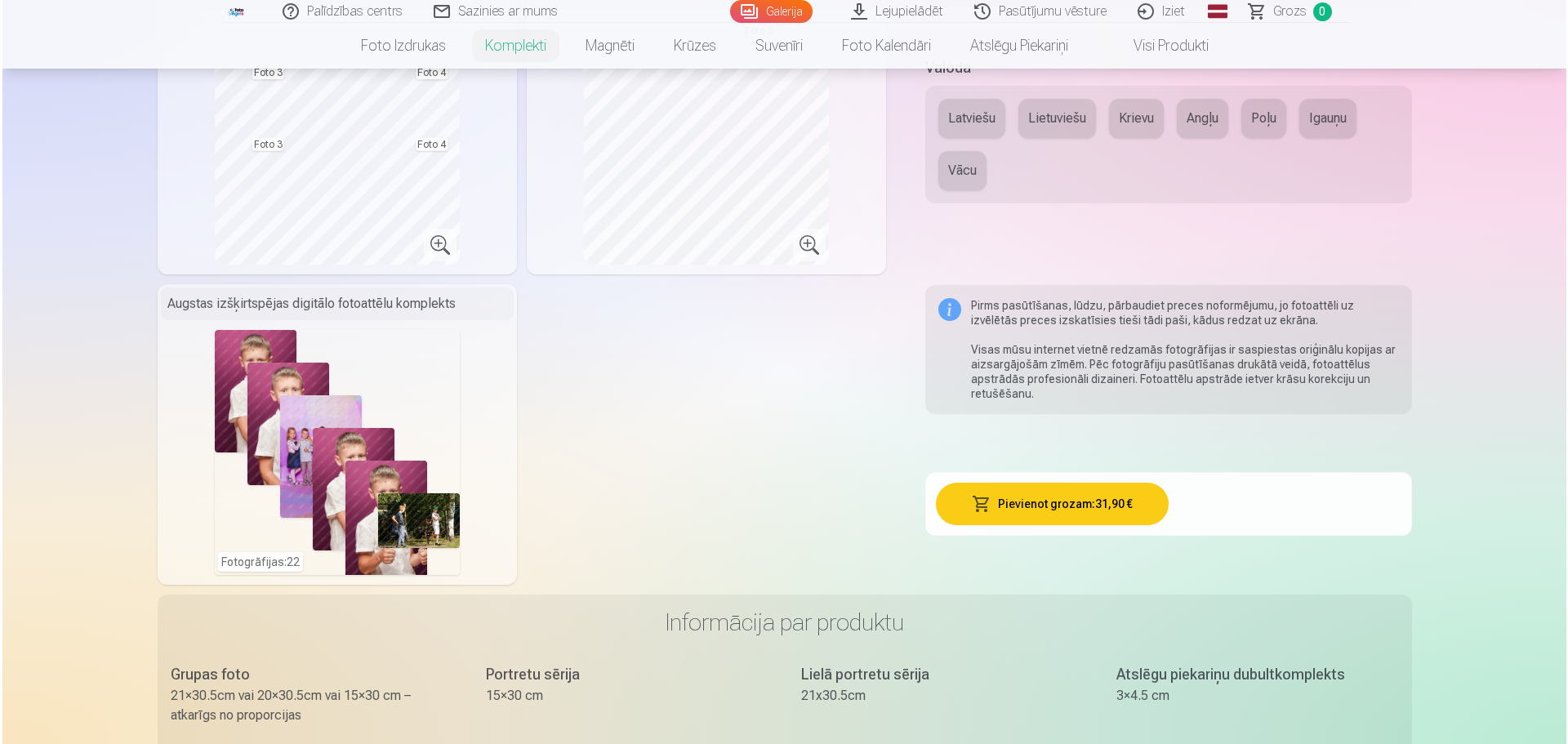
scroll to position [899, 0]
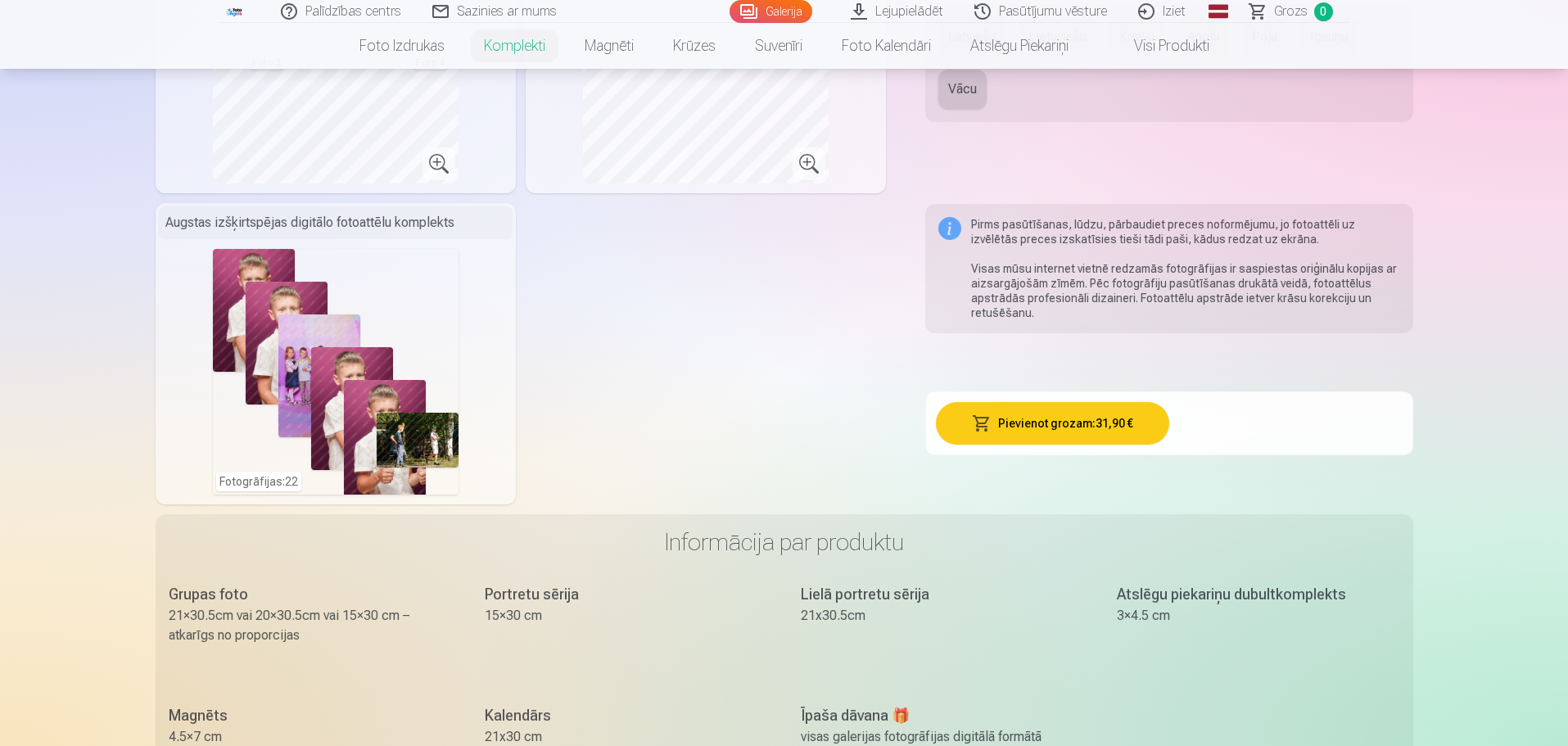
click at [230, 331] on div "Fotogrāfijas : 22" at bounding box center [335, 372] width 246 height 246
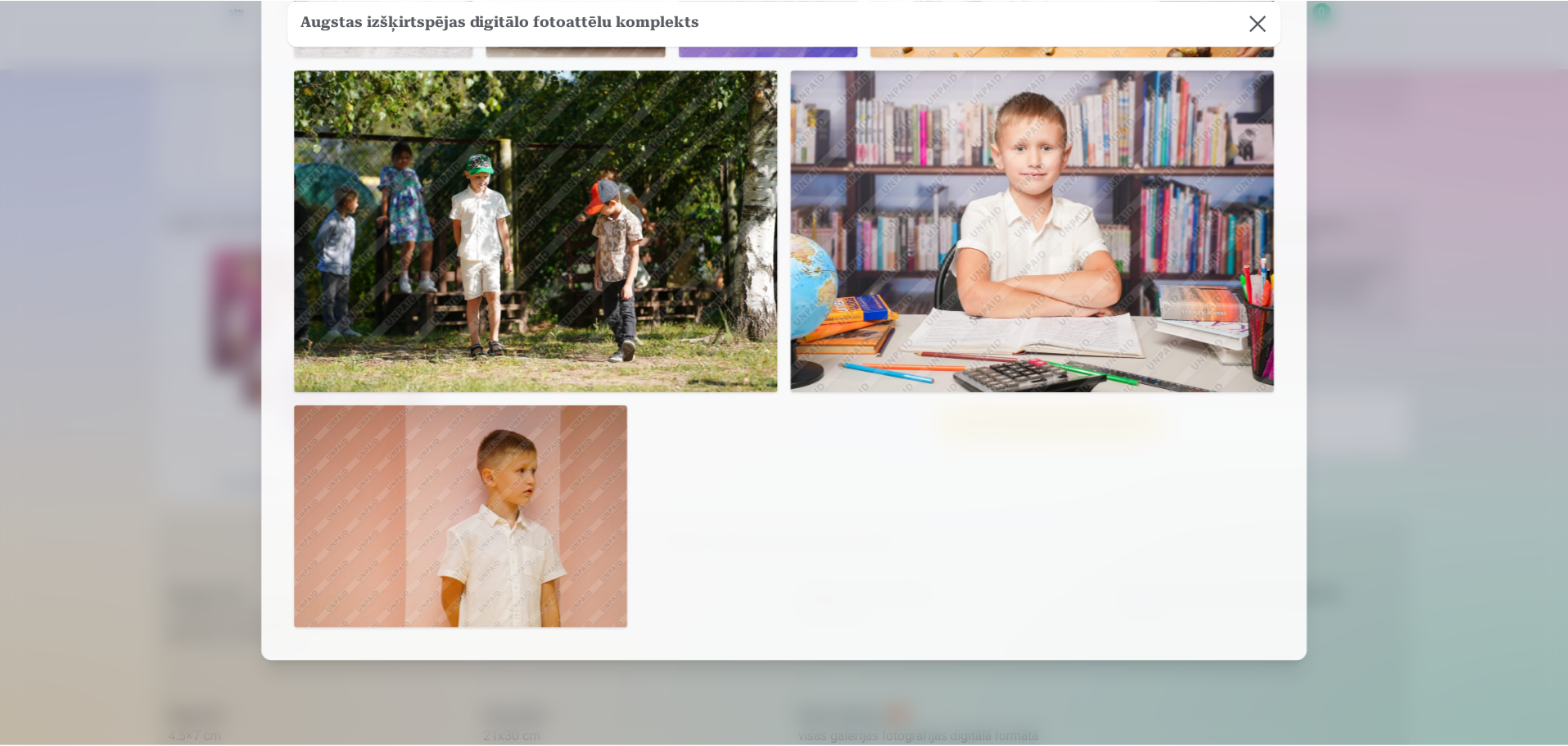
scroll to position [1520, 0]
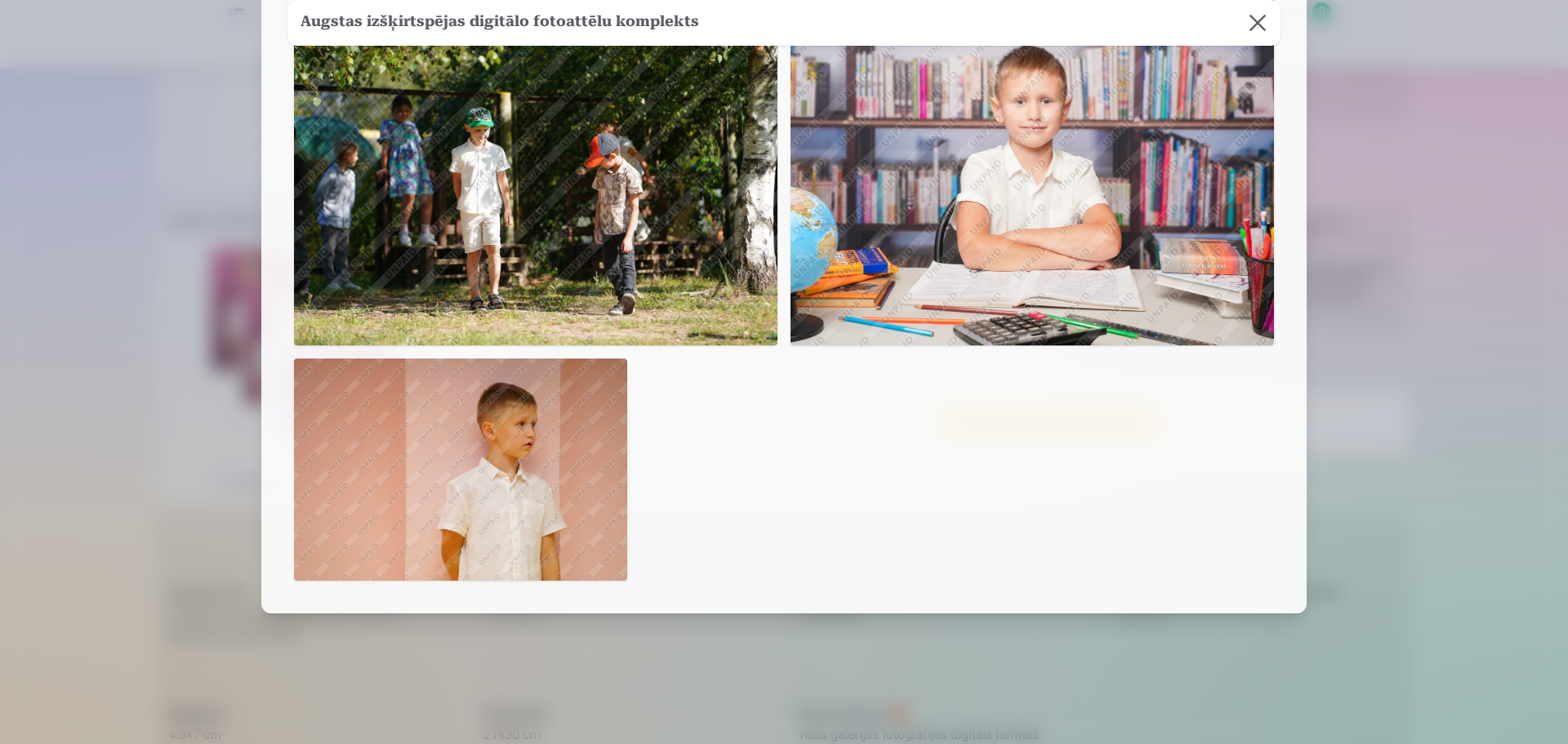
click at [525, 456] on img at bounding box center [461, 470] width 333 height 222
click at [1254, 29] on button at bounding box center [1257, 23] width 46 height 46
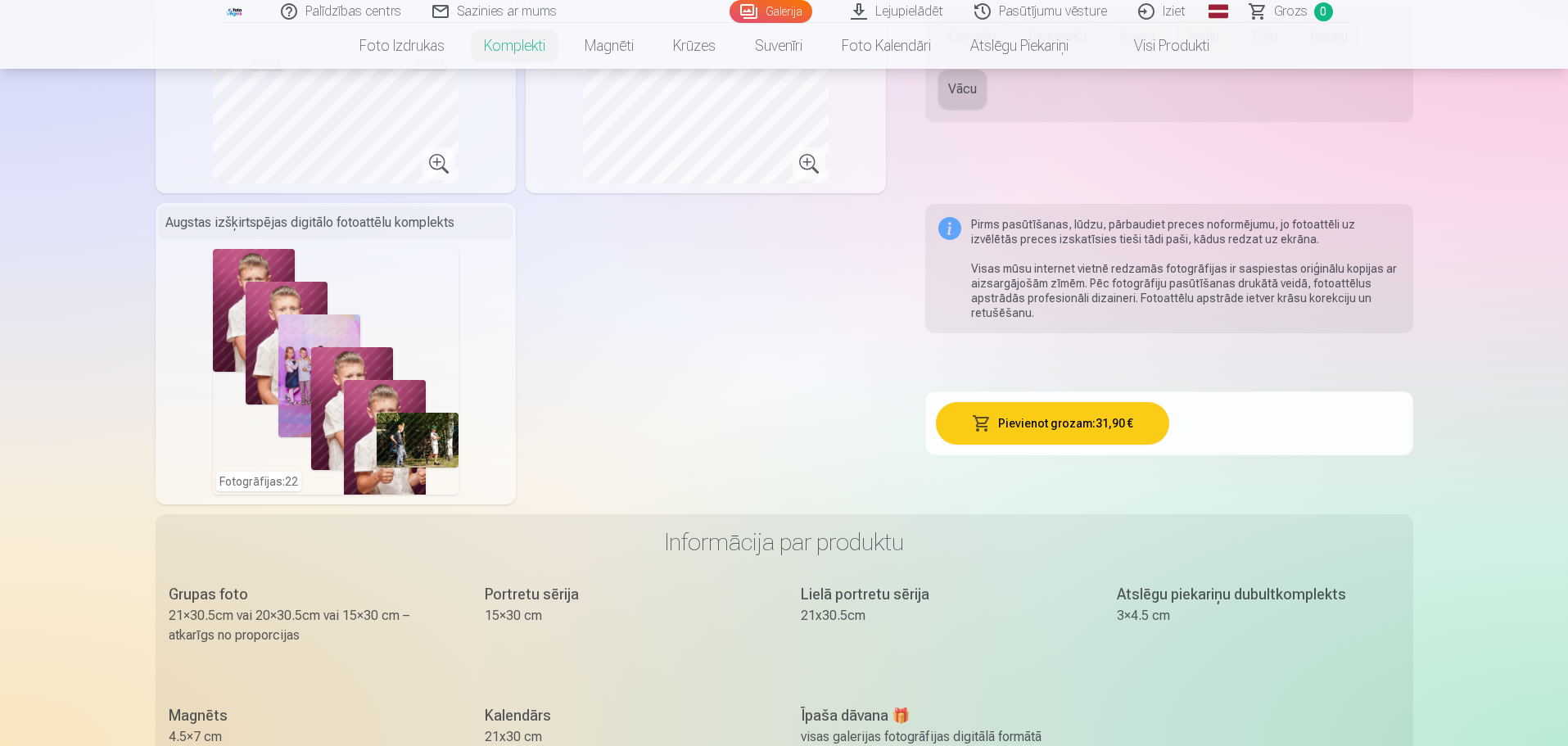
click at [1095, 422] on button "Pievienot grozam : 31,90 €" at bounding box center [1052, 423] width 234 height 43
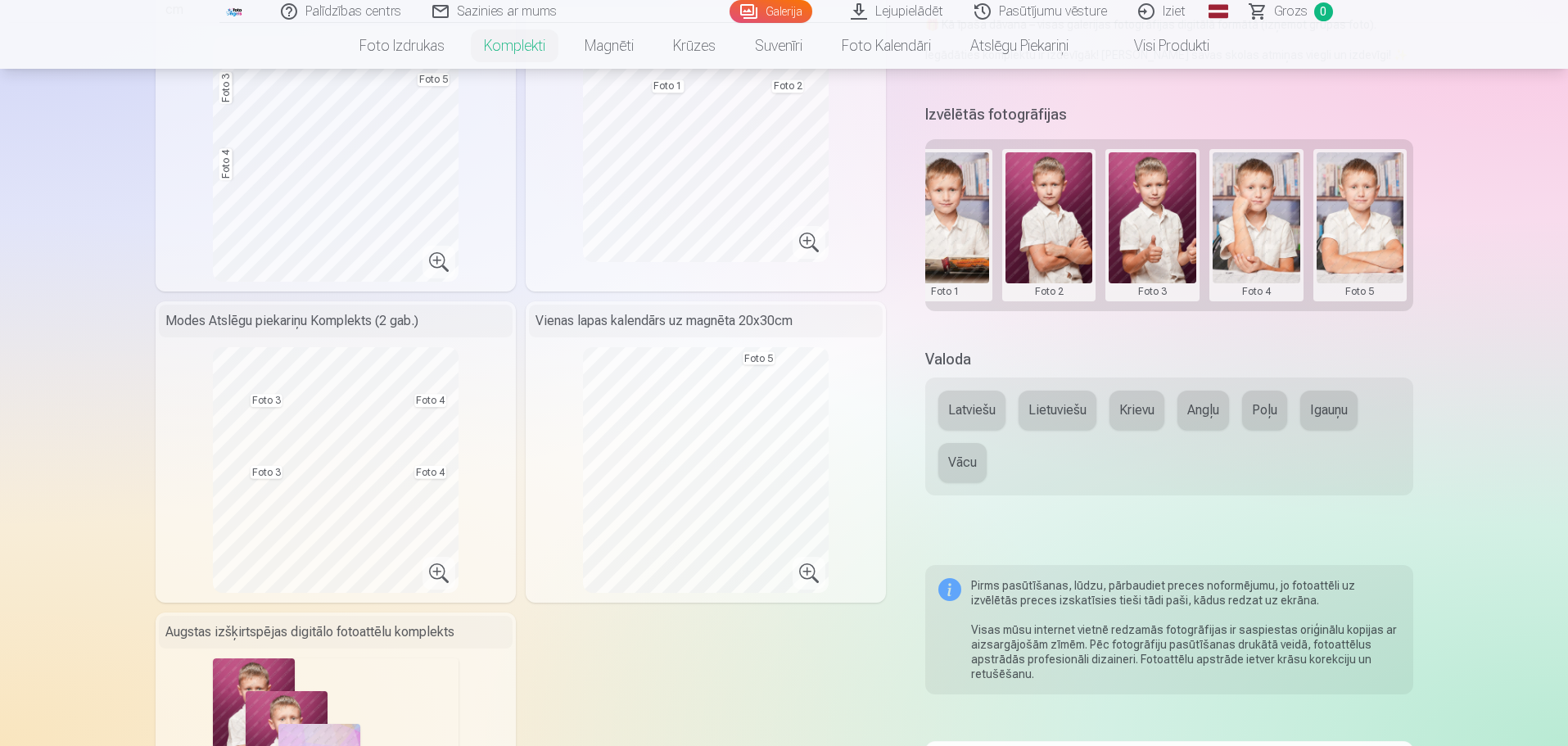
click at [967, 403] on button "Latviešu" at bounding box center [972, 410] width 68 height 39
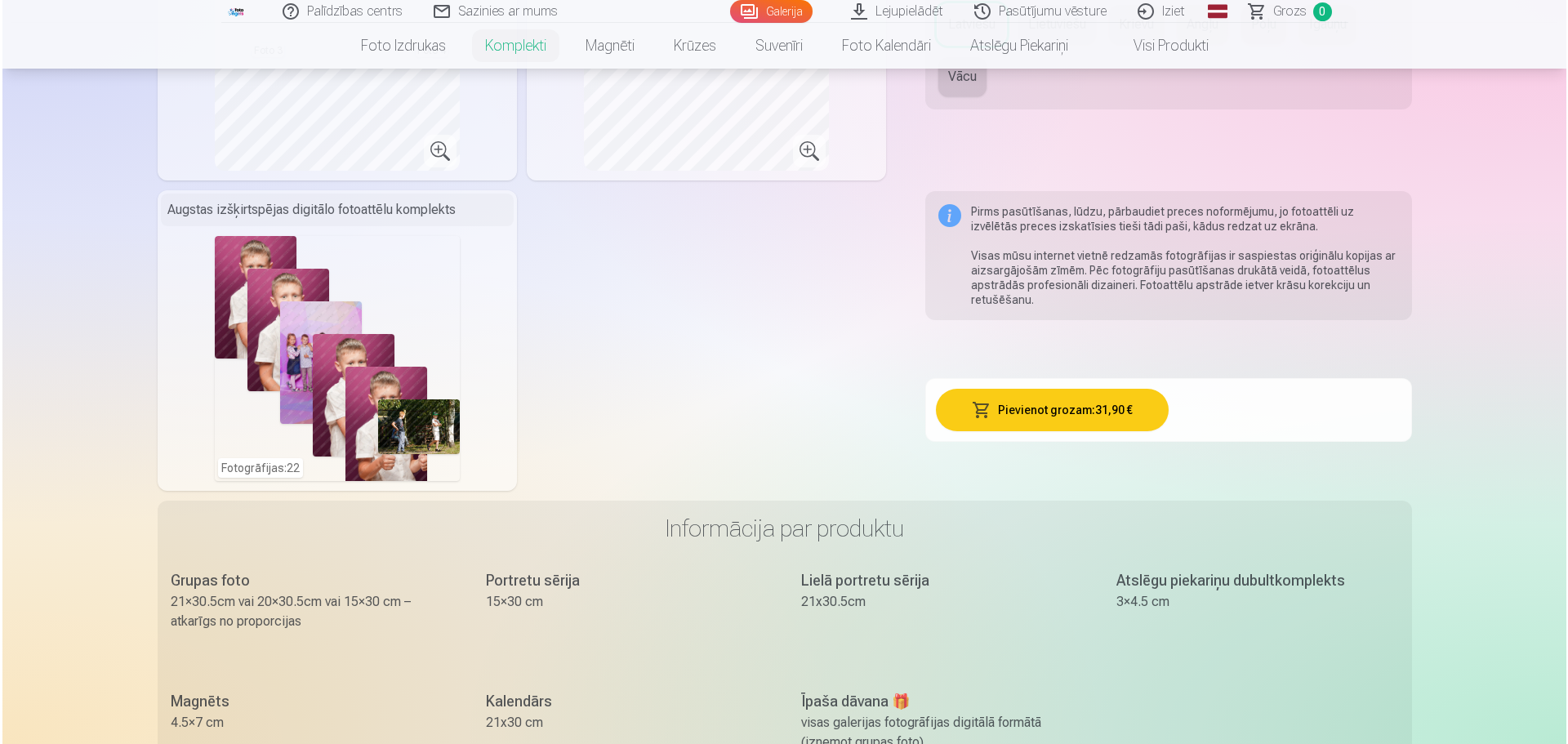
scroll to position [830, 0]
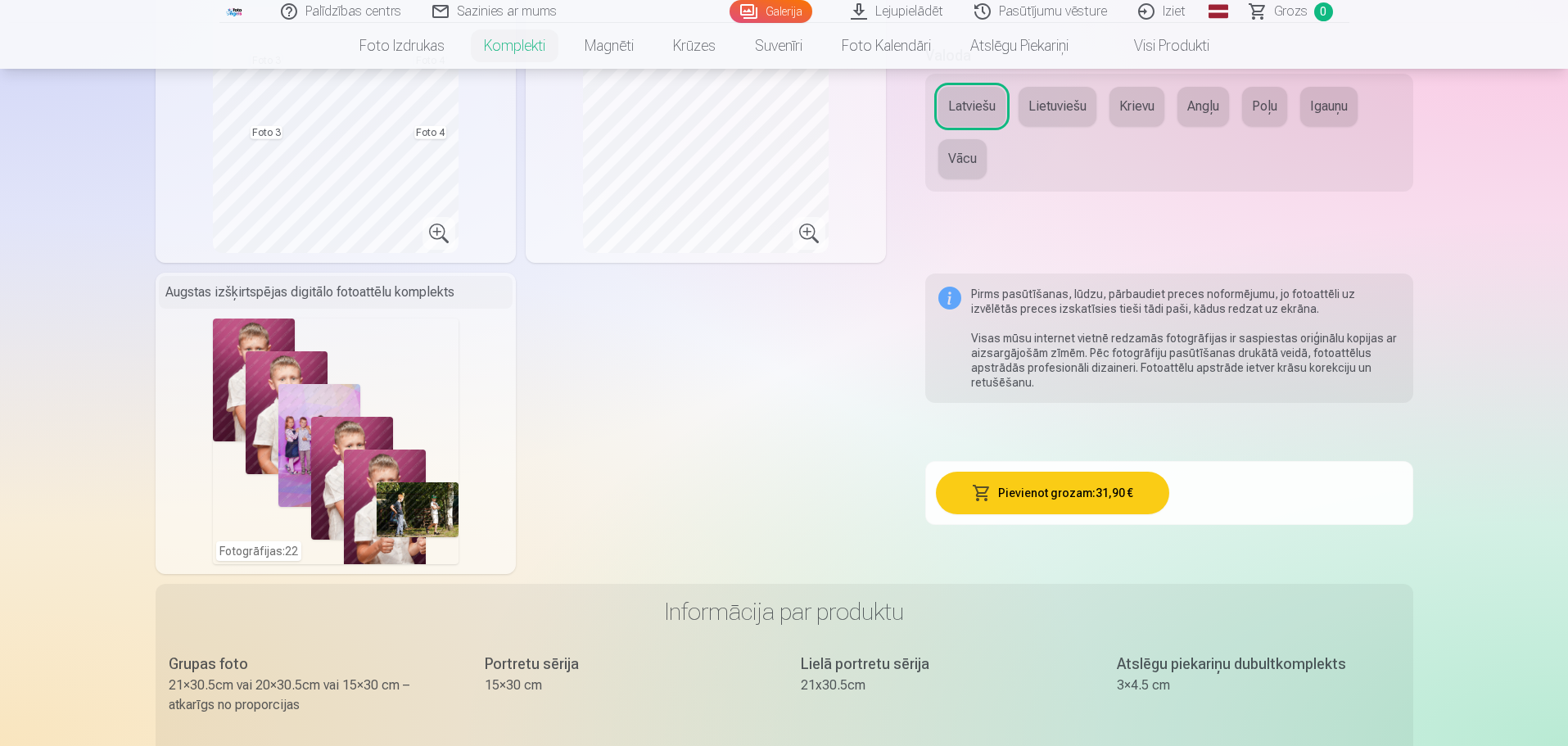
click at [1051, 489] on button "Pievienot grozam : 31,90 €" at bounding box center [1052, 493] width 234 height 43
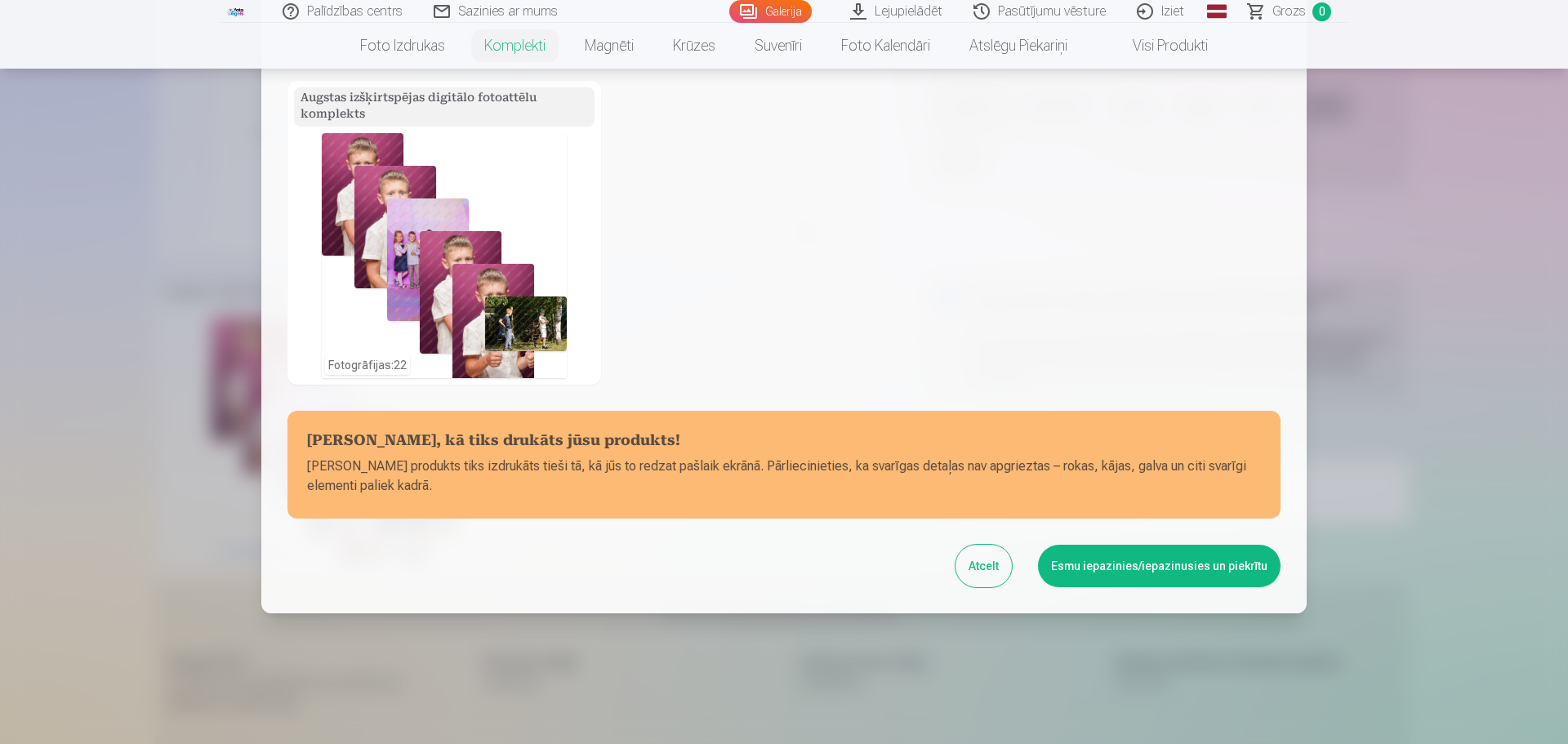
scroll to position [34, 0]
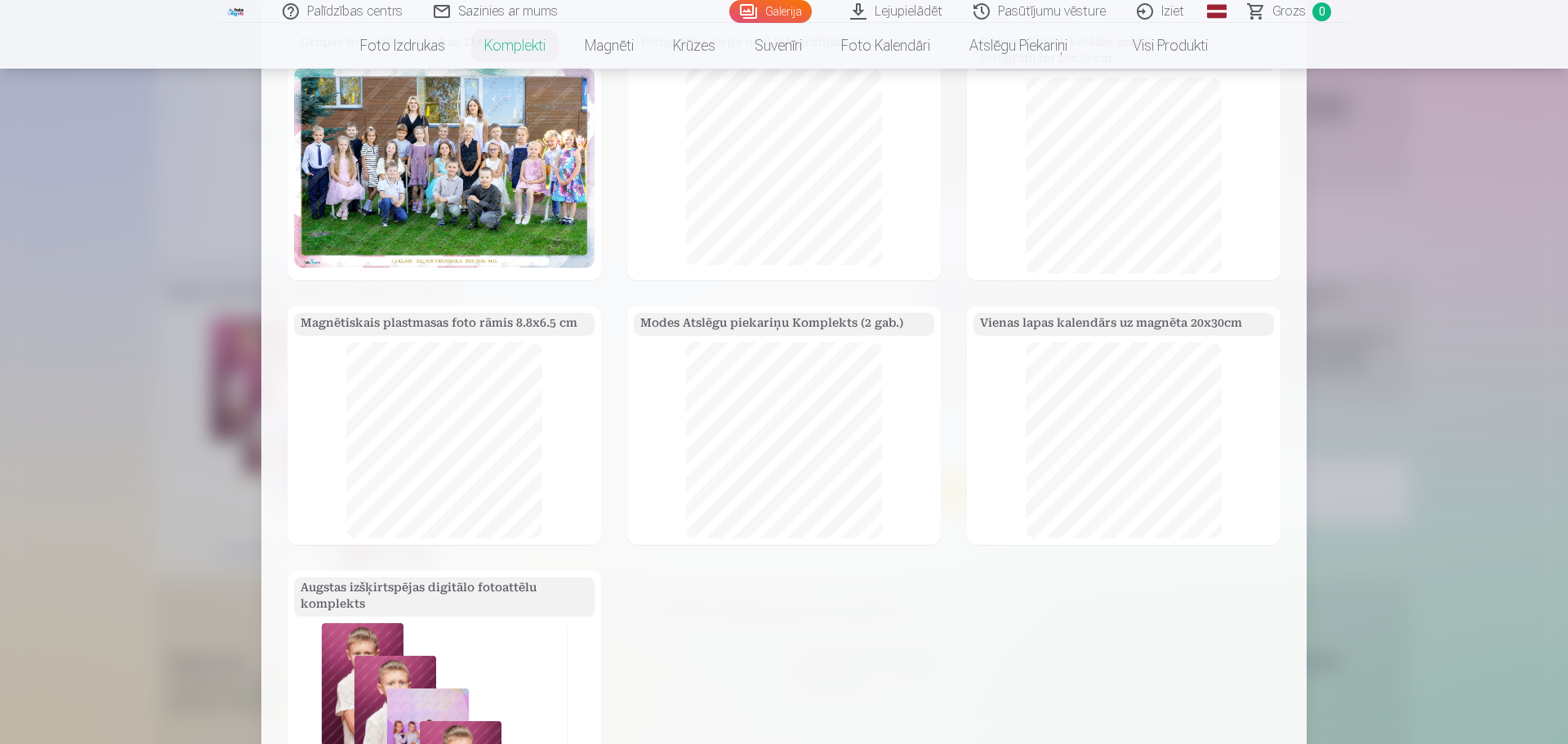
click at [422, 227] on img at bounding box center [444, 168] width 300 height 201
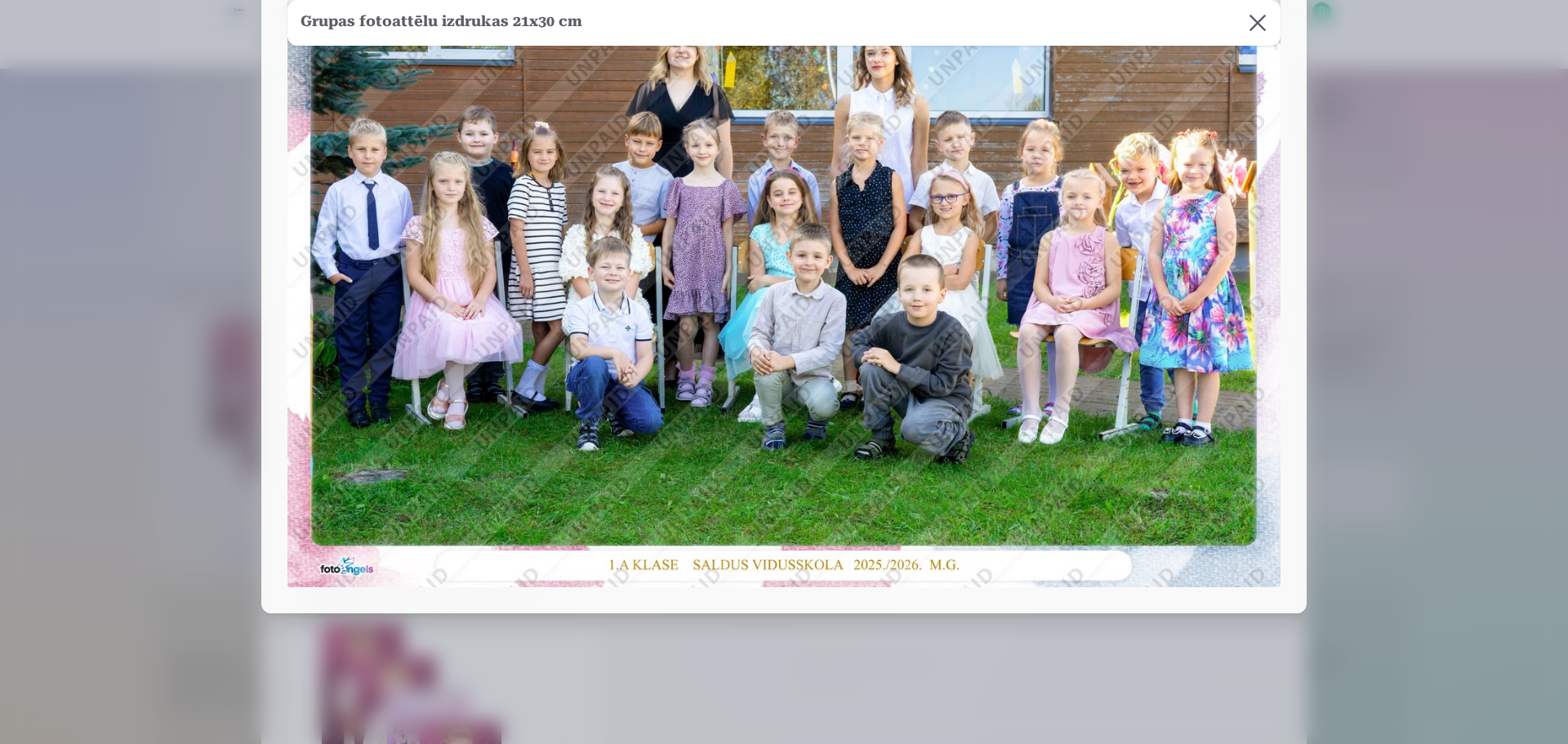
scroll to position [124, 0]
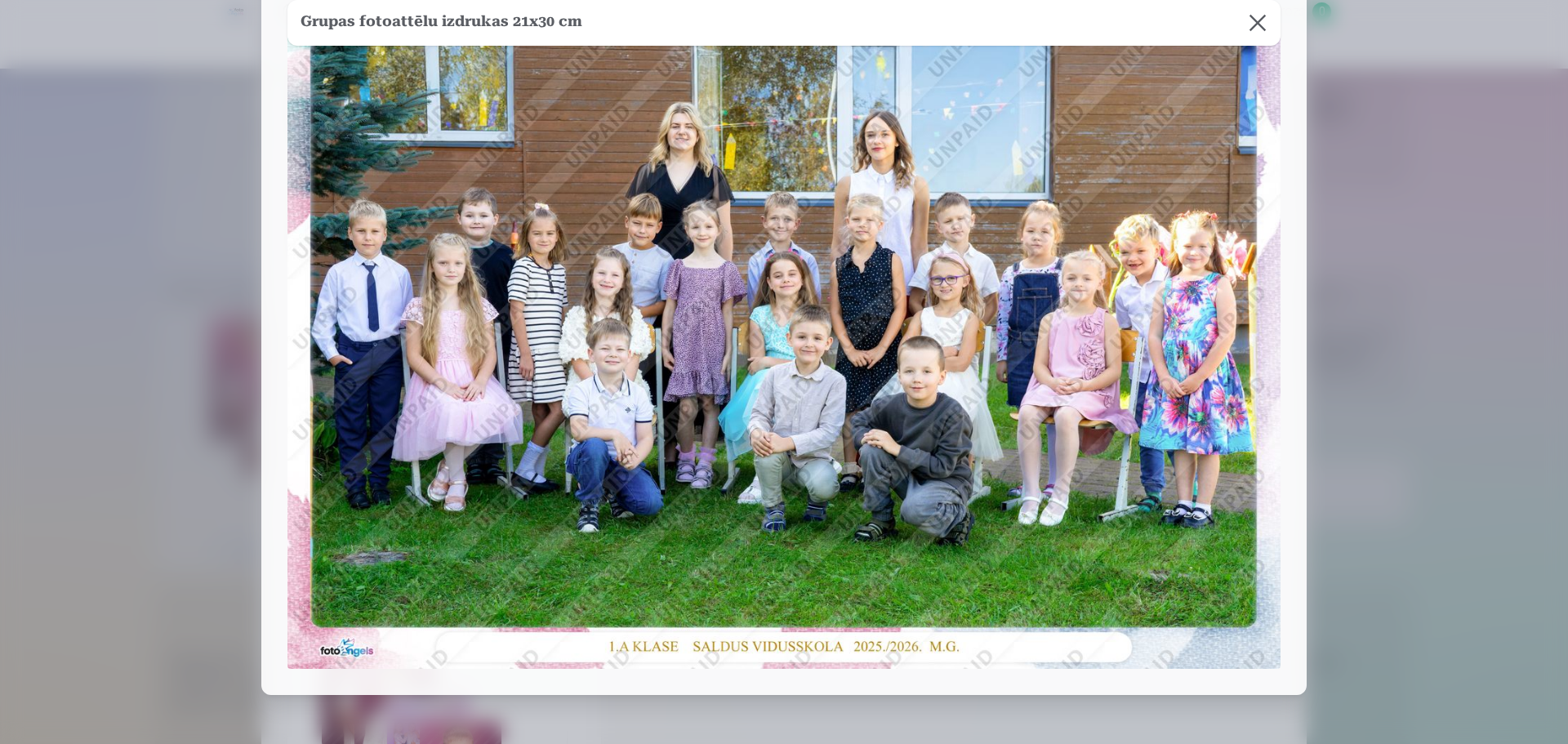
click at [1262, 21] on button at bounding box center [1257, 23] width 46 height 46
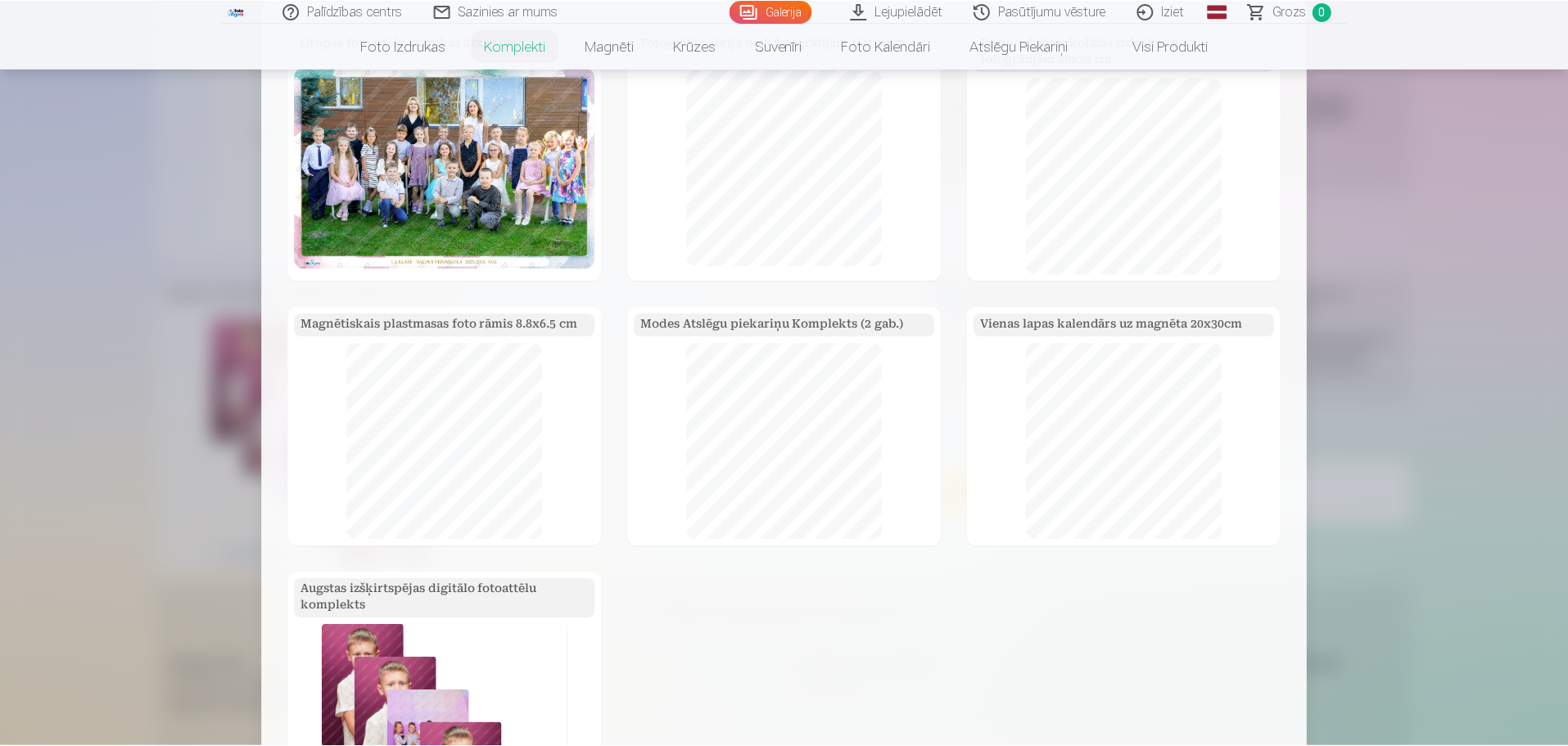
scroll to position [525, 0]
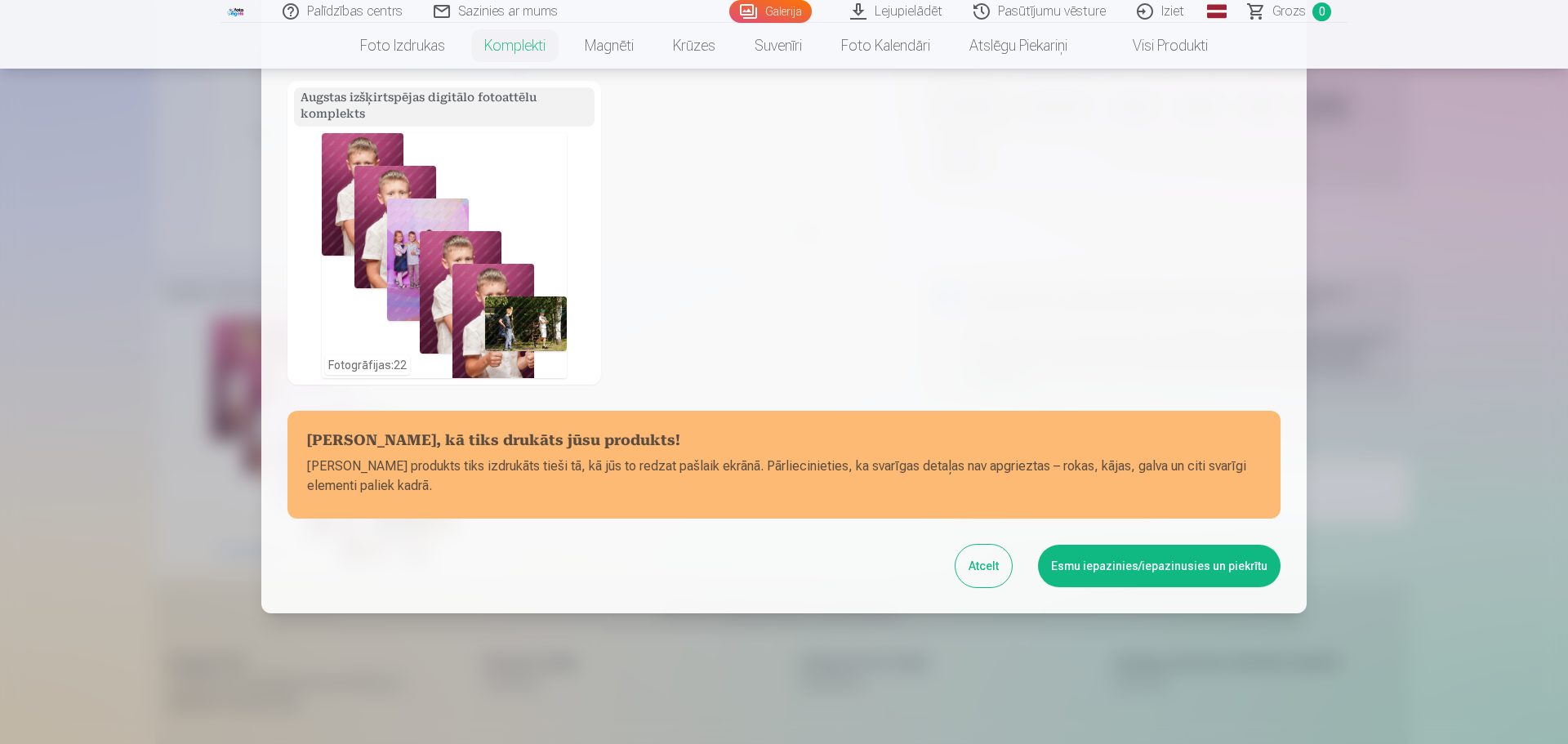
click at [1195, 572] on button "Esmu iepazinies/iepazinusies un piekrītu" at bounding box center [1159, 566] width 242 height 43
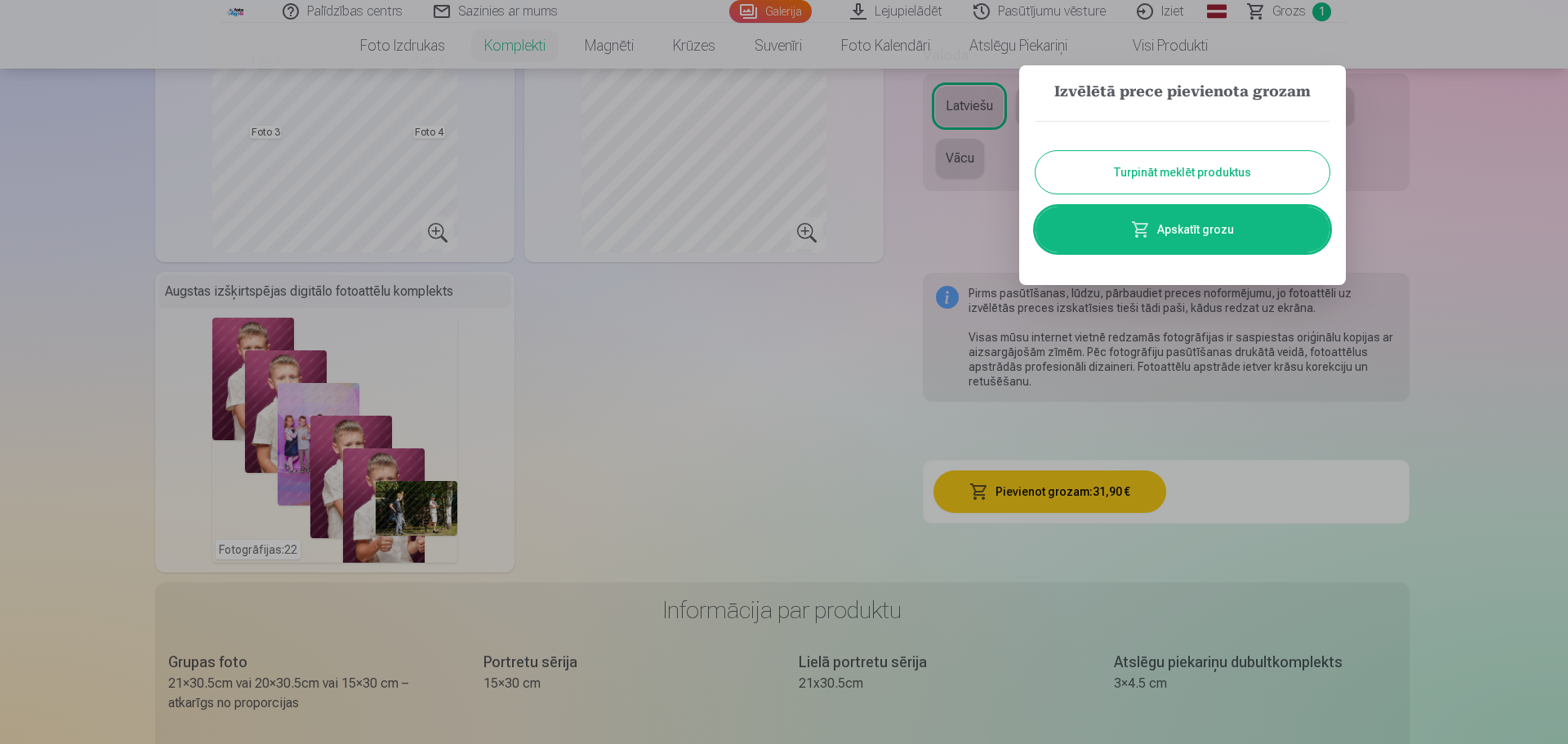
drag, startPoint x: 1257, startPoint y: 172, endPoint x: 1163, endPoint y: 184, distance: 94.8
click at [1257, 172] on button "Turpināt meklēt produktus" at bounding box center [1183, 172] width 294 height 43
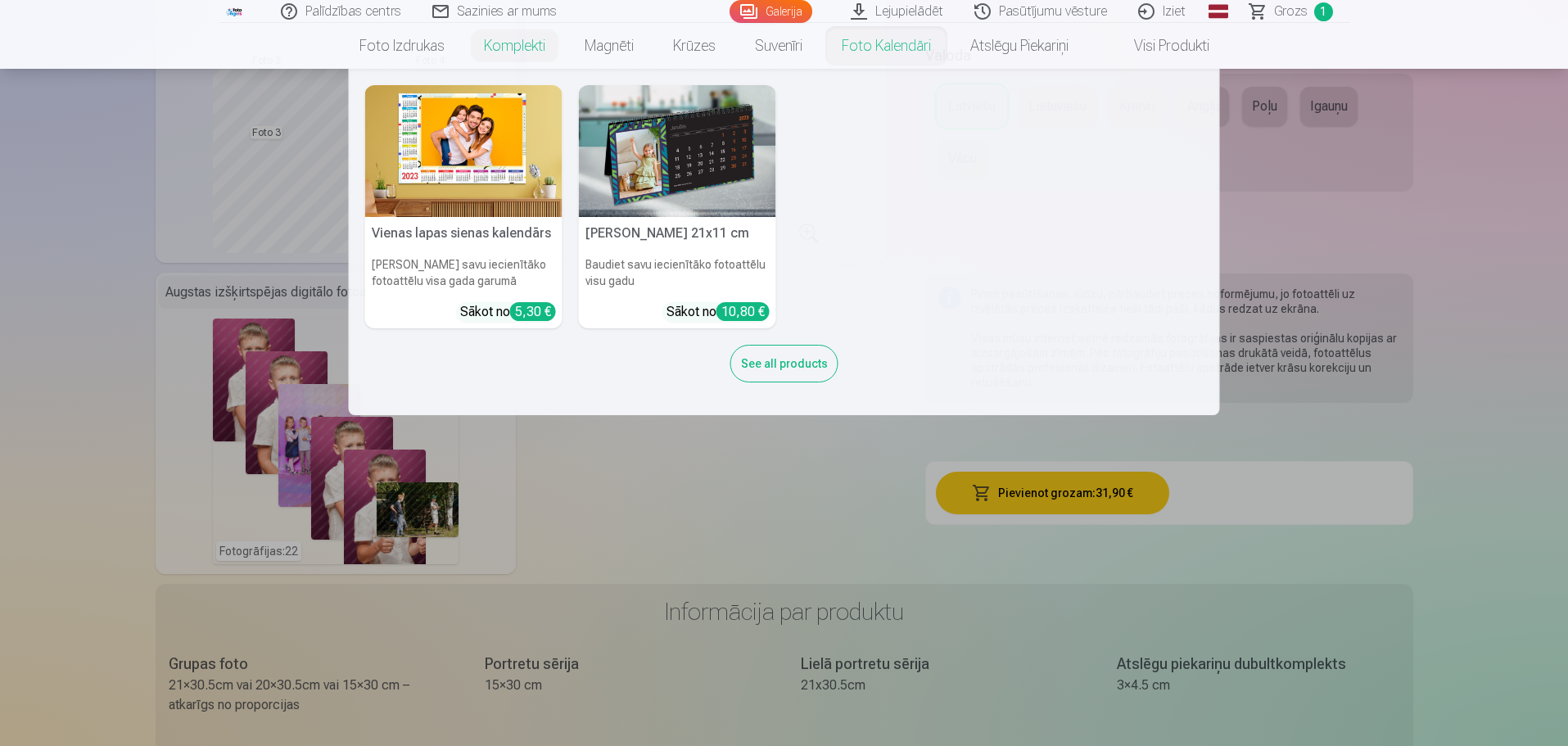
click at [717, 129] on img at bounding box center [677, 151] width 197 height 131
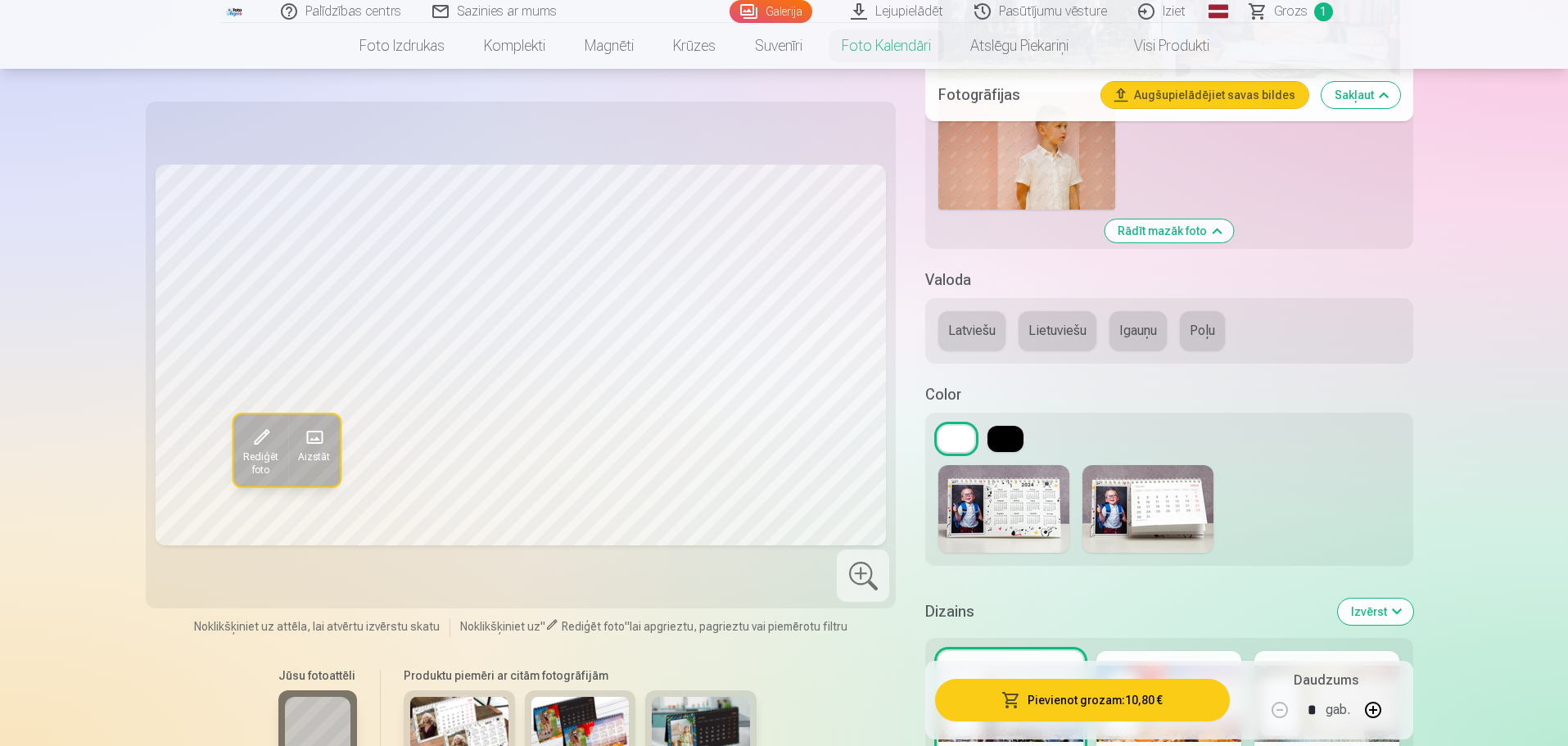
scroll to position [1475, 0]
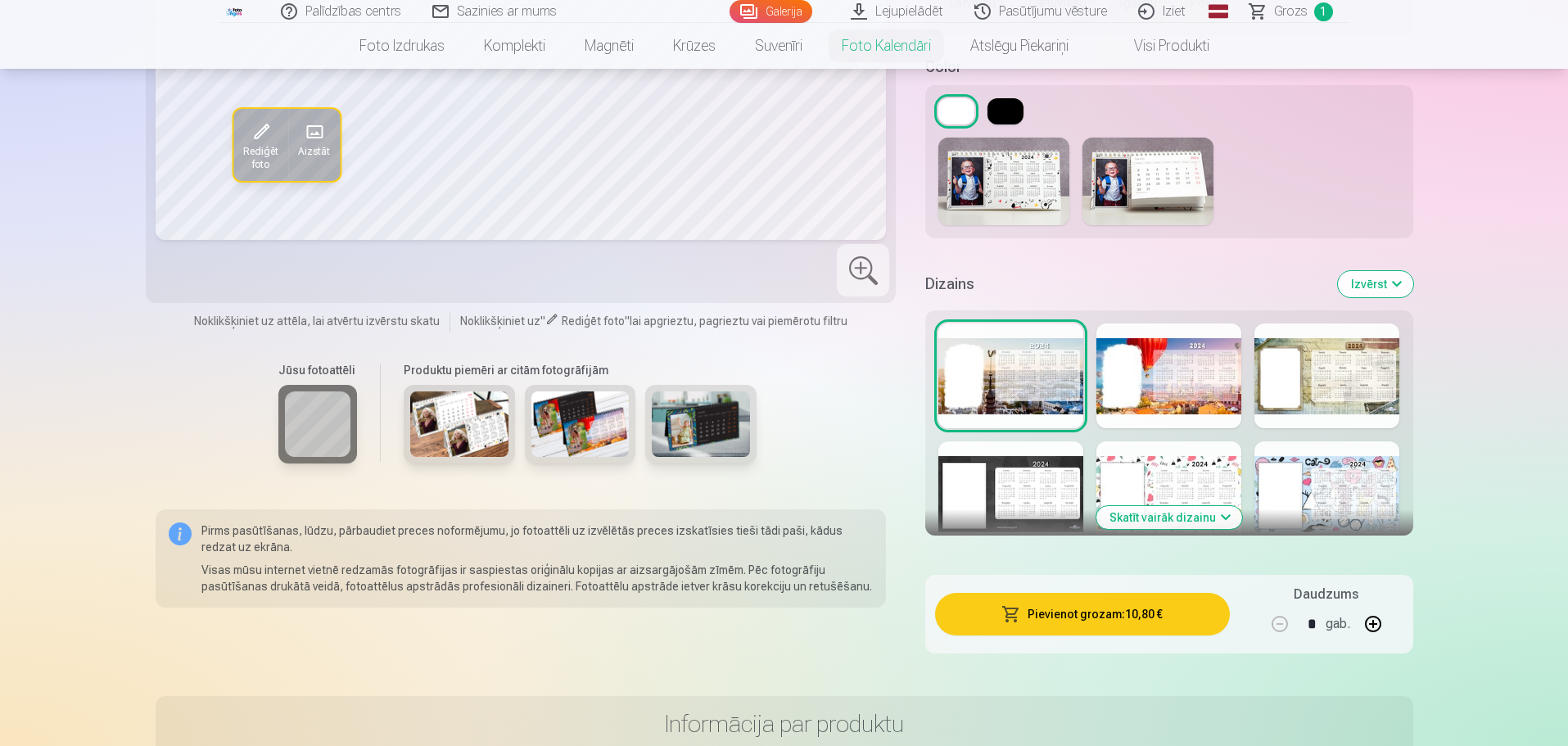
click at [710, 423] on img at bounding box center [701, 425] width 99 height 66
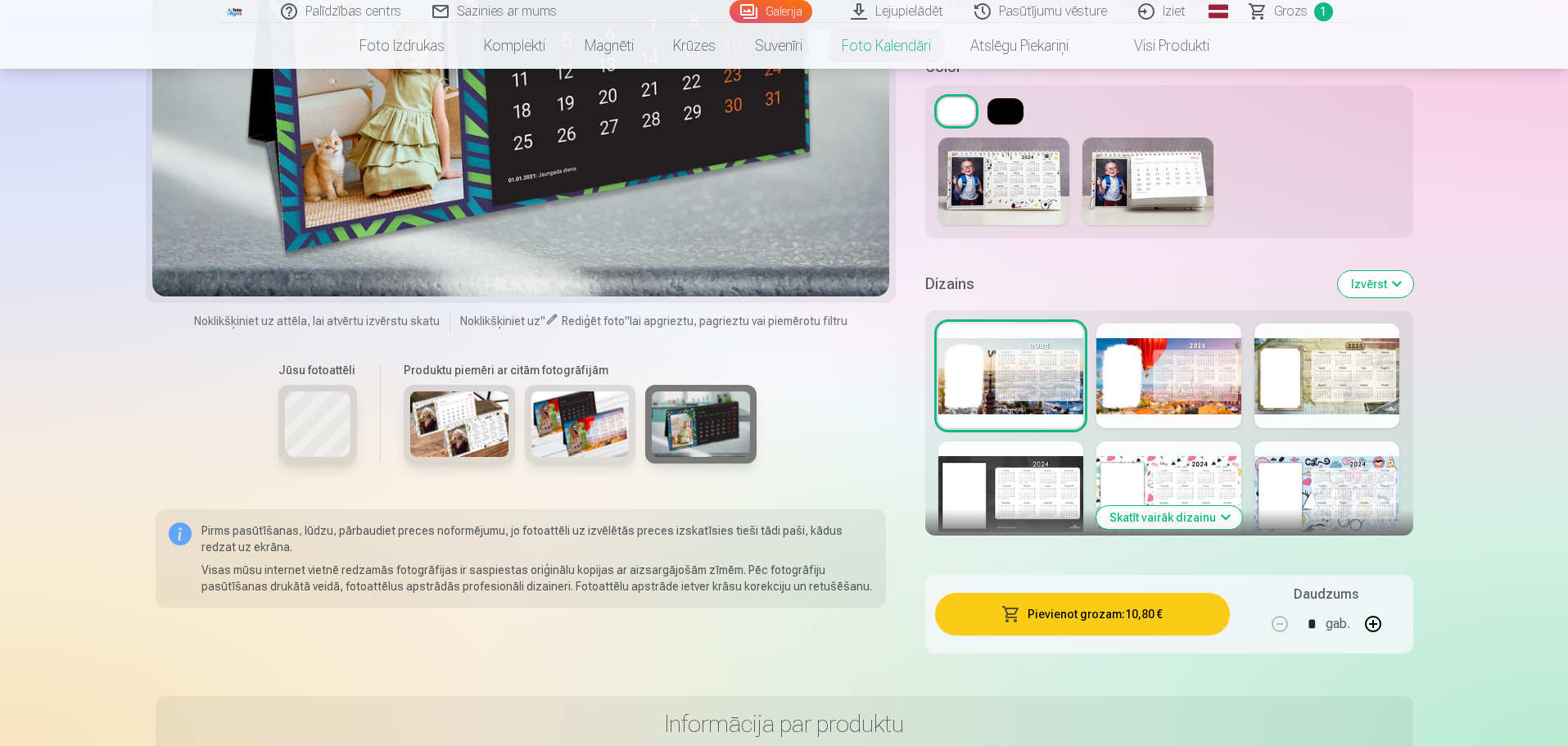
click at [1343, 477] on div at bounding box center [1326, 494] width 145 height 105
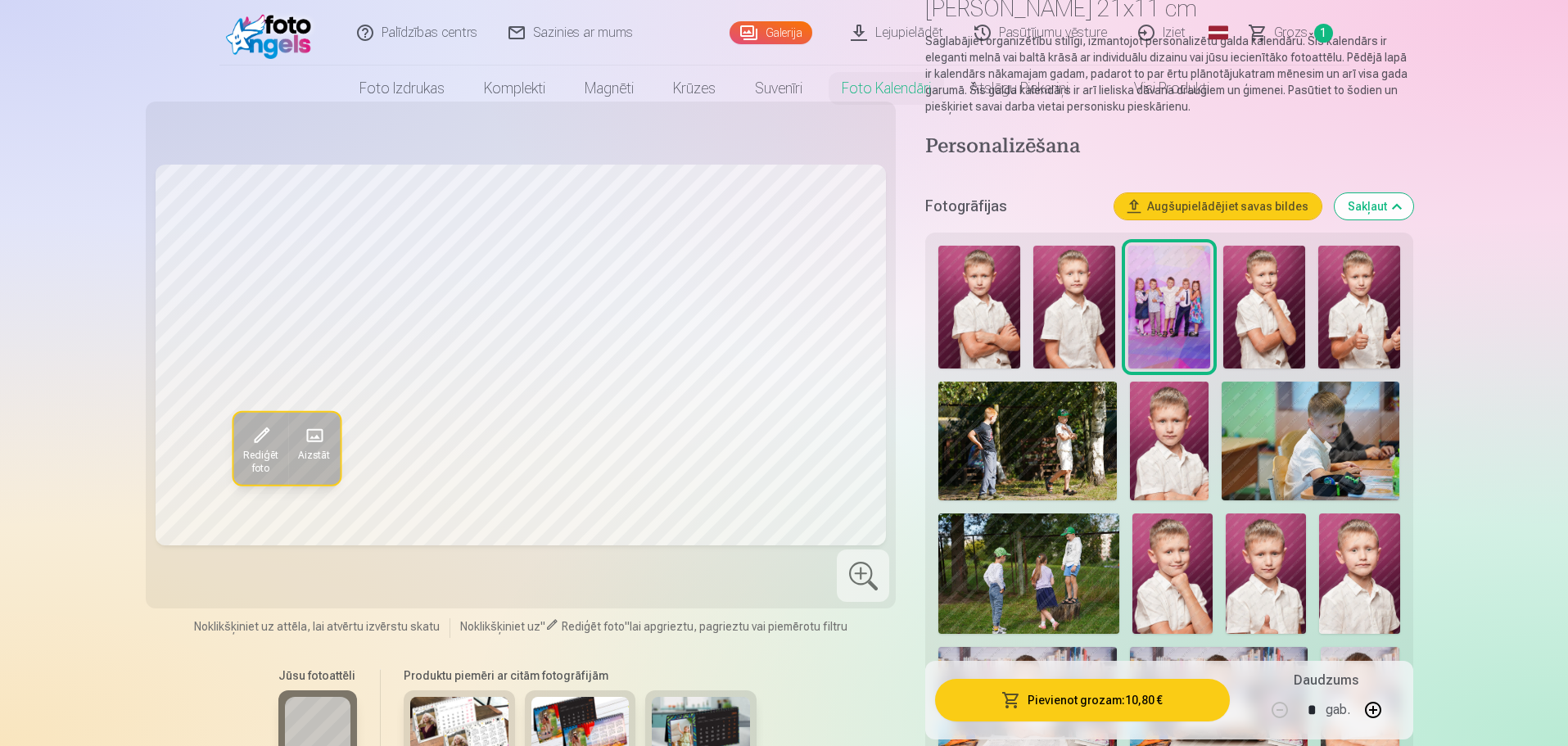
scroll to position [0, 0]
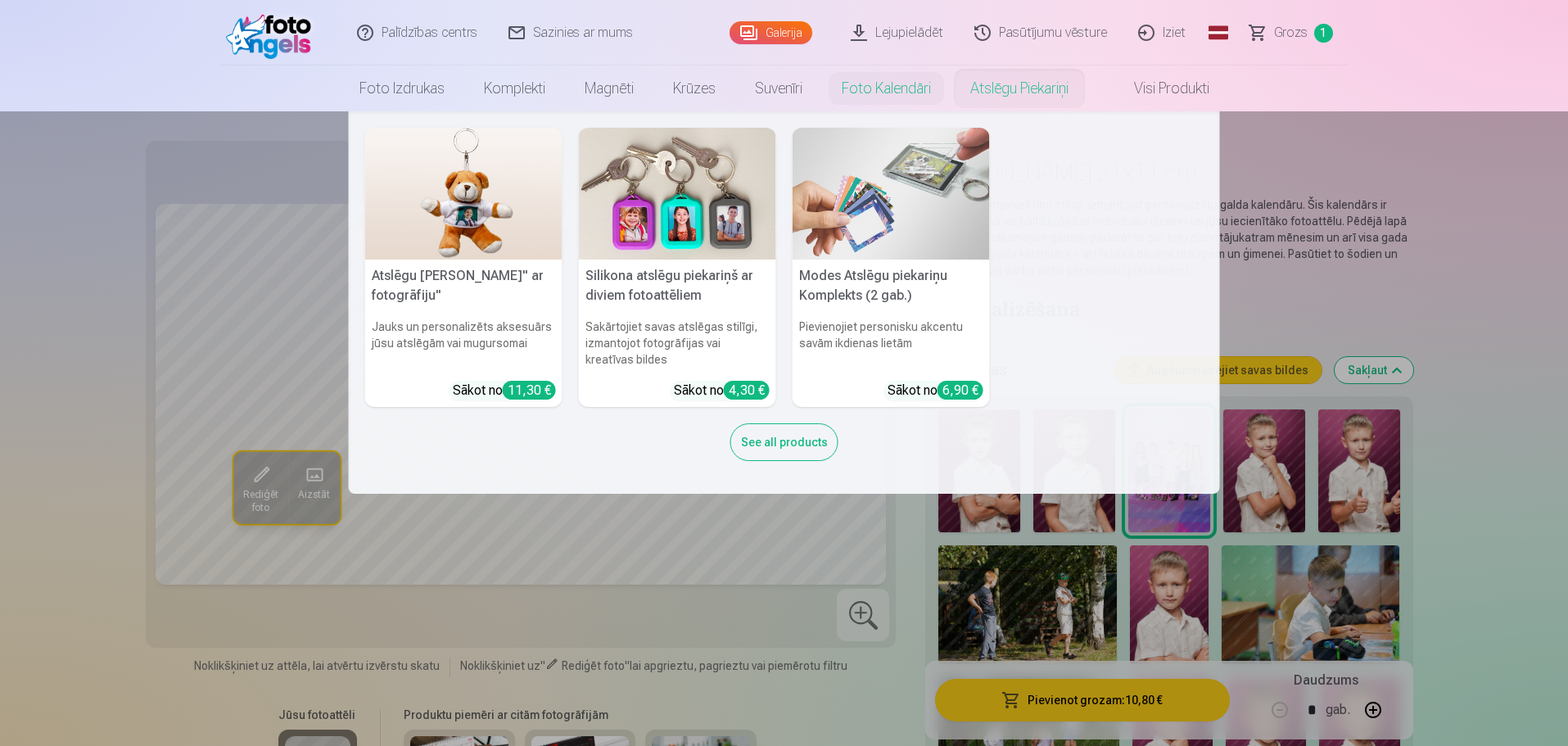
click at [1042, 91] on link "Atslēgu piekariņi" at bounding box center [1019, 89] width 138 height 46
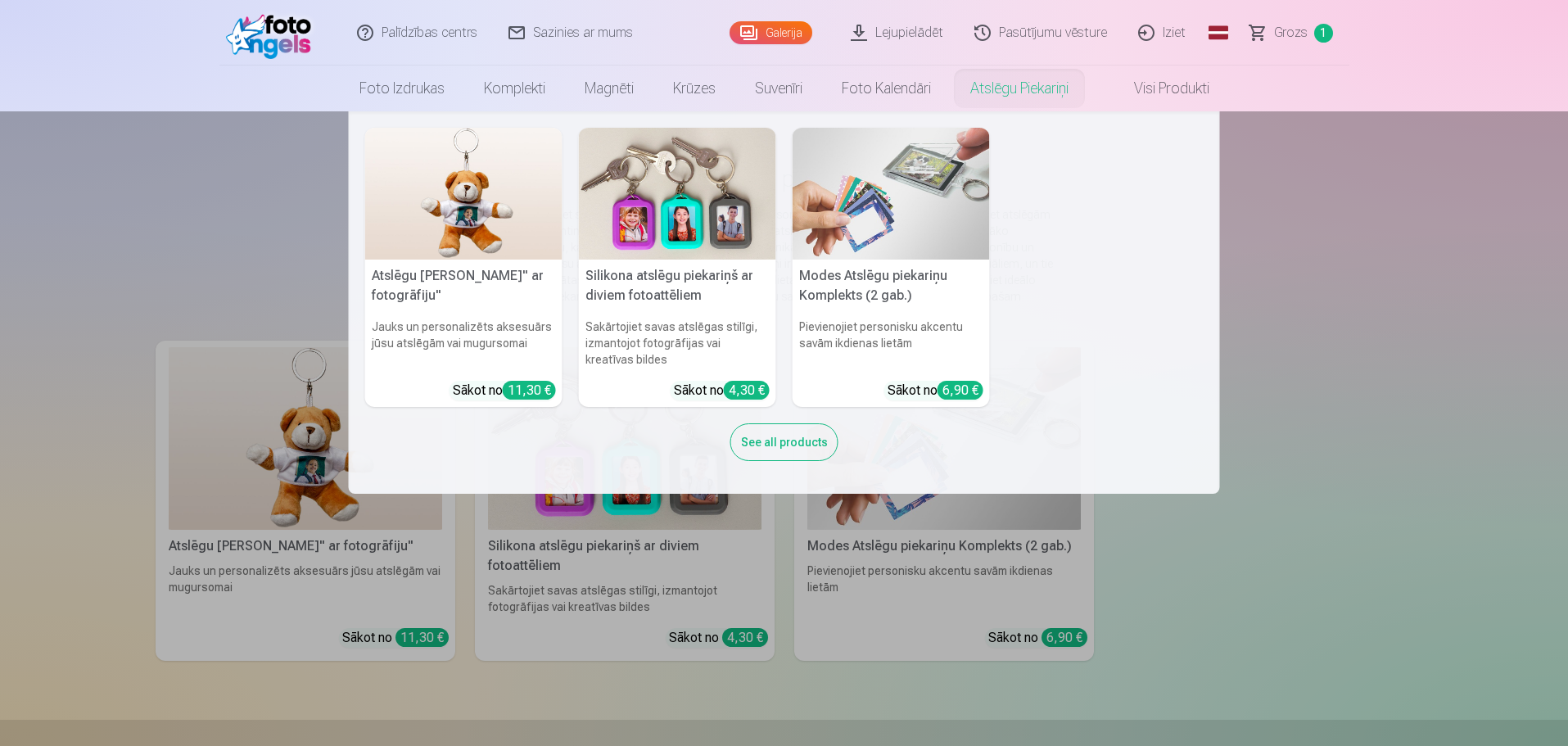
drag, startPoint x: 1051, startPoint y: 82, endPoint x: 127, endPoint y: 125, distance: 925.0
click at [128, 124] on nav "Atslēgu piekariņš Lācītis" ar fotogrāfiju" Jauks un personalizēts aksesuārs jūs…" at bounding box center [784, 302] width 1568 height 383
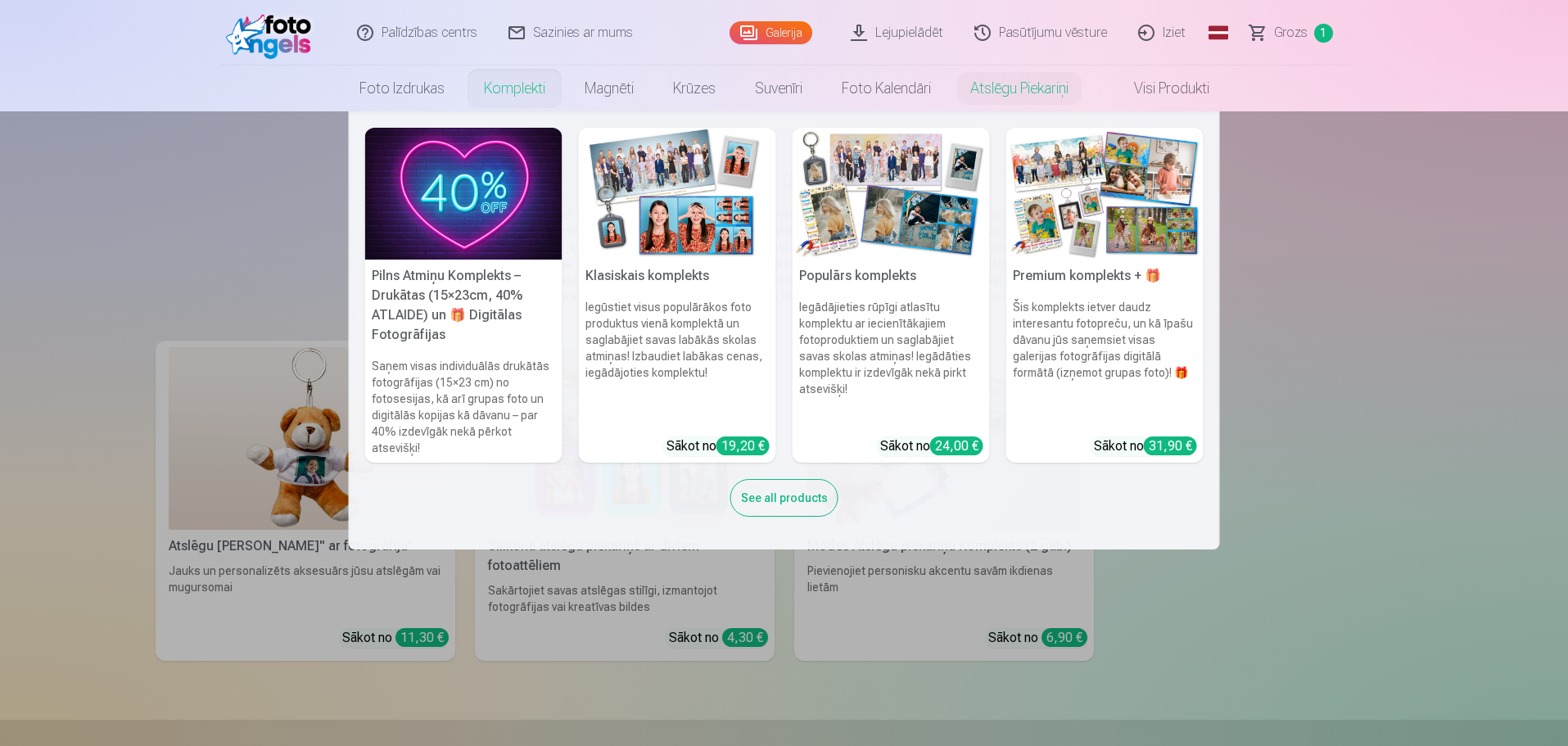
click at [492, 182] on img at bounding box center [464, 194] width 197 height 131
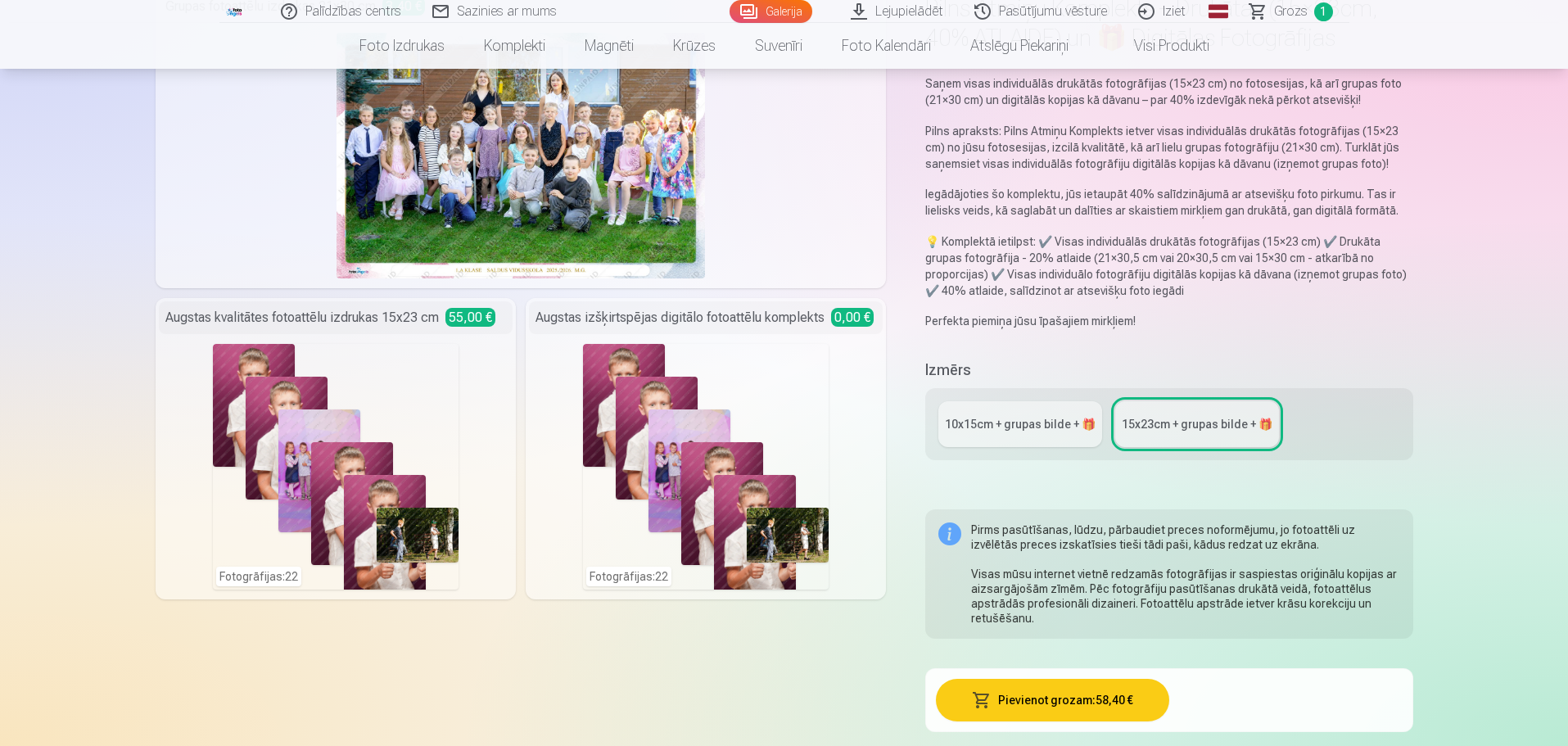
scroll to position [82, 0]
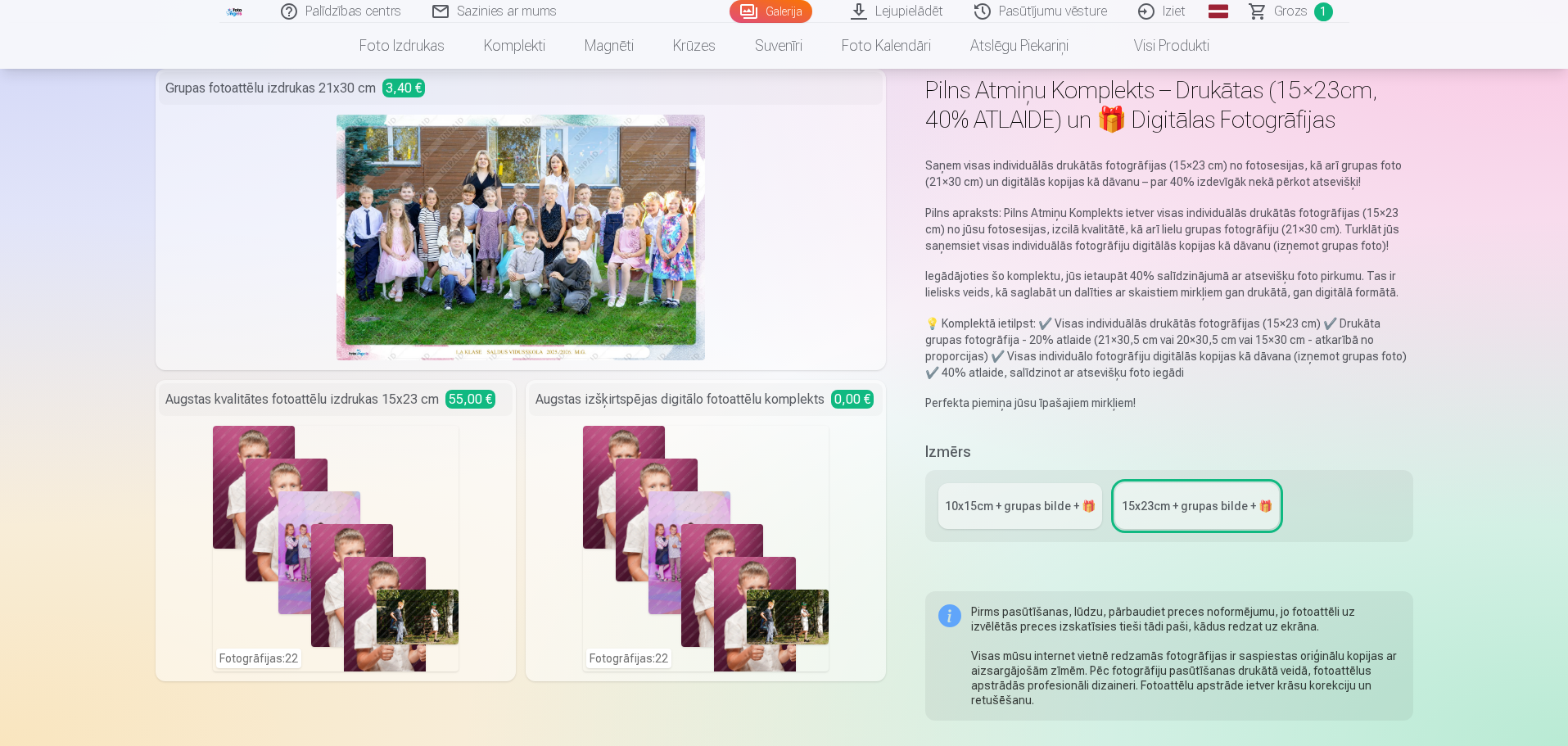
click at [794, 483] on div "Fotogrāfijas : 22" at bounding box center [706, 548] width 246 height 246
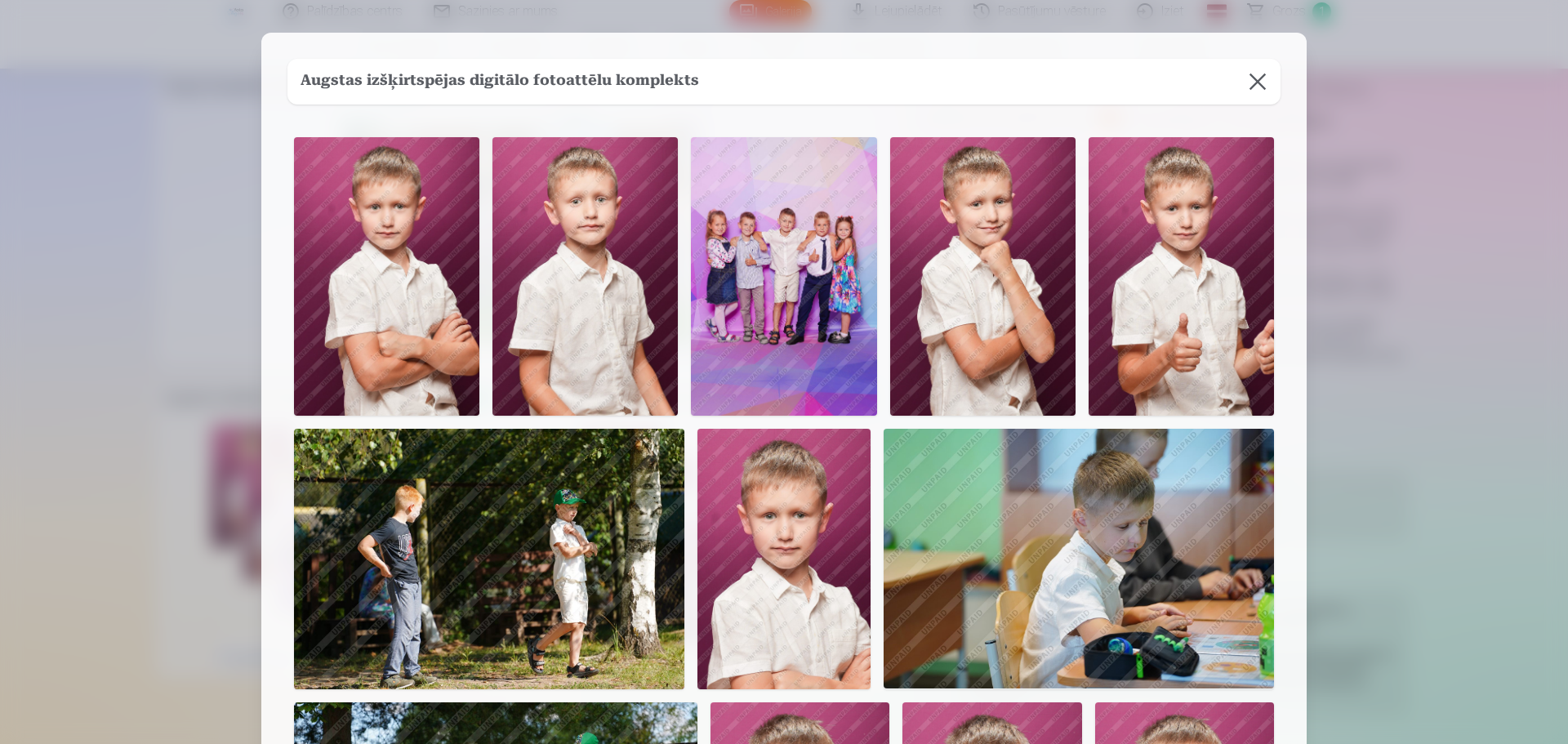
click at [1257, 81] on button at bounding box center [1257, 82] width 46 height 46
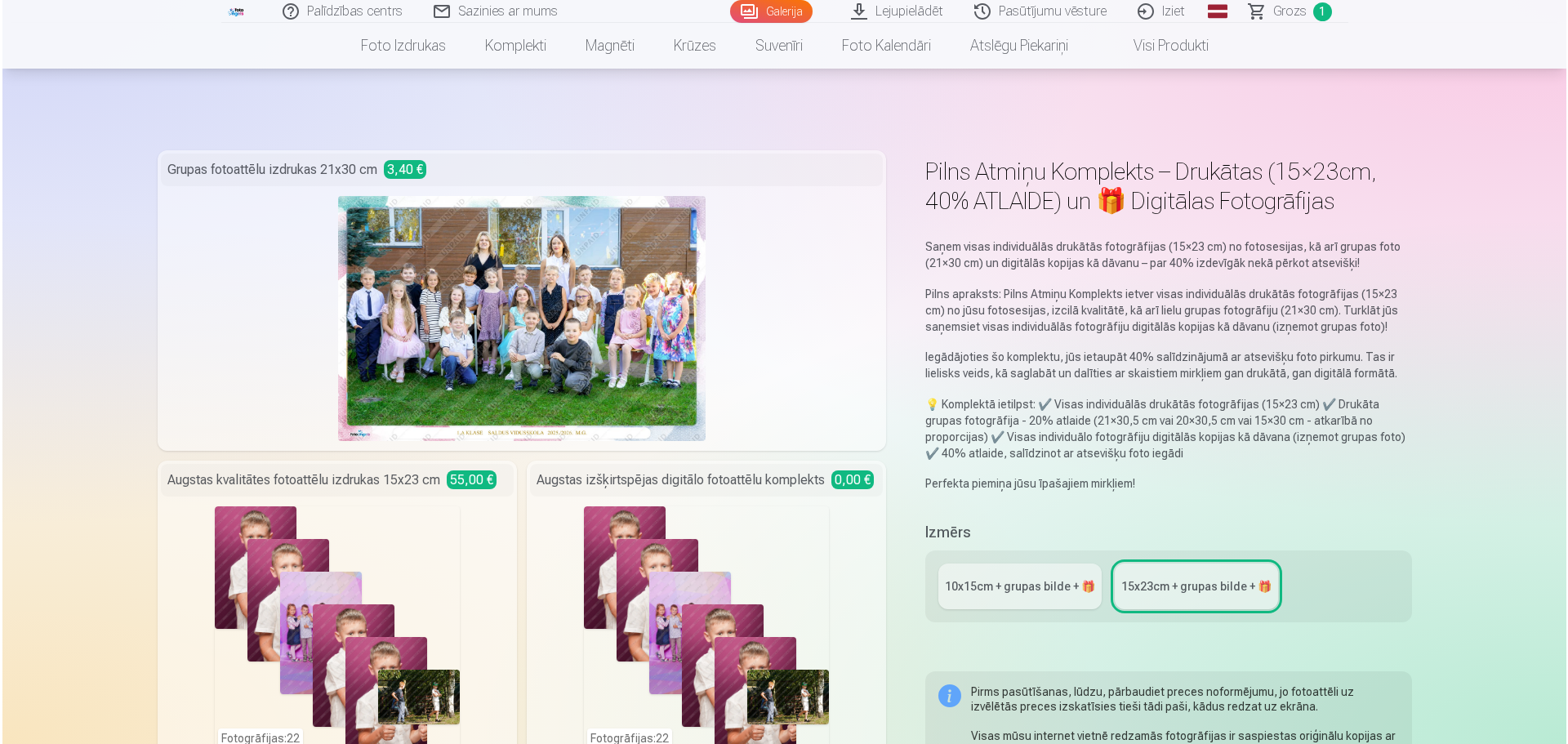
scroll to position [654, 0]
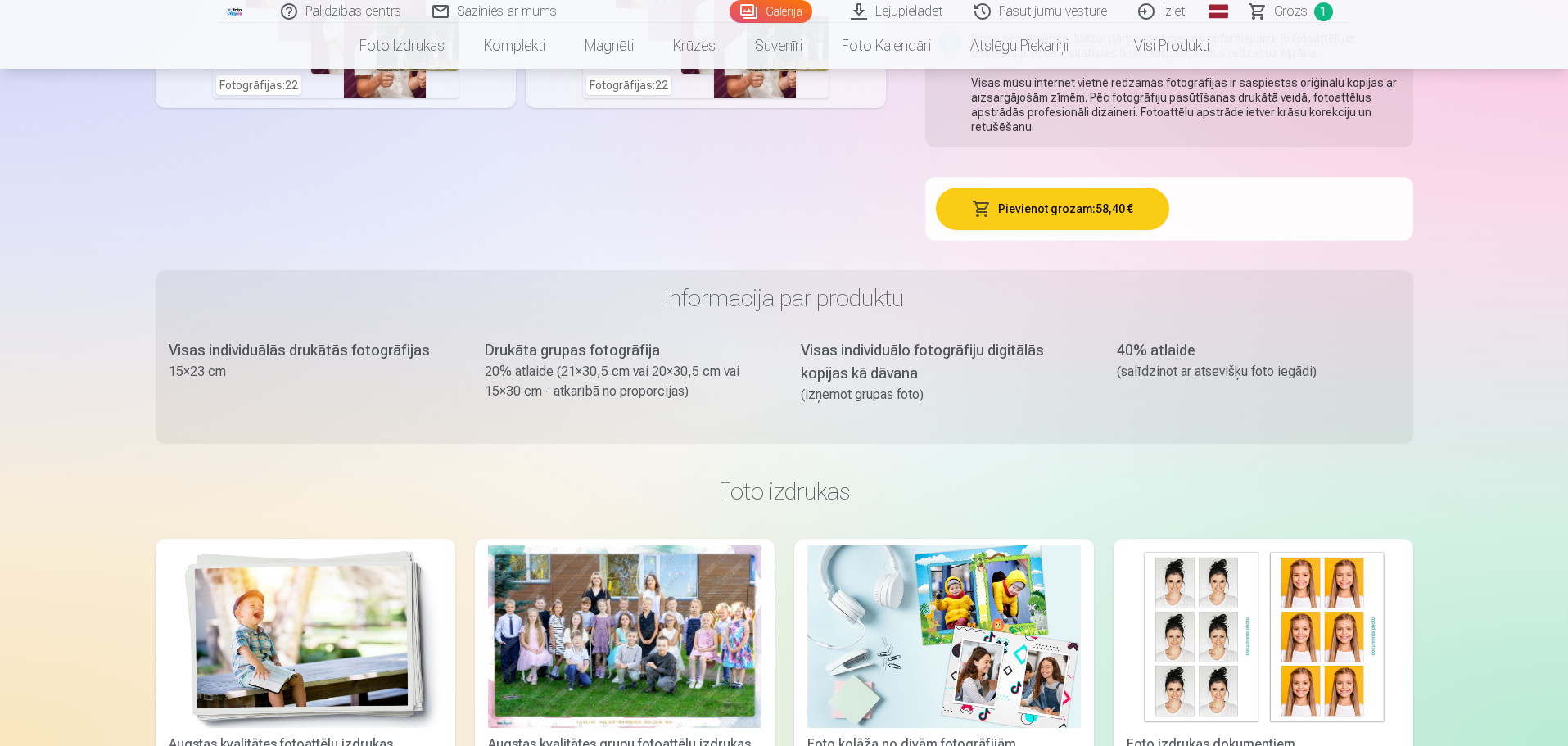
click at [1103, 196] on button "Pievienot grozam : 58,40 €" at bounding box center [1052, 208] width 234 height 43
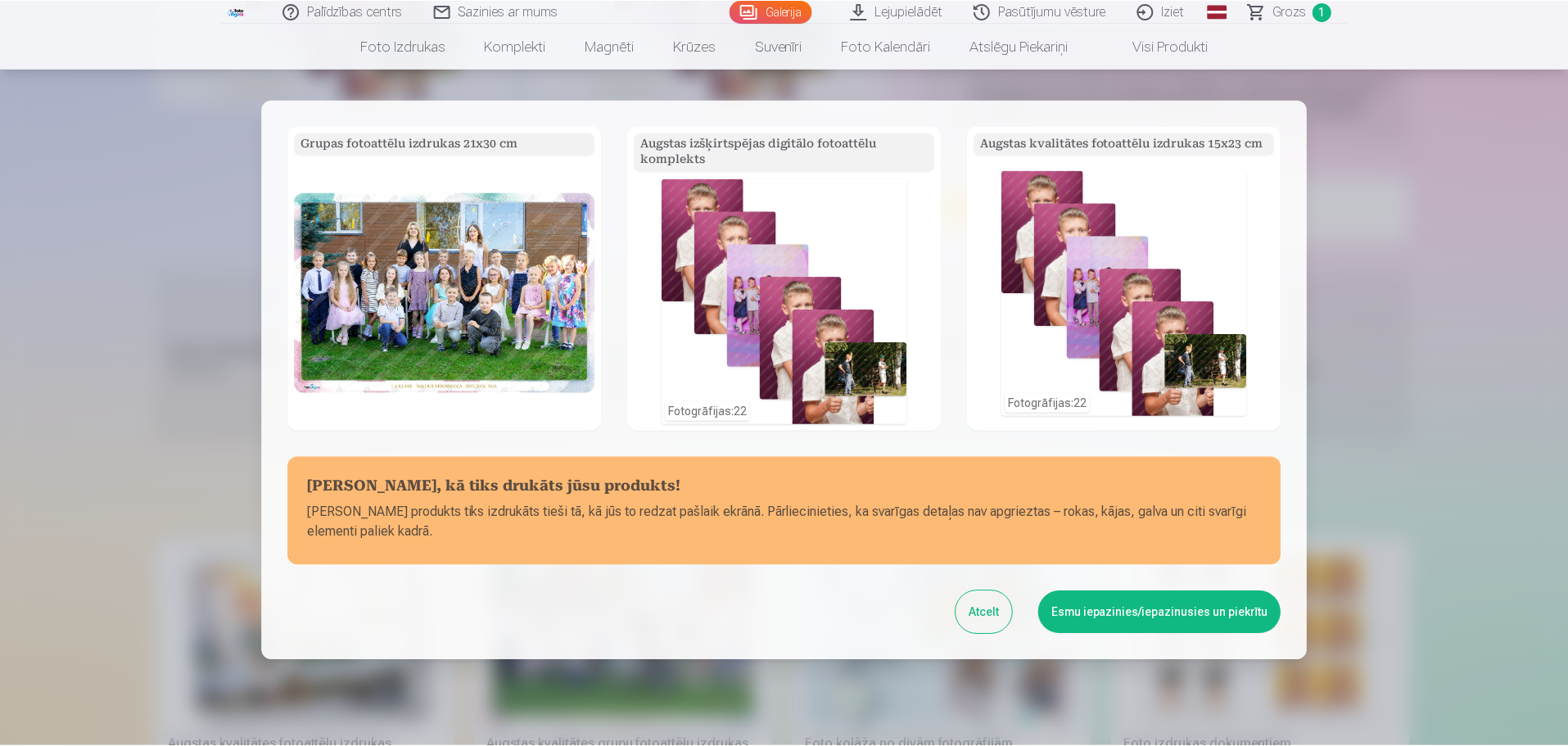
scroll to position [111, 0]
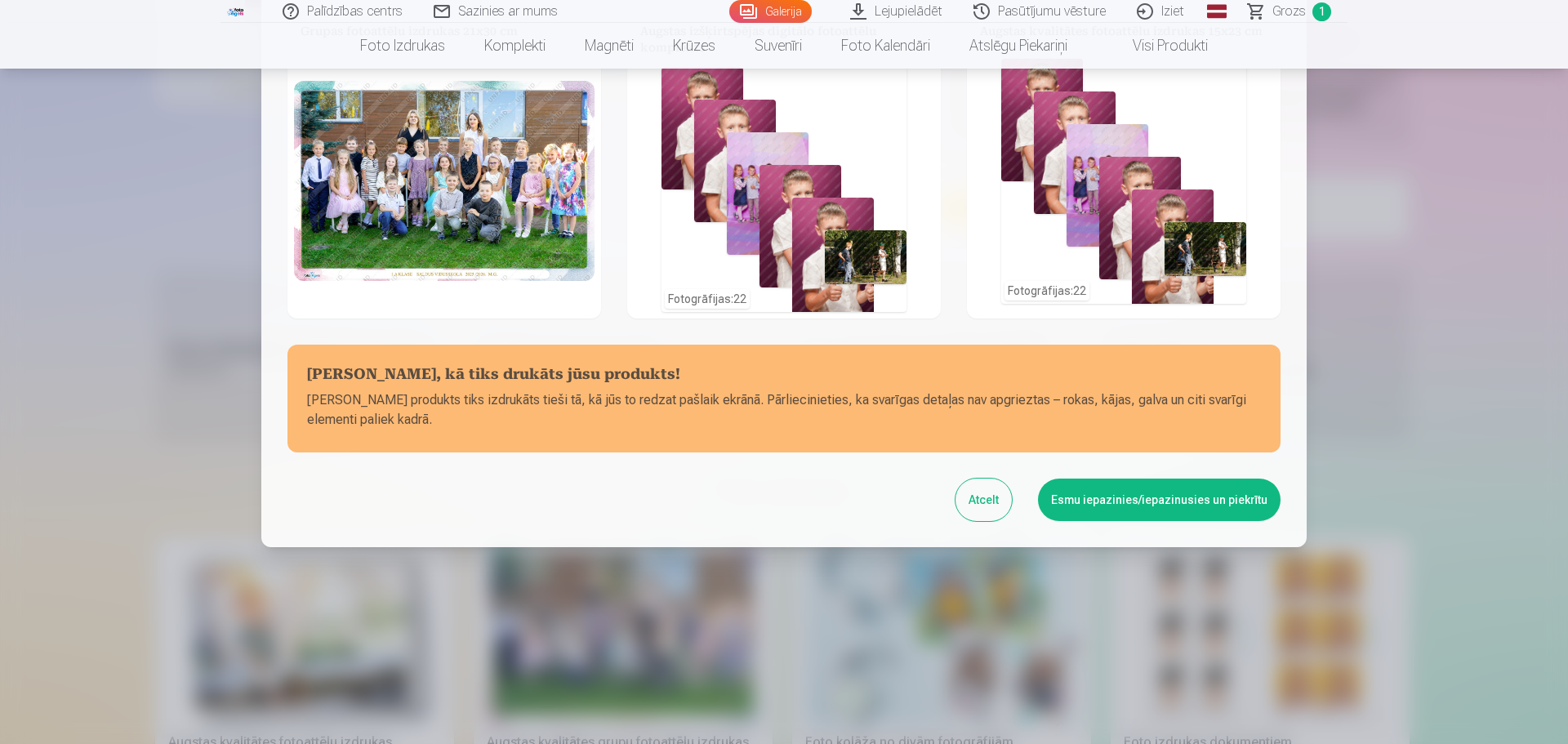
click at [1181, 512] on button "Esmu iepazinies/iepazinusies un piekrītu" at bounding box center [1159, 500] width 242 height 43
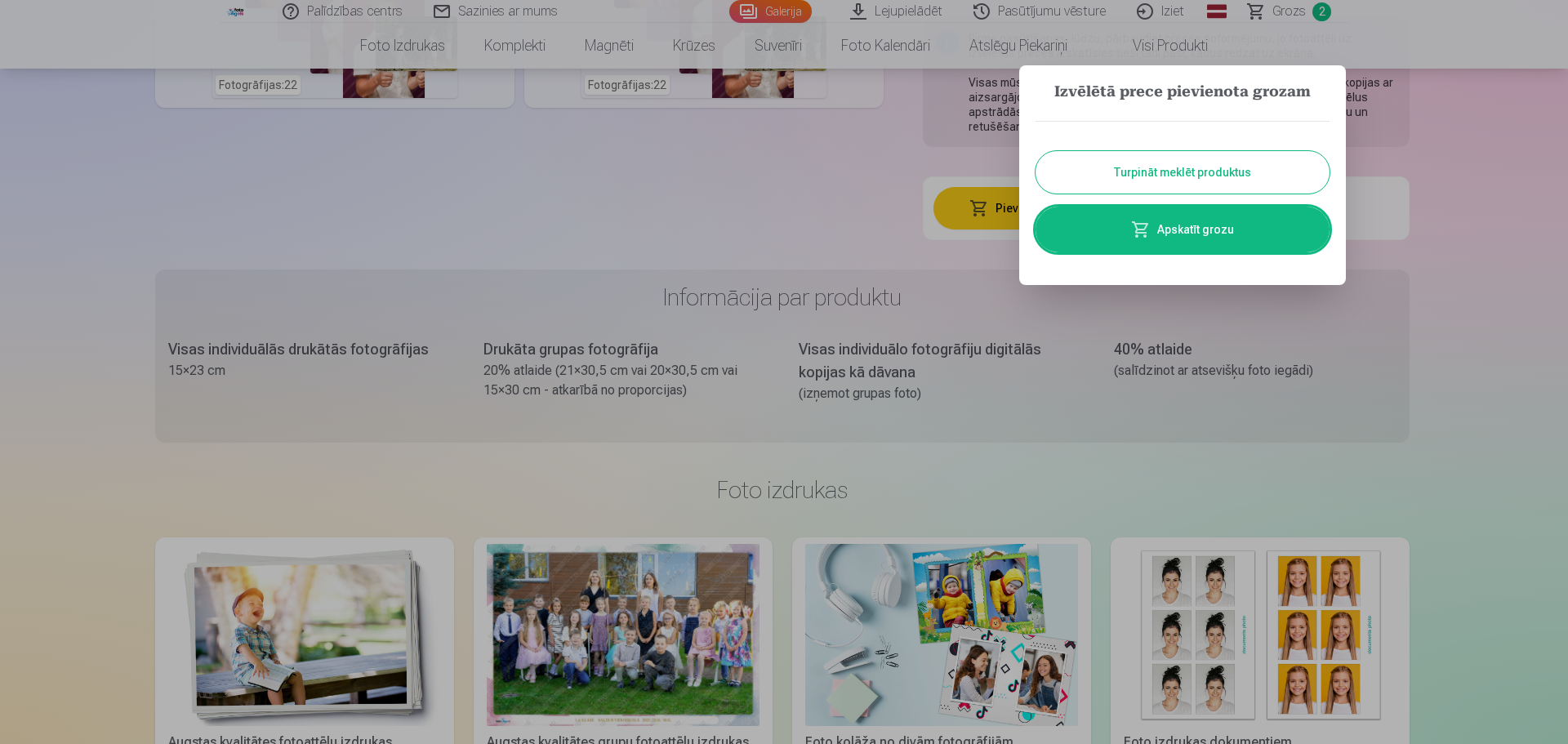
click at [1277, 162] on button "Turpināt meklēt produktus" at bounding box center [1183, 172] width 294 height 43
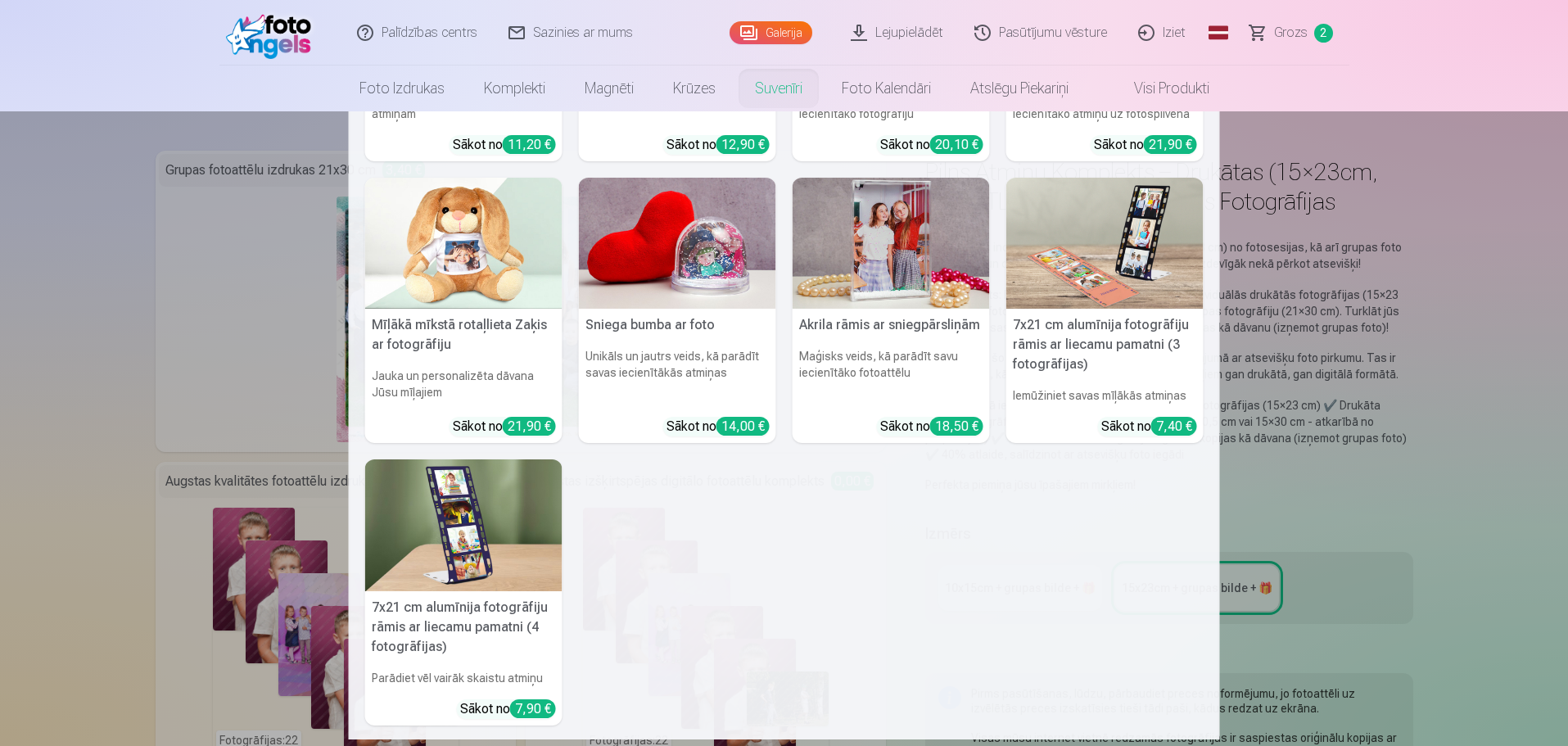
scroll to position [319, 0]
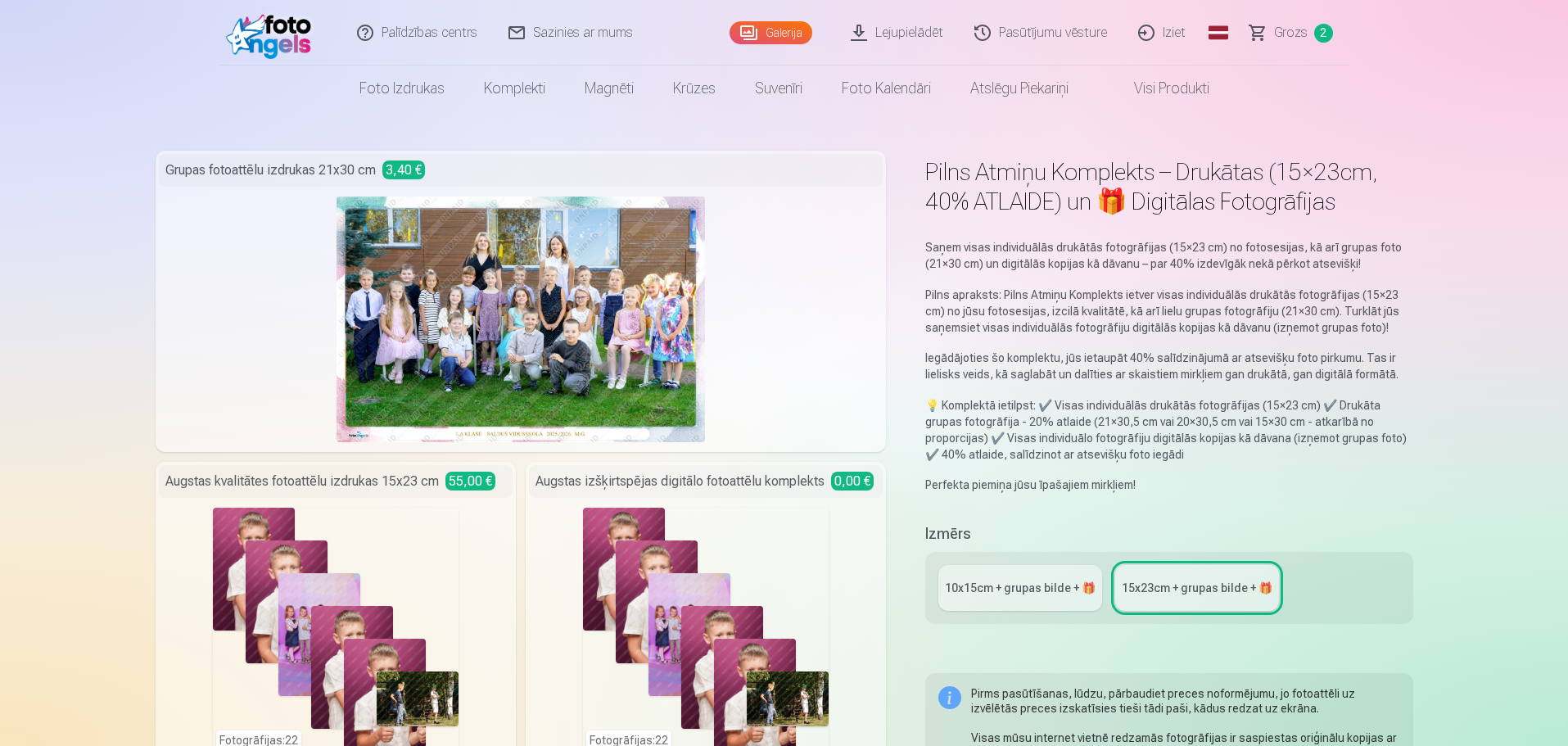
click at [764, 28] on link "Galerija" at bounding box center [770, 32] width 83 height 23
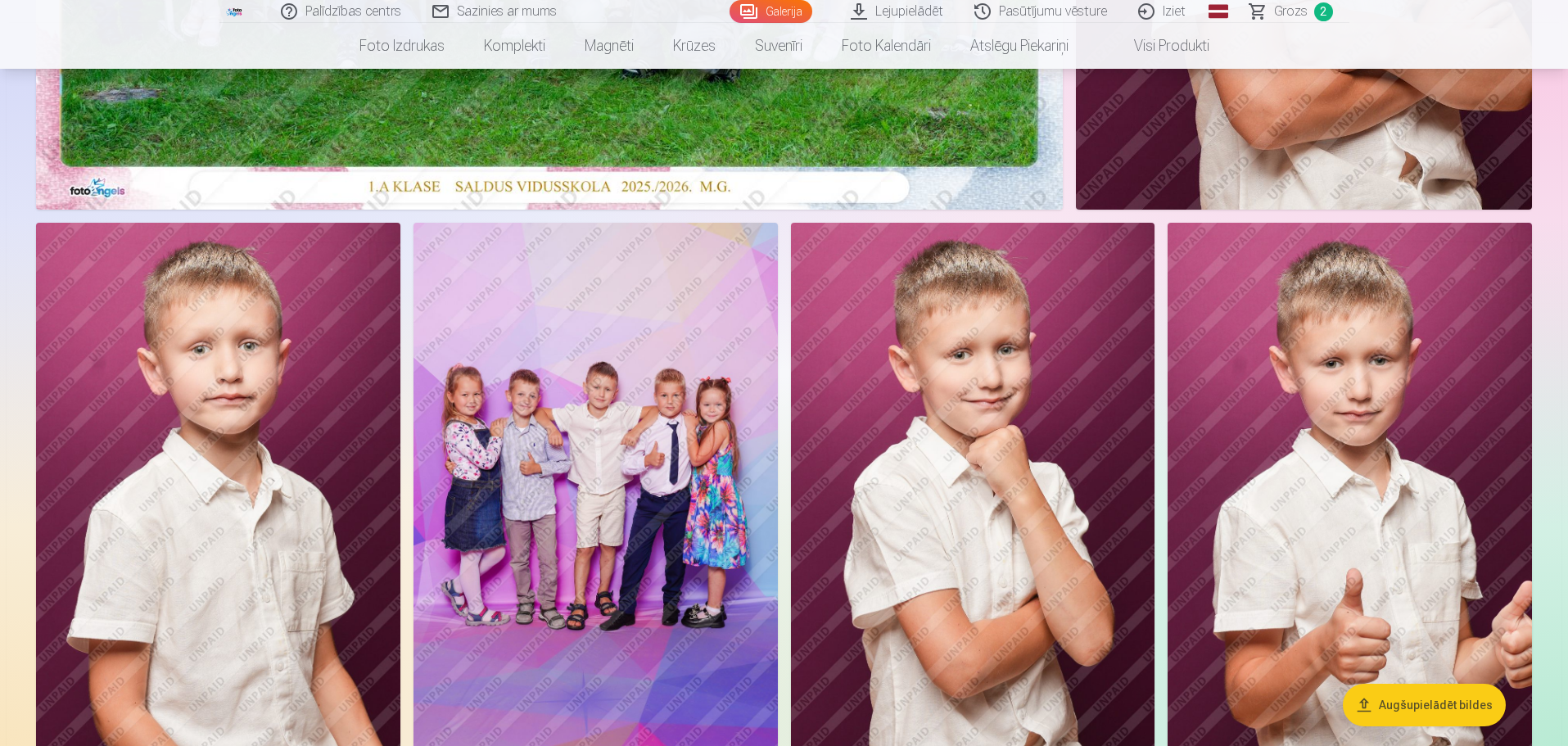
scroll to position [737, 0]
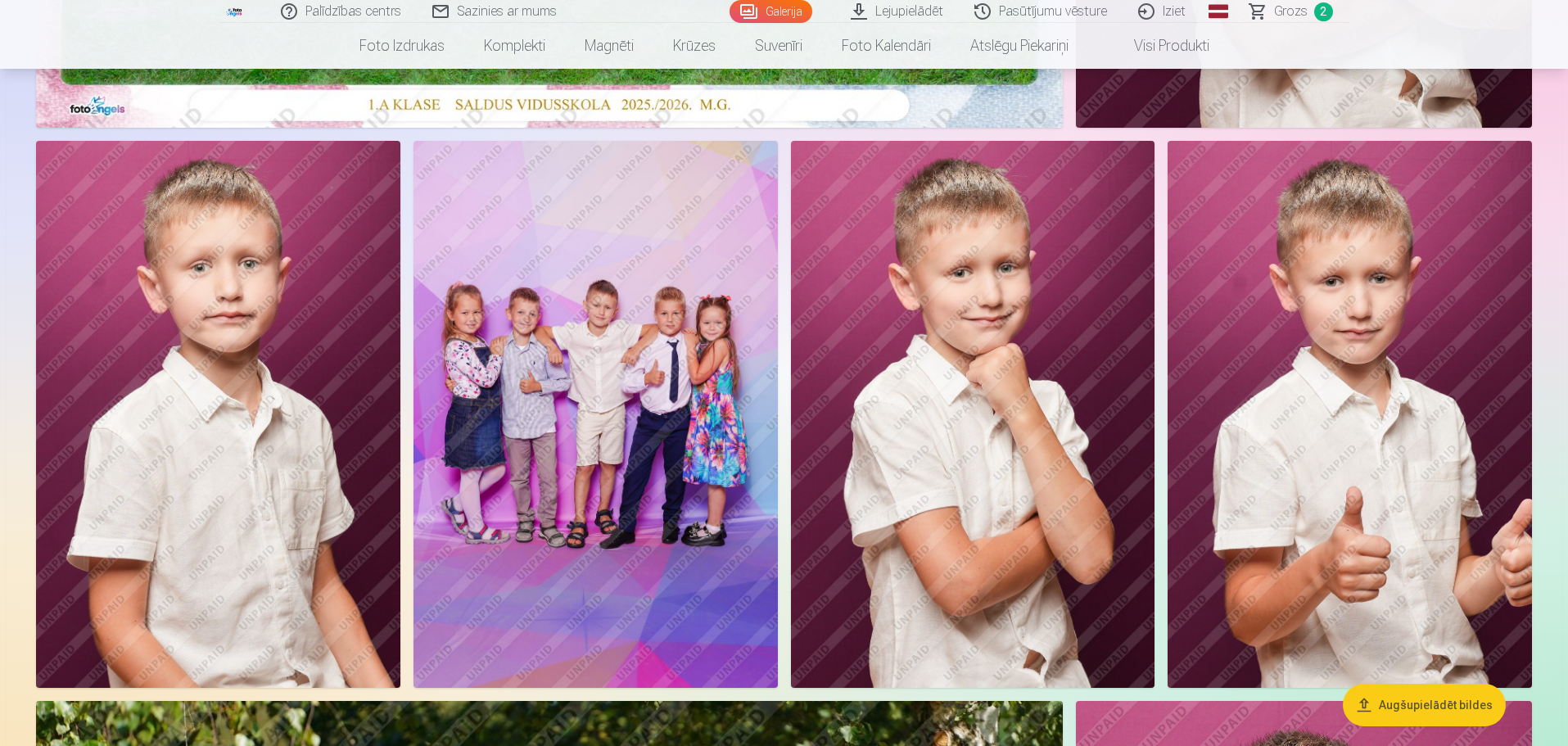
click at [695, 506] on img at bounding box center [595, 414] width 364 height 546
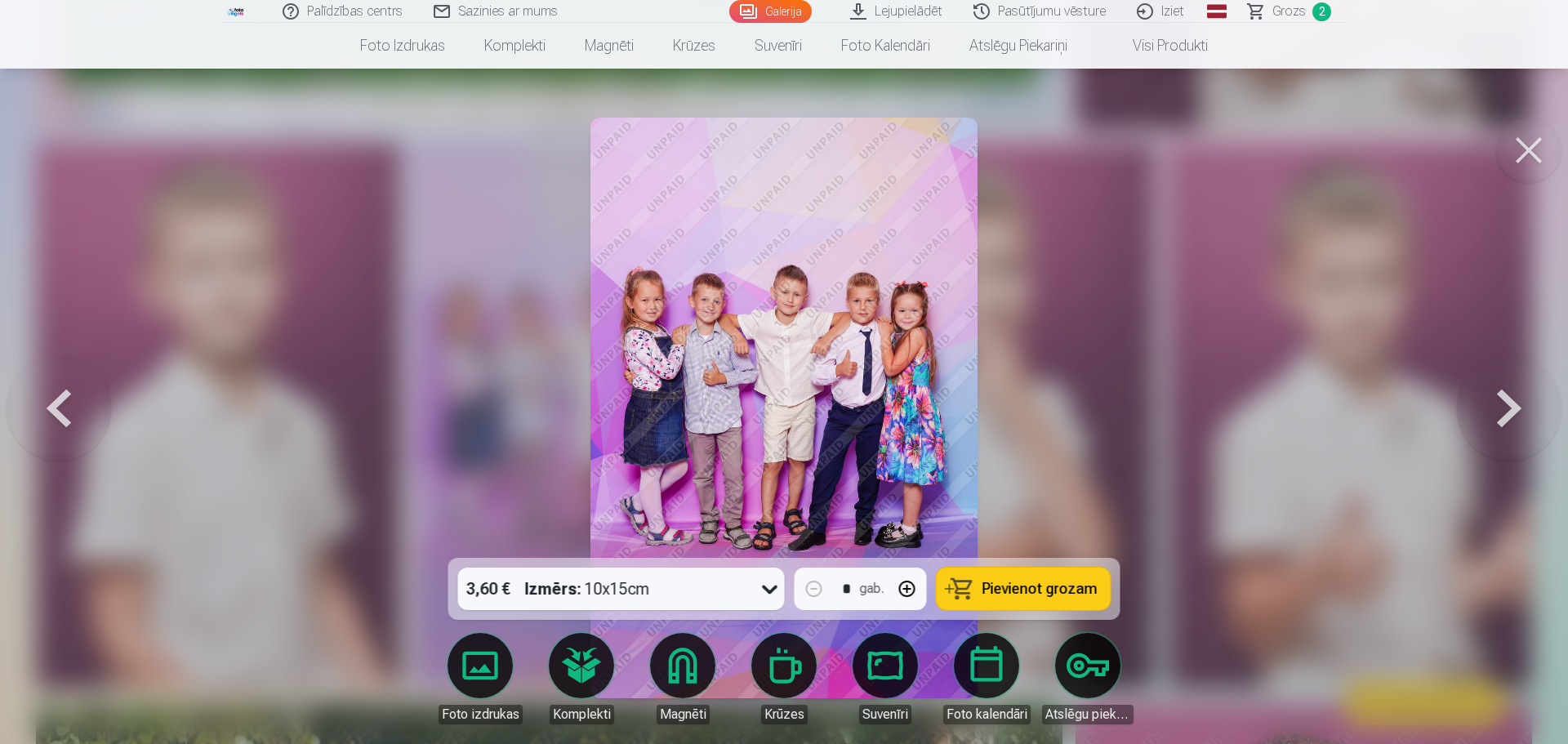
click at [738, 321] on img at bounding box center [784, 408] width 387 height 581
drag, startPoint x: 1536, startPoint y: 156, endPoint x: 1246, endPoint y: 344, distance: 345.6
click at [1536, 156] on button at bounding box center [1529, 150] width 66 height 66
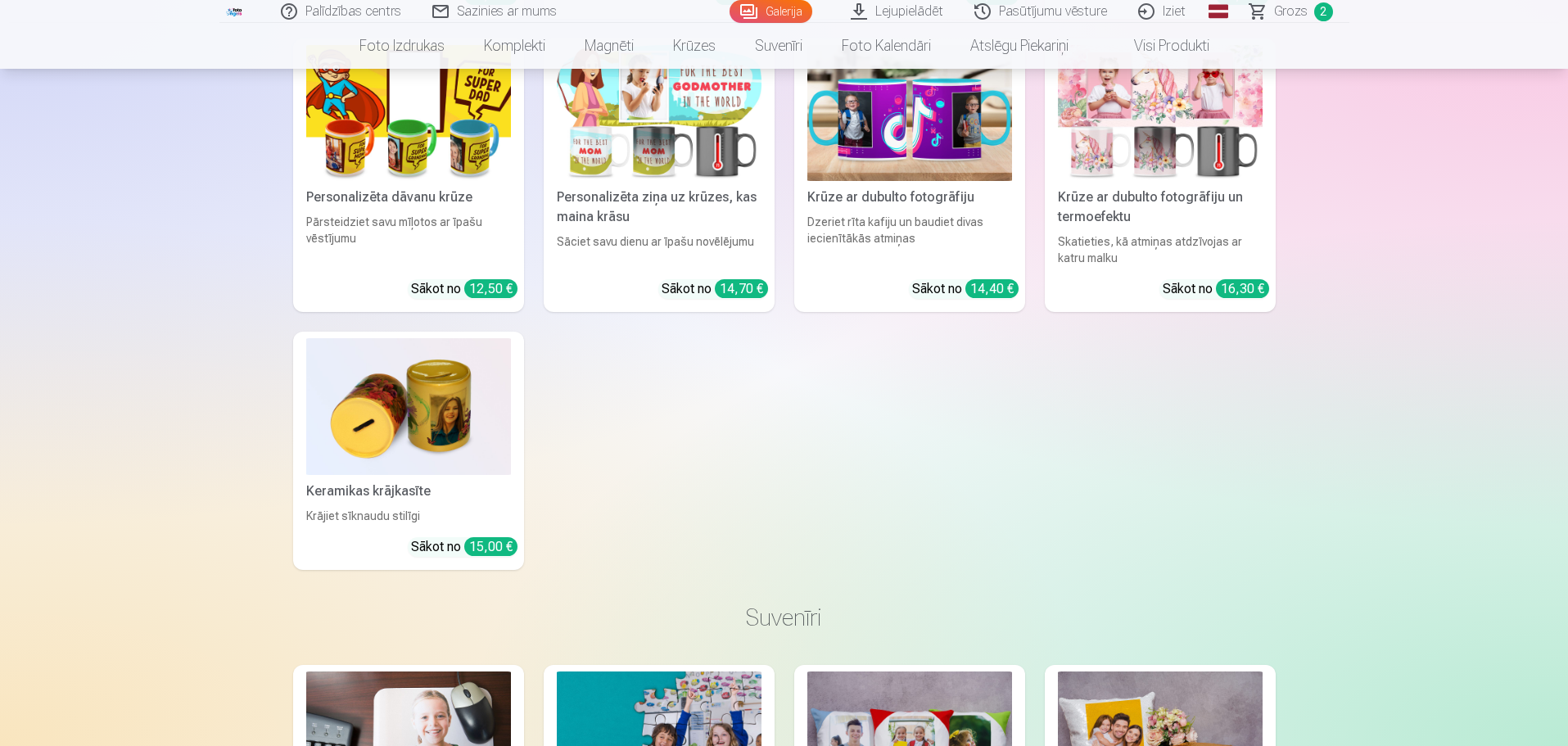
scroll to position [12666, 0]
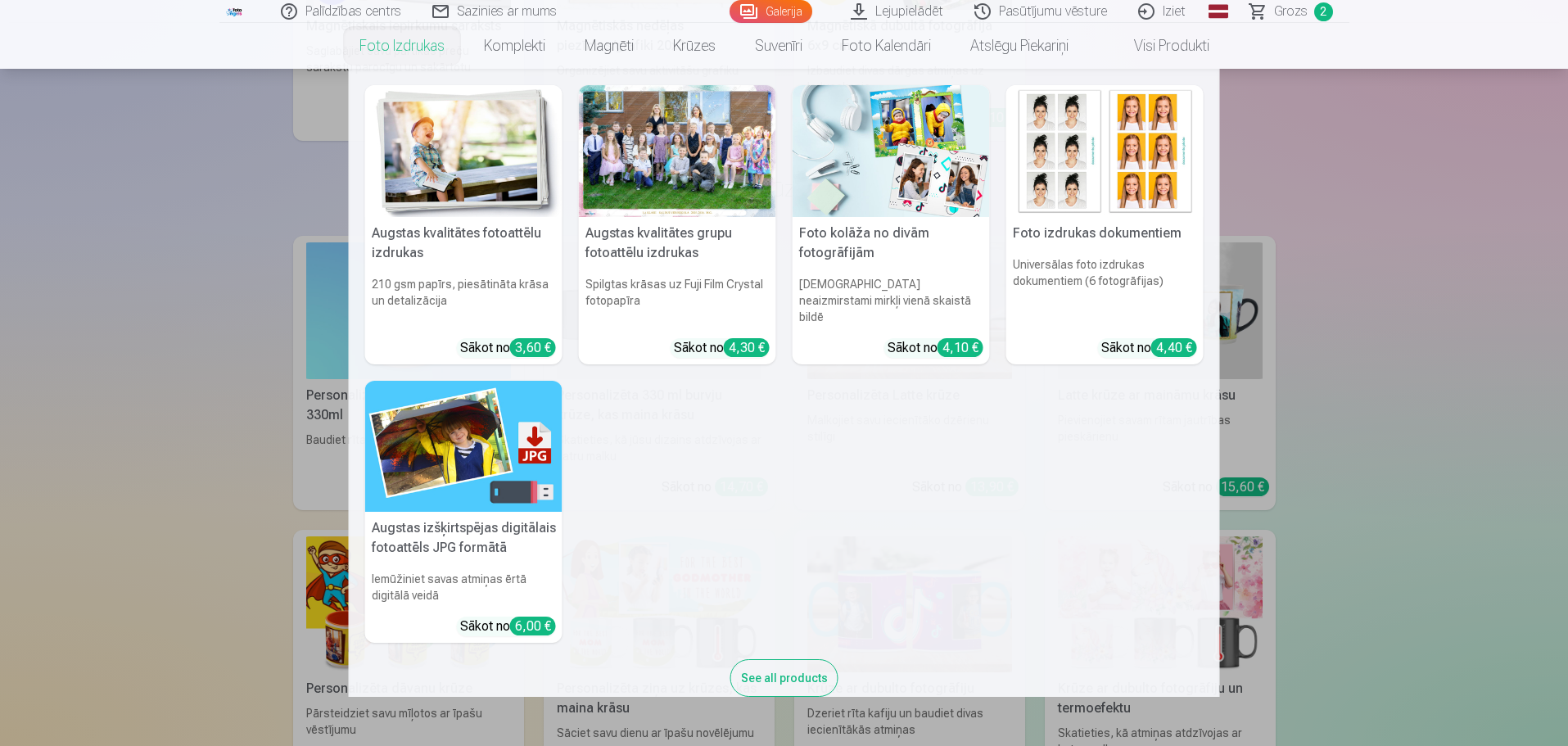
click at [491, 512] on h5 "Augstas izšķirtspējas digitālais fotoattēls JPG formātā" at bounding box center [464, 538] width 197 height 52
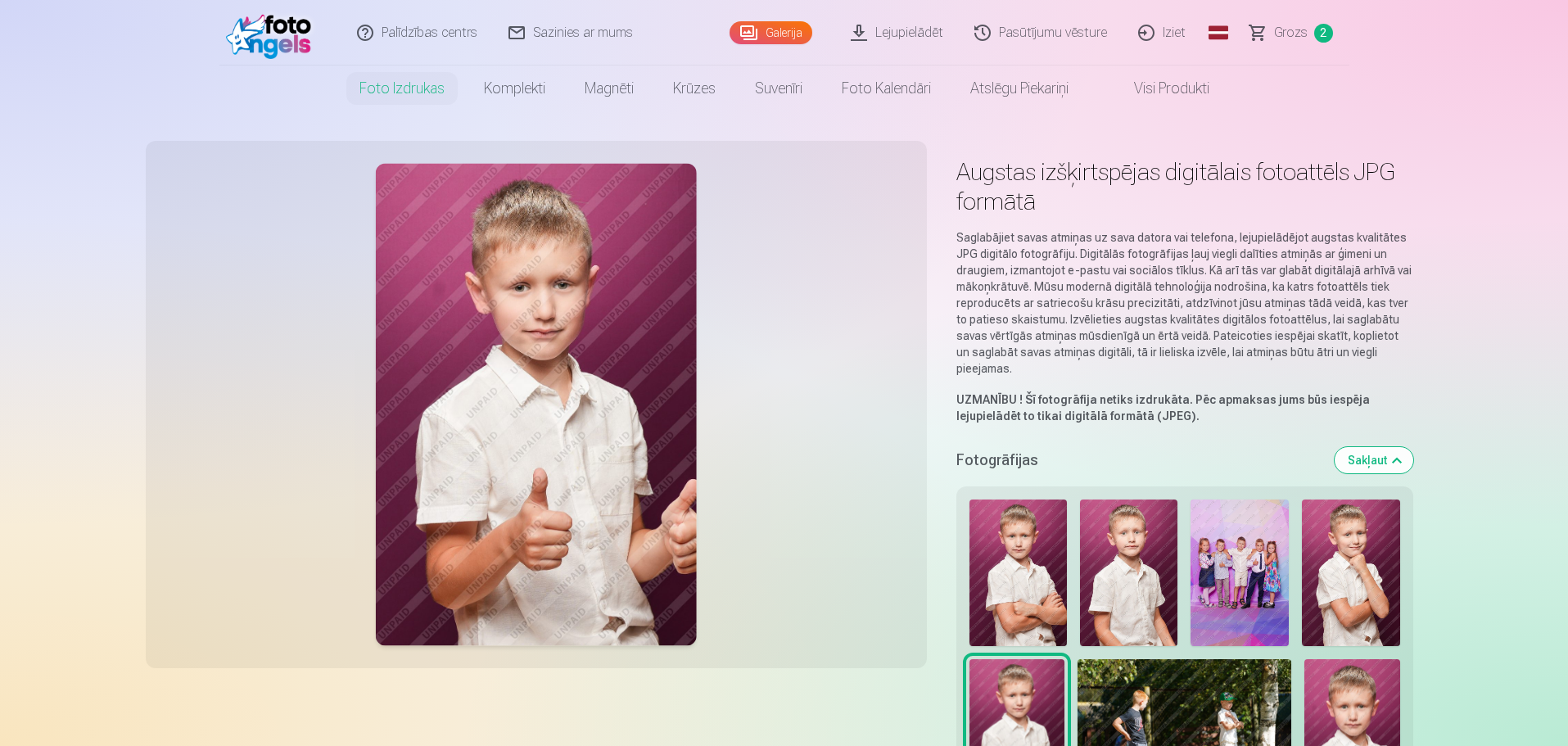
click at [1046, 534] on img at bounding box center [1018, 573] width 98 height 147
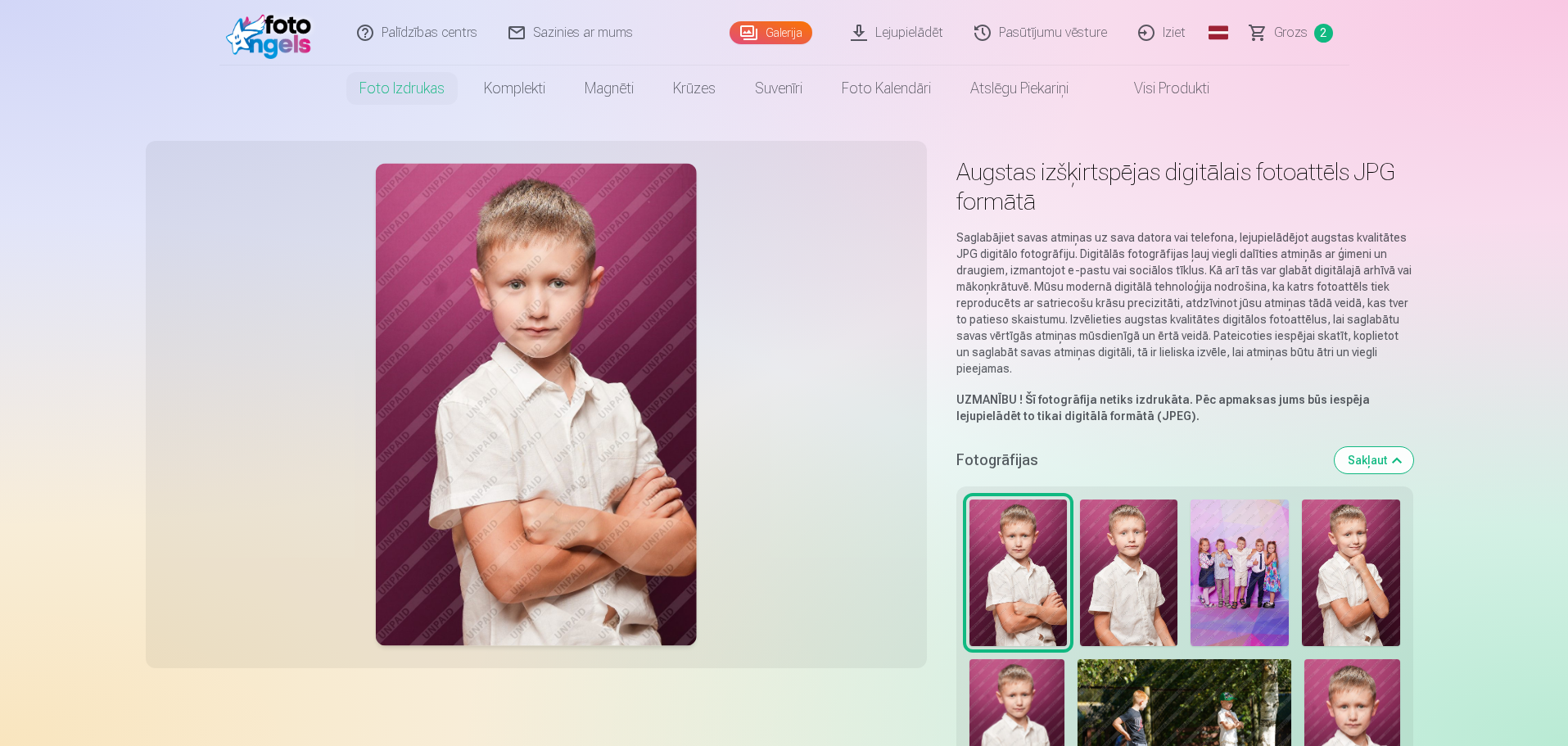
drag, startPoint x: 1155, startPoint y: 504, endPoint x: 1179, endPoint y: 502, distance: 24.1
click at [1156, 504] on img at bounding box center [1128, 573] width 98 height 147
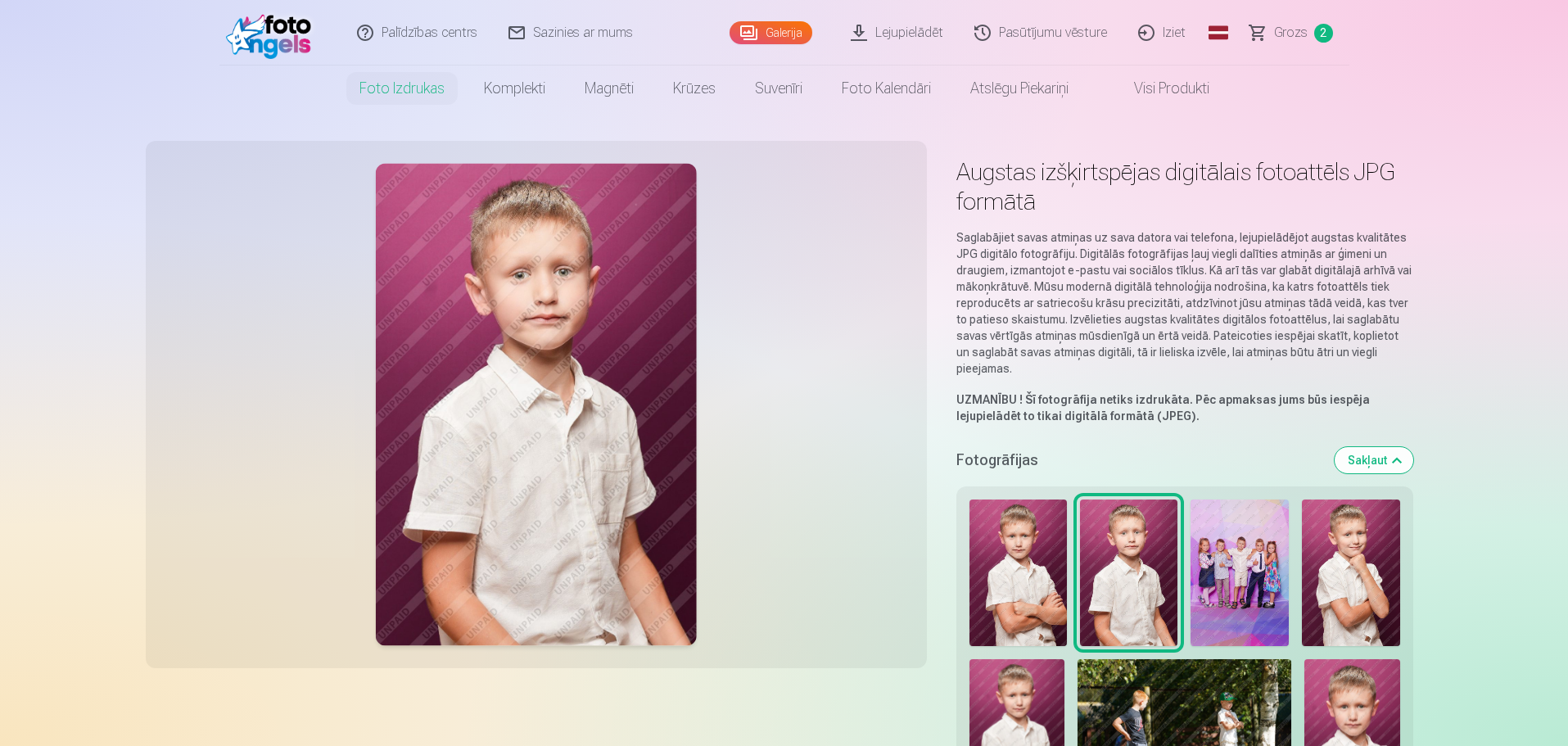
click at [1228, 505] on img at bounding box center [1239, 573] width 99 height 147
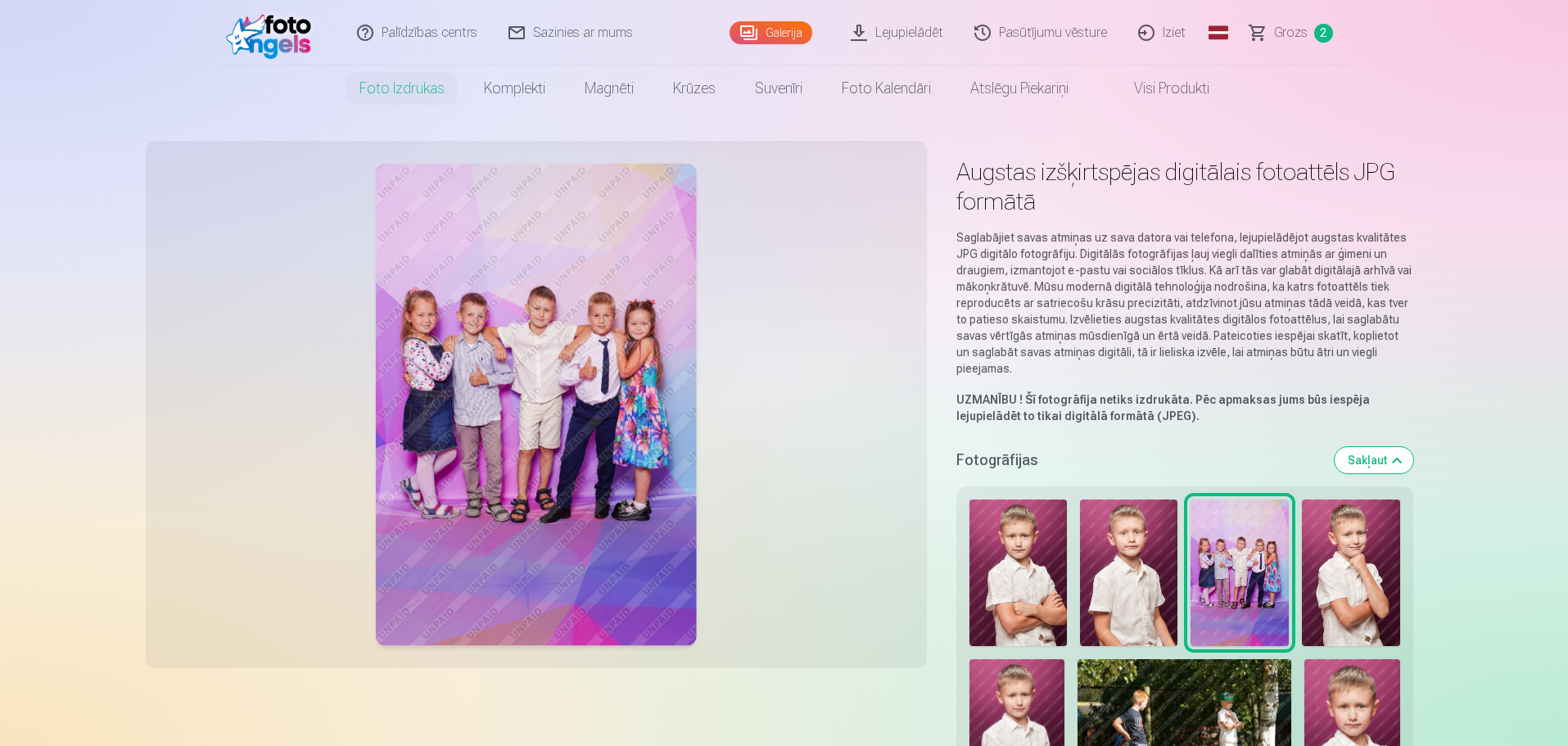
click at [1367, 499] on img at bounding box center [1351, 573] width 99 height 147
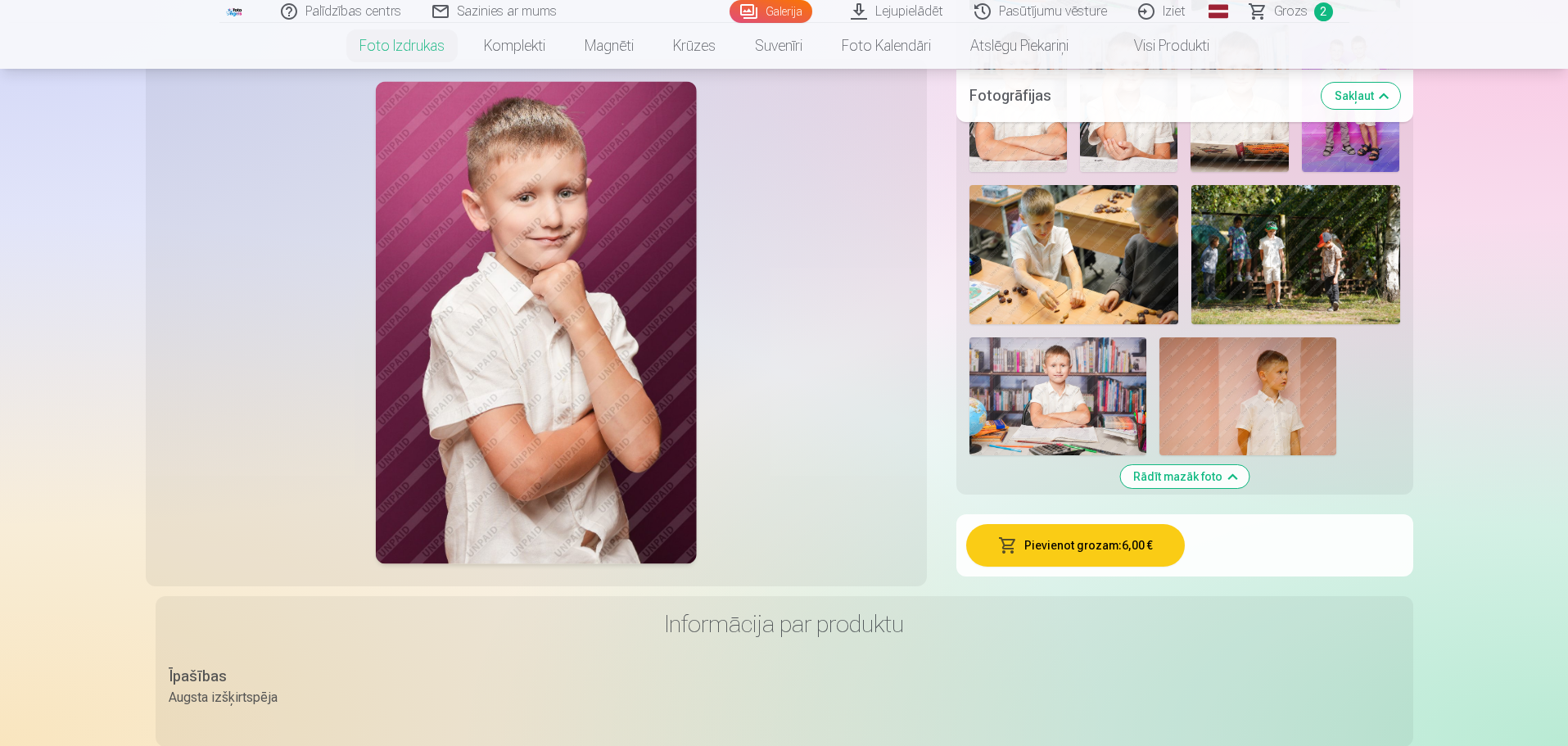
scroll to position [1392, 0]
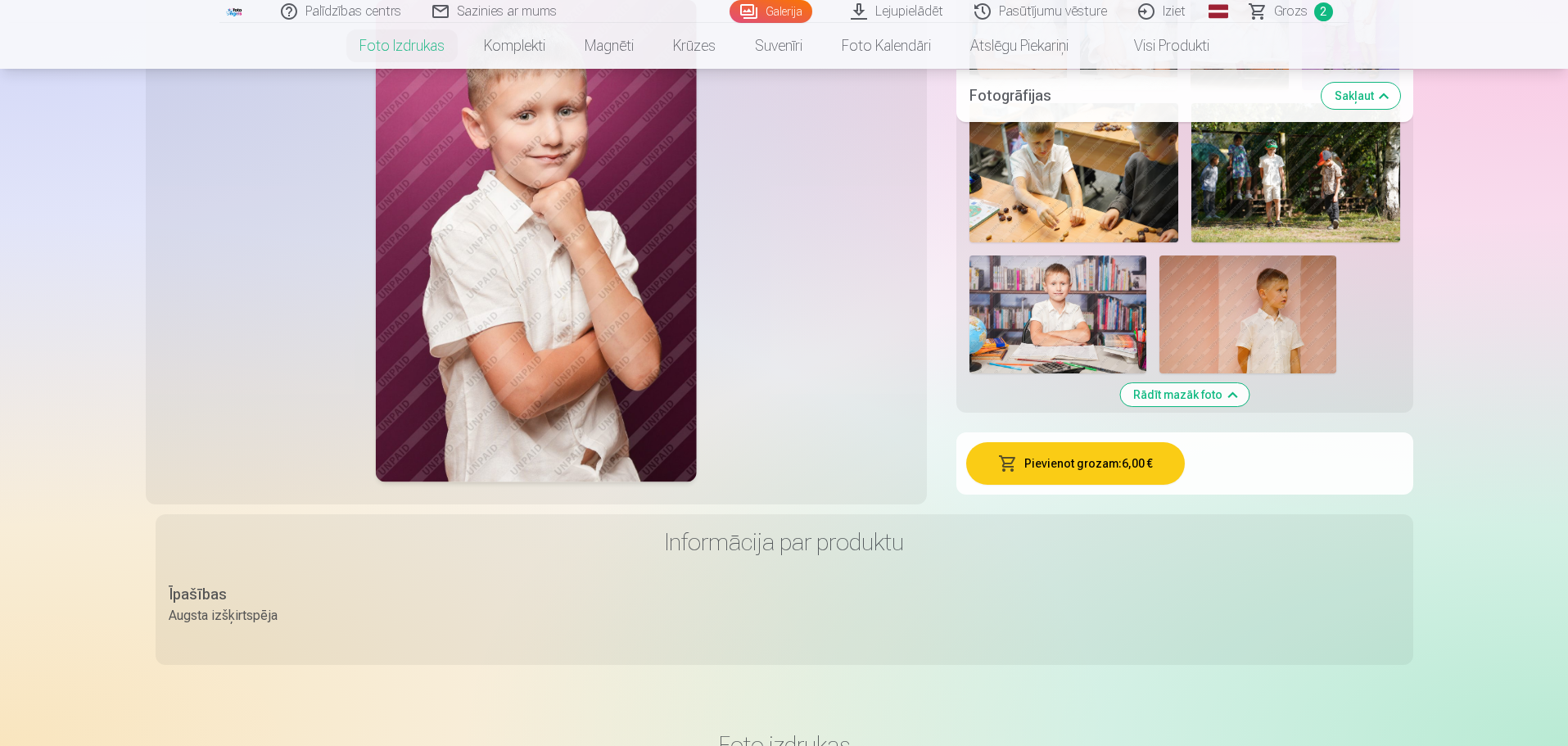
click at [1084, 456] on button "Pievienot grozam : 6,00 €" at bounding box center [1076, 463] width 219 height 43
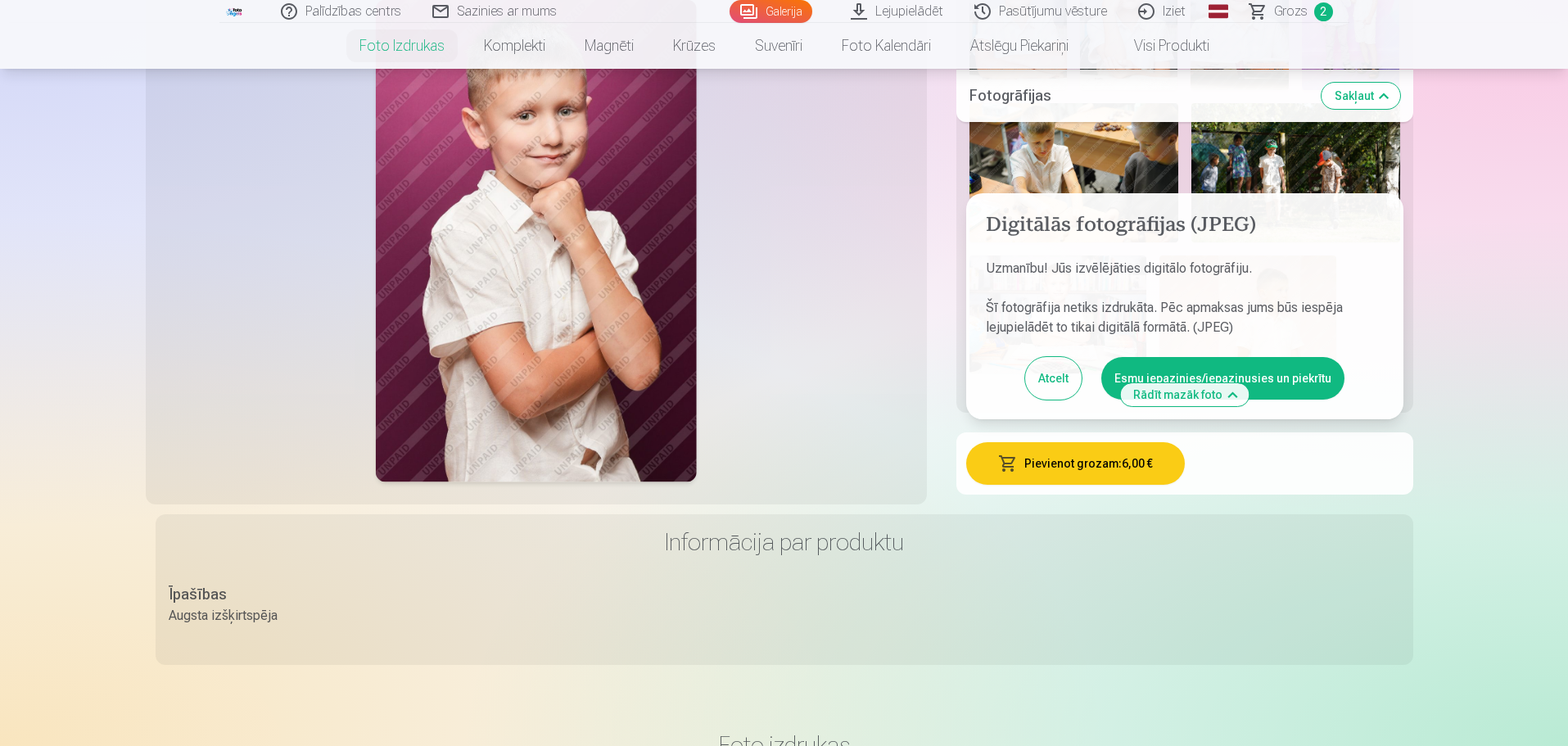
click at [1061, 361] on button "Atcelt" at bounding box center [1053, 378] width 57 height 43
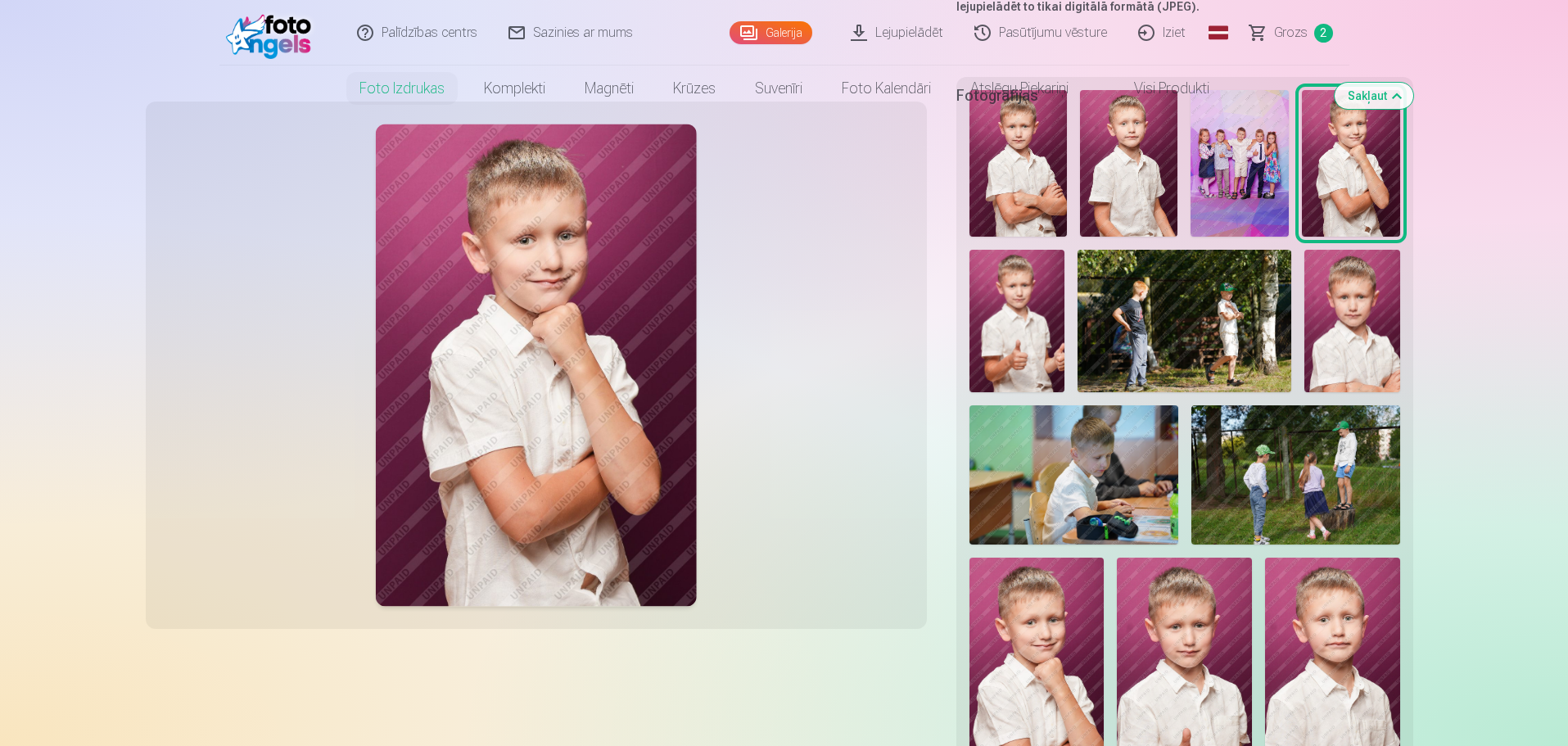
scroll to position [0, 0]
